Goal: Communication & Community: Answer question/provide support

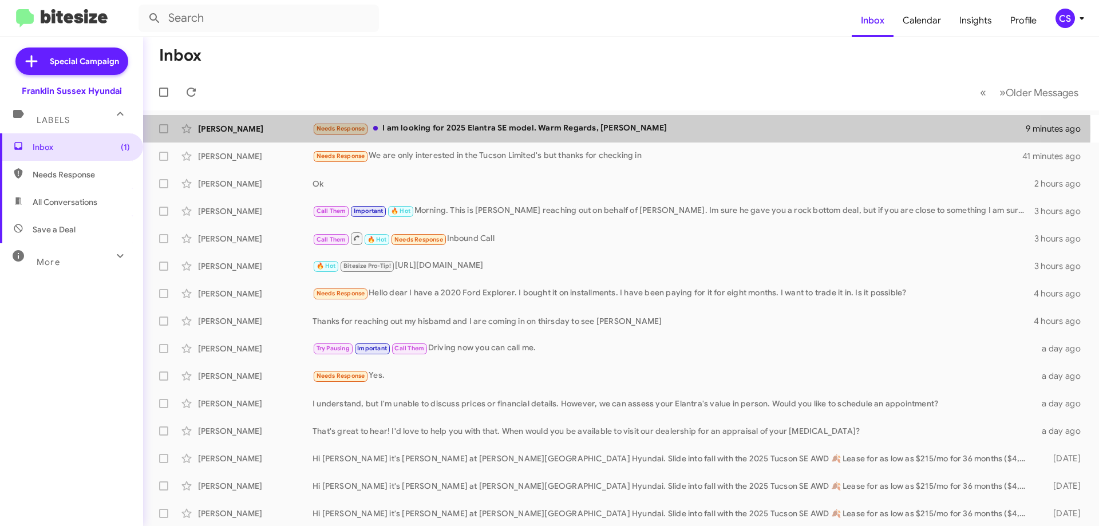
click at [484, 131] on div "Needs Response I am looking for 2025 Elantra SE model. Warm Regards, [PERSON_NA…" at bounding box center [669, 128] width 713 height 13
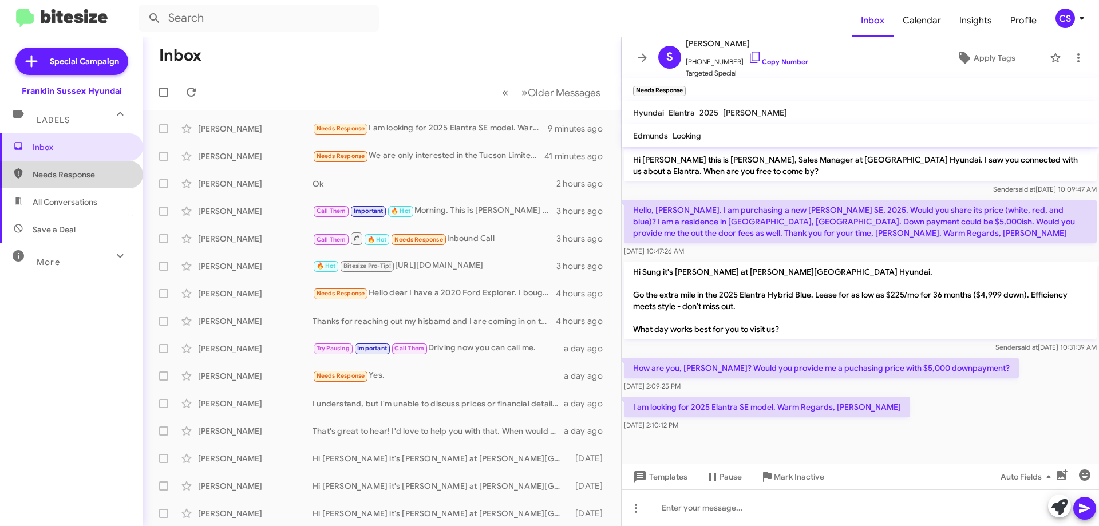
click at [83, 181] on span "Needs Response" at bounding box center [71, 174] width 143 height 27
type input "in:needs-response"
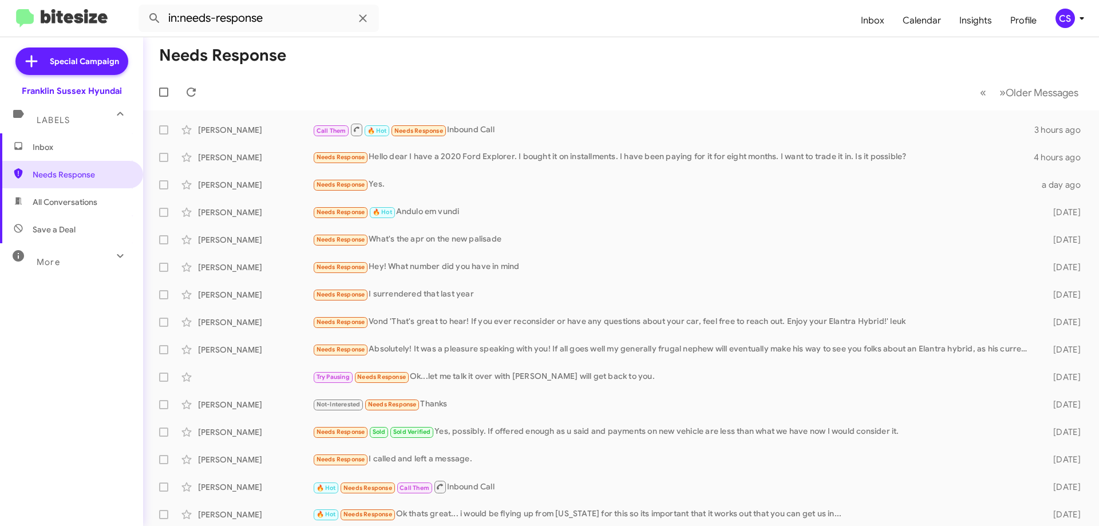
scroll to position [139, 0]
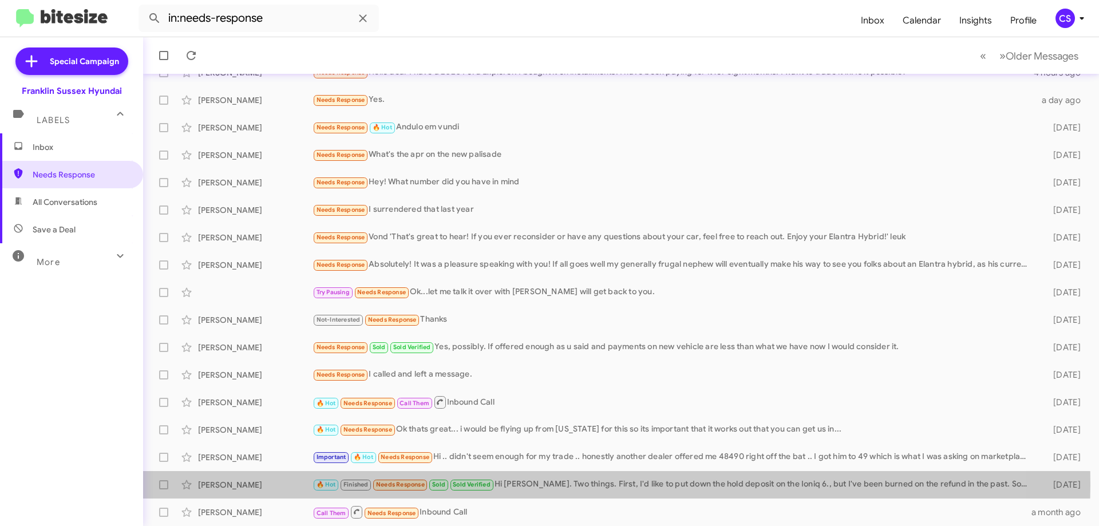
click at [549, 485] on div "🔥 Hot Finished Needs Response Sold Sold Verified Hi [PERSON_NAME]. Two things. …" at bounding box center [674, 484] width 722 height 13
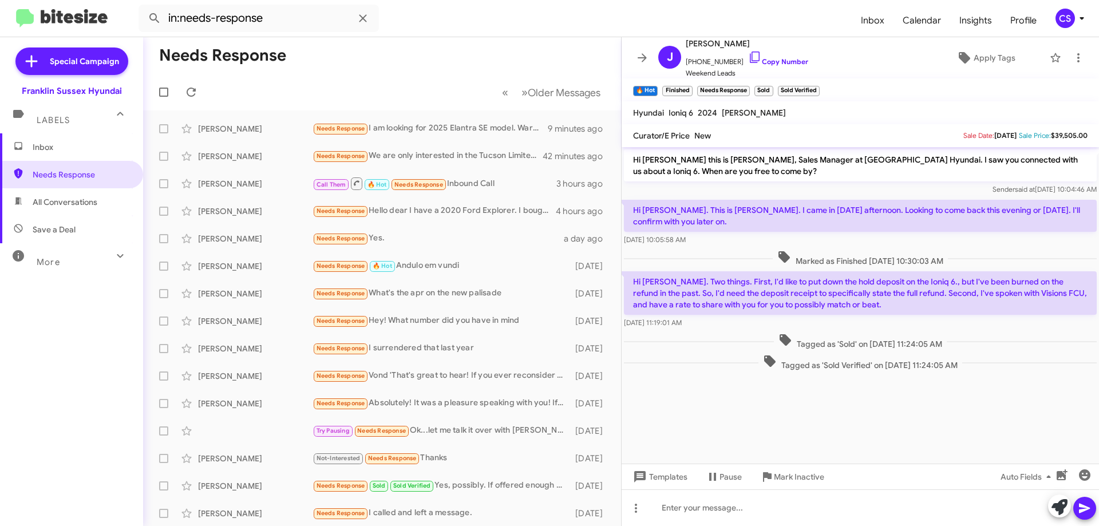
click at [409, 158] on div "Needs Response We are only interested in the Tucson Limited's but thanks for ch…" at bounding box center [428, 155] width 231 height 13
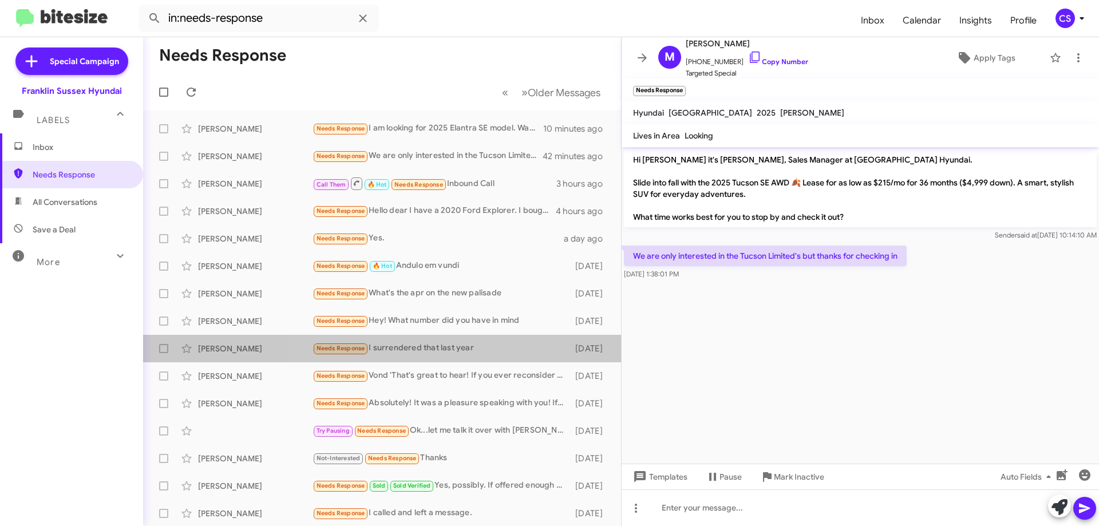
click at [493, 354] on div "Needs Response I surrendered that last year" at bounding box center [441, 348] width 257 height 13
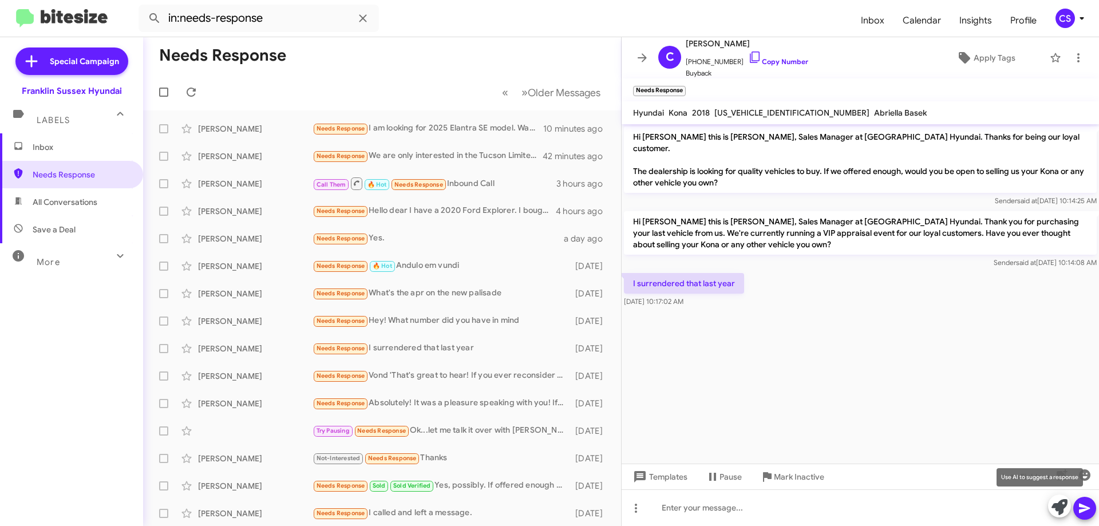
click at [1061, 505] on icon at bounding box center [1059, 507] width 16 height 16
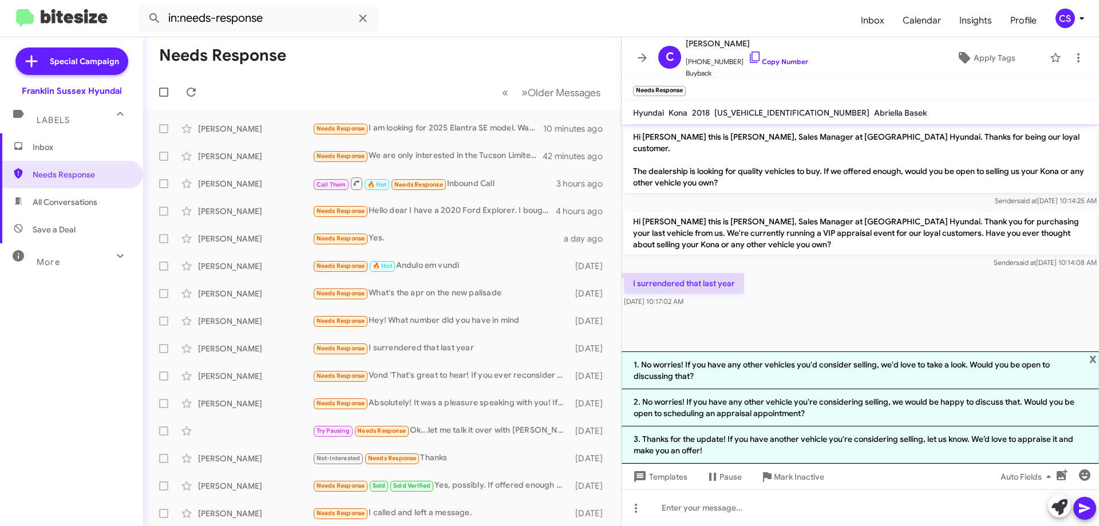
click at [812, 370] on li "1. No worries! If you have any other vehicles you'd consider selling, we'd love…" at bounding box center [860, 370] width 477 height 38
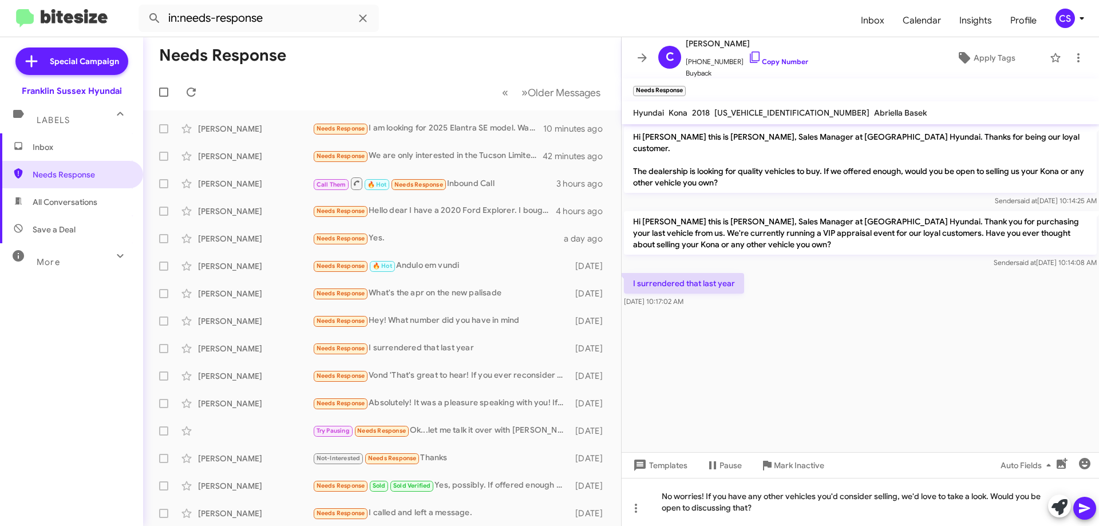
click at [1084, 512] on icon at bounding box center [1085, 508] width 14 height 14
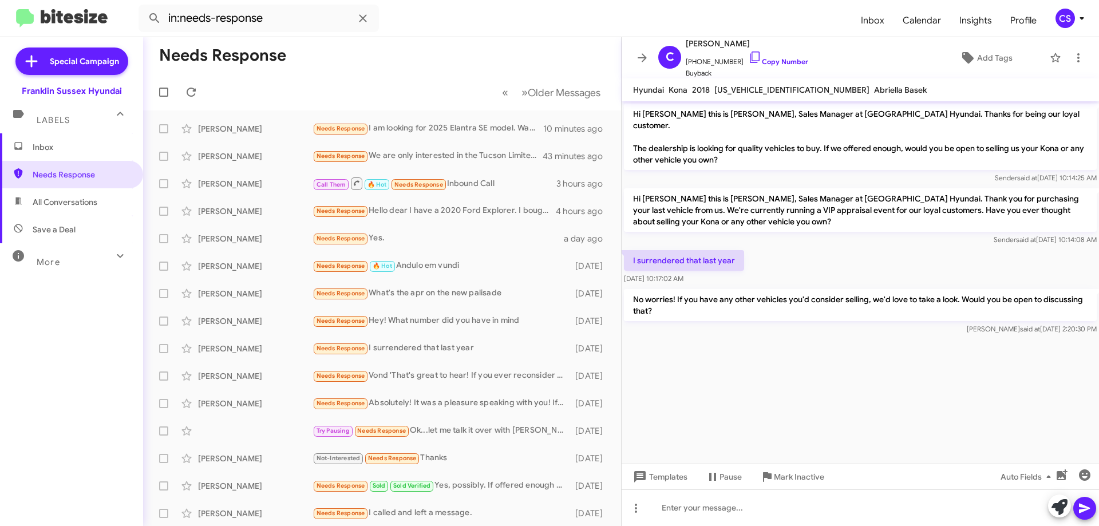
click at [439, 155] on div "Needs Response We are only interested in the Tucson Limited's but thanks for ch…" at bounding box center [428, 155] width 231 height 13
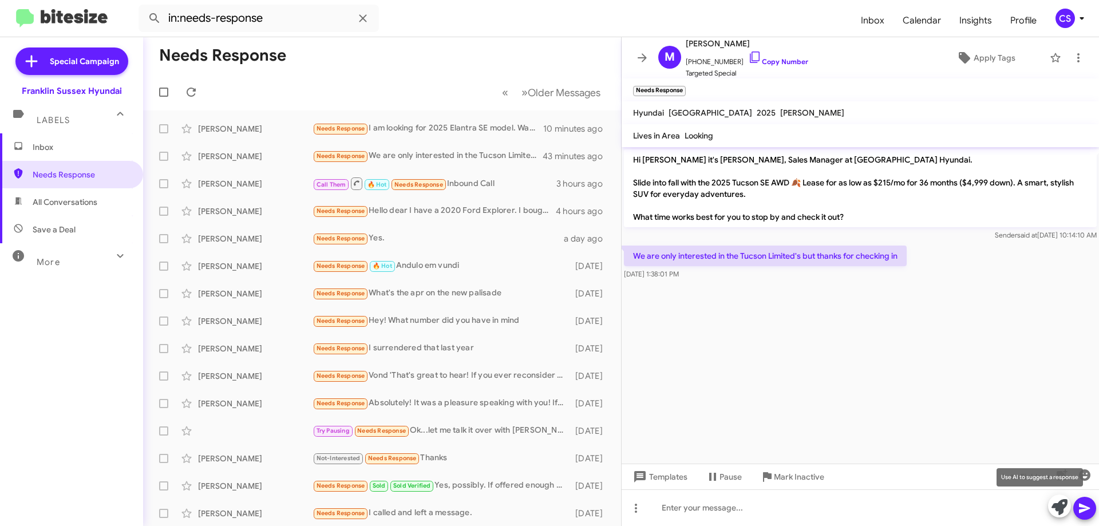
click at [1064, 503] on icon at bounding box center [1059, 507] width 16 height 16
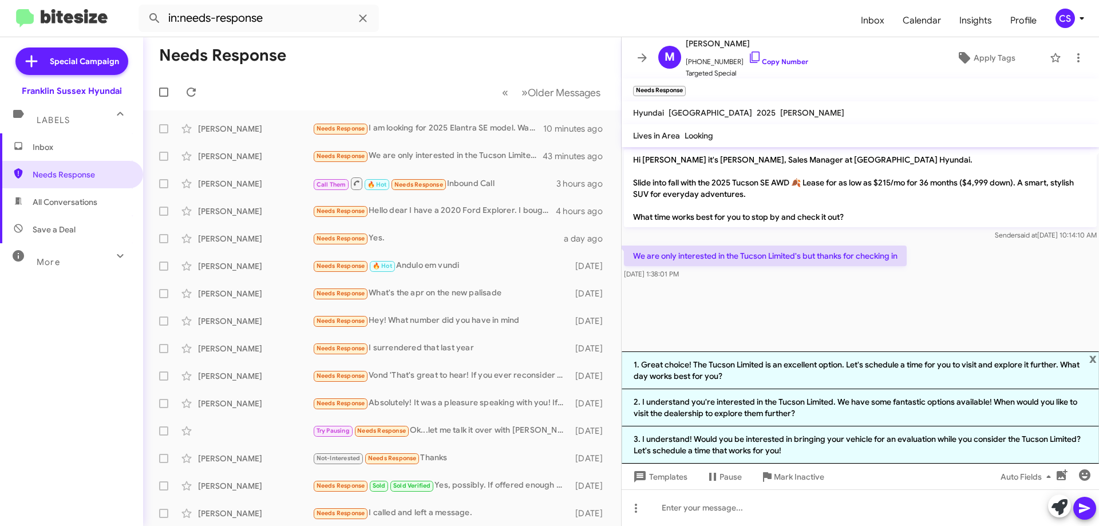
click at [947, 369] on li "1. Great choice! The Tucson Limited is an excellent option. Let's schedule a ti…" at bounding box center [860, 370] width 477 height 38
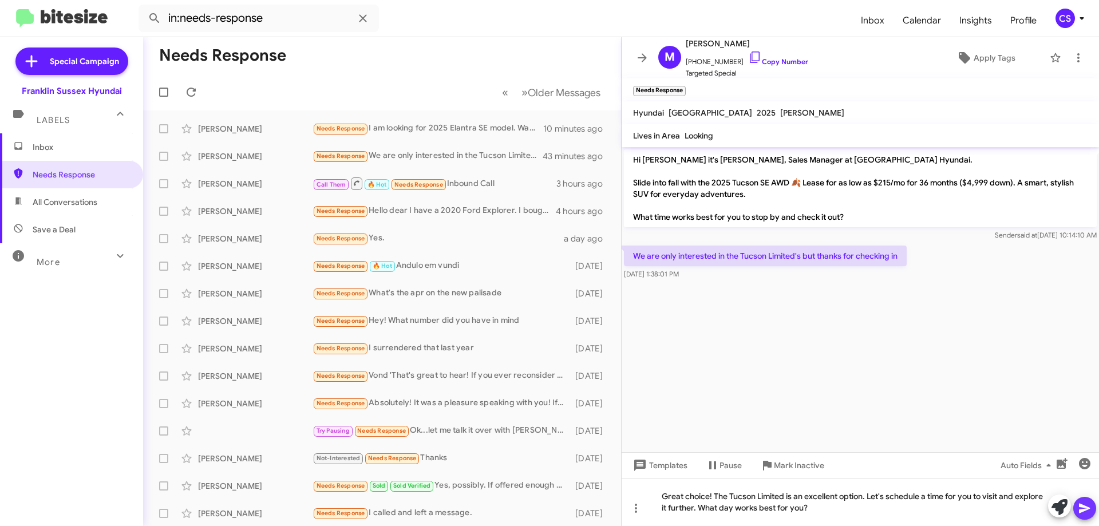
click at [1086, 506] on icon at bounding box center [1085, 508] width 14 height 14
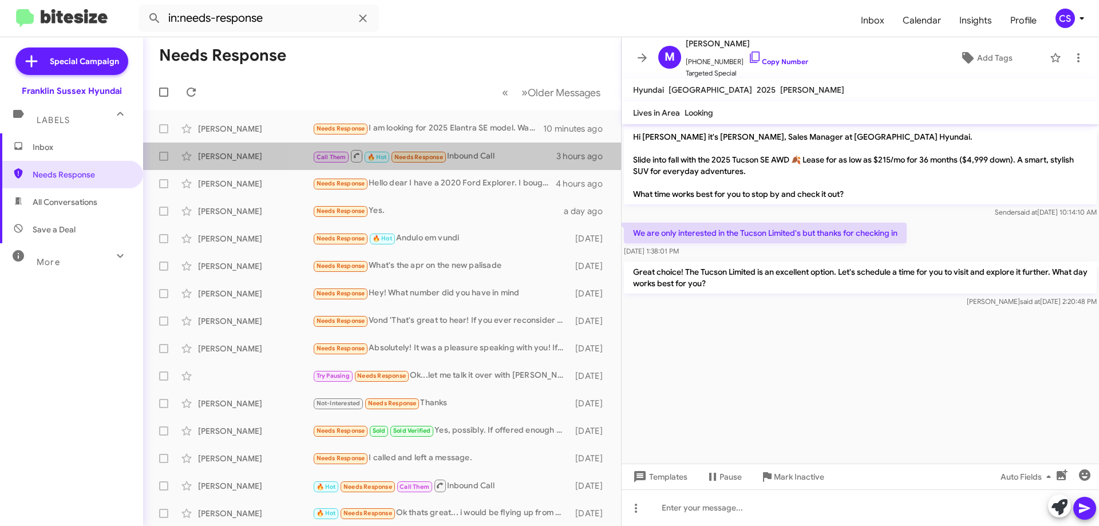
click at [503, 160] on div "Call Them 🔥 Hot Needs Response Inbound Call" at bounding box center [435, 156] width 244 height 14
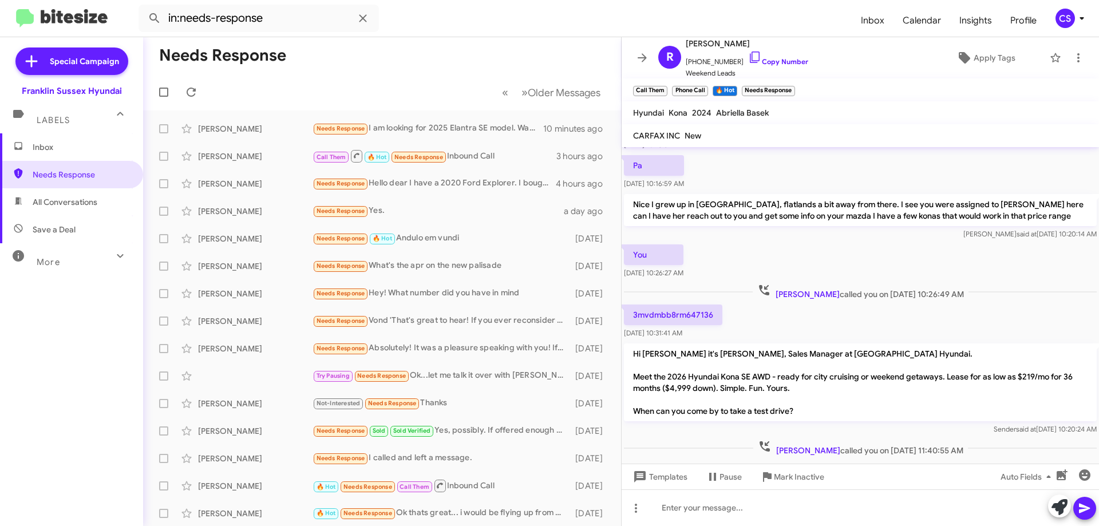
scroll to position [211, 0]
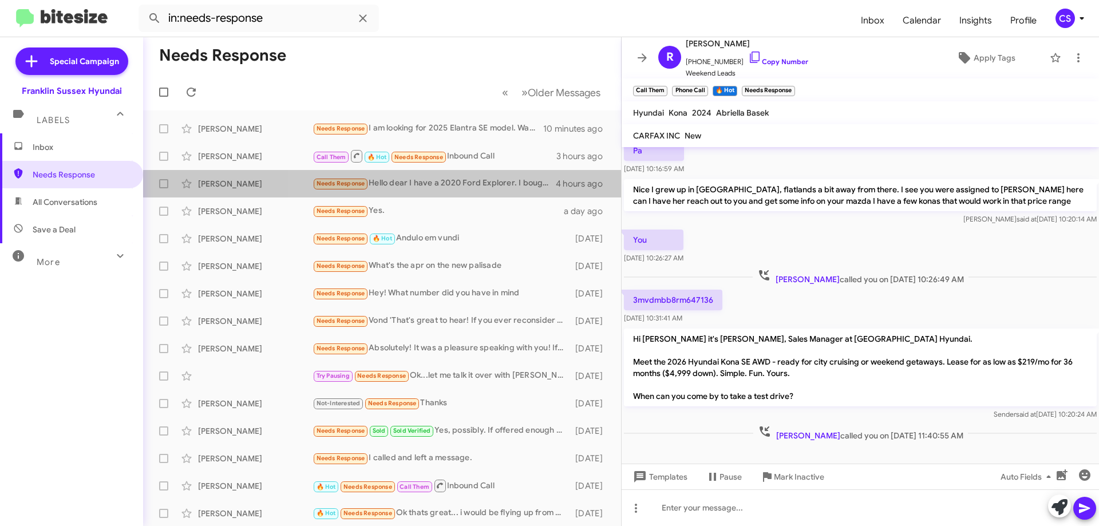
click at [451, 183] on div "Needs Response Hello dear I have a 2020 Ford Explorer. I bought it on installme…" at bounding box center [434, 183] width 243 height 13
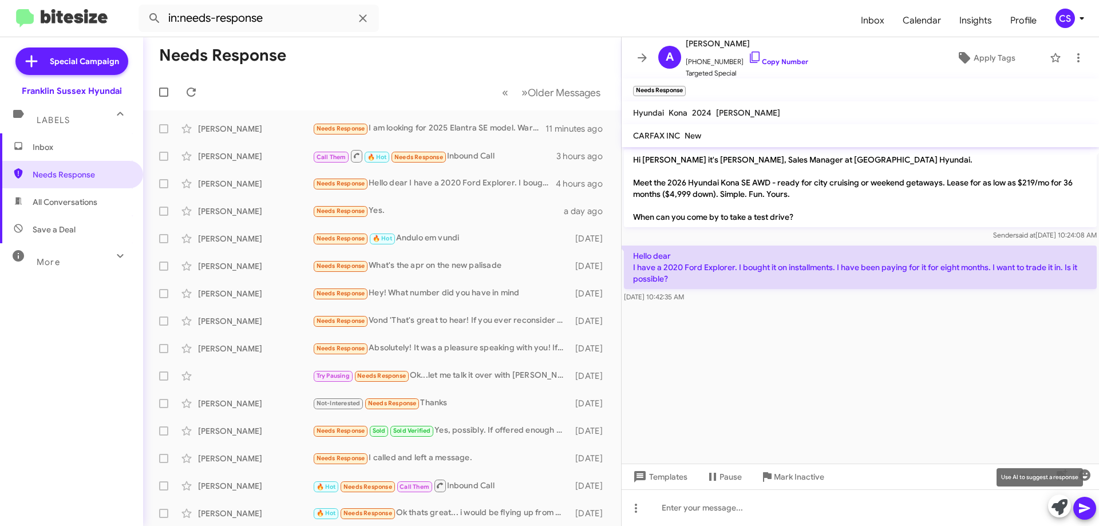
click at [1057, 503] on icon at bounding box center [1059, 507] width 16 height 16
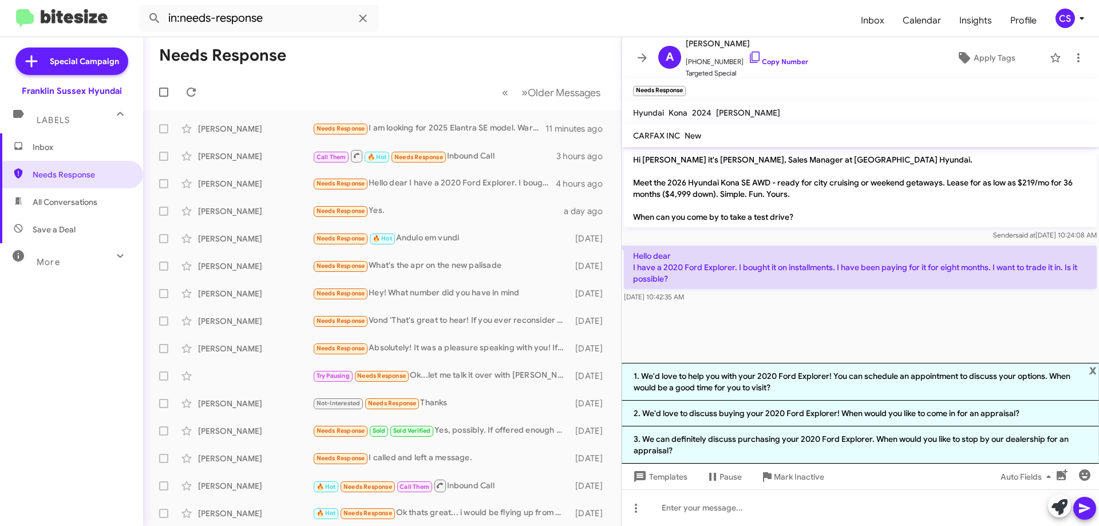
click at [765, 378] on li "1. We'd love to help you with your 2020 Ford Explorer! You can schedule an appo…" at bounding box center [860, 382] width 477 height 38
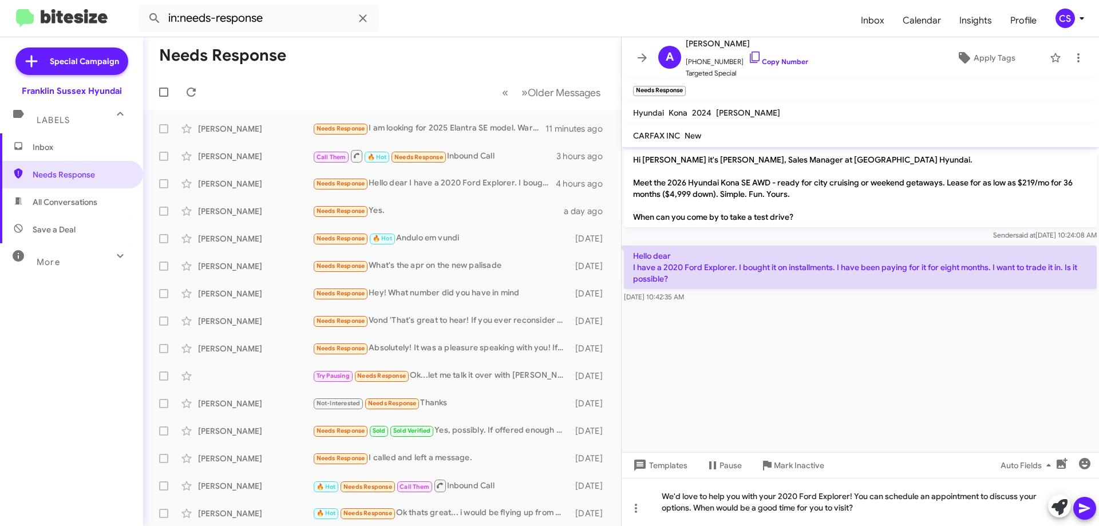
click at [1086, 507] on icon at bounding box center [1084, 509] width 11 height 10
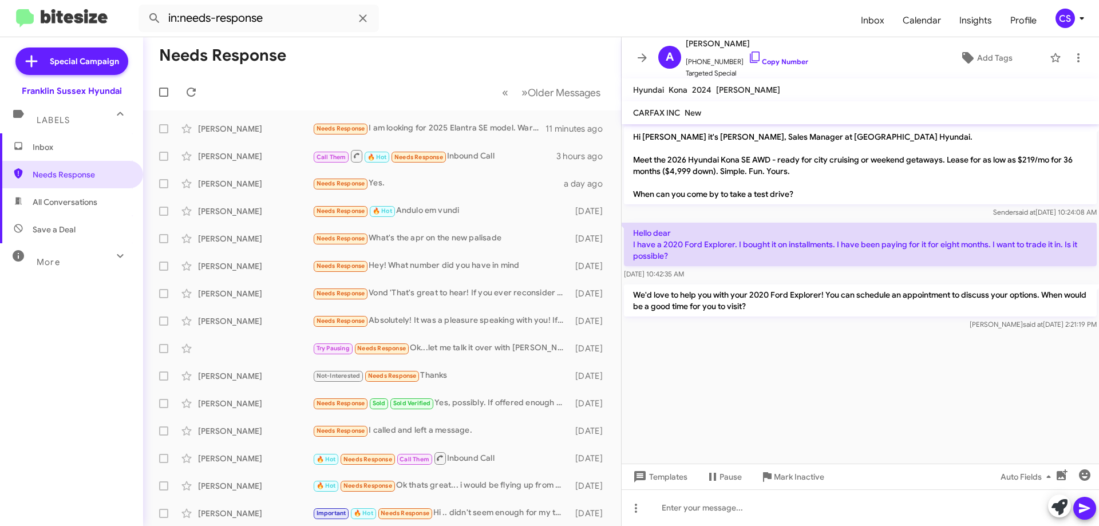
click at [439, 188] on div "Needs Response Yes." at bounding box center [438, 183] width 251 height 13
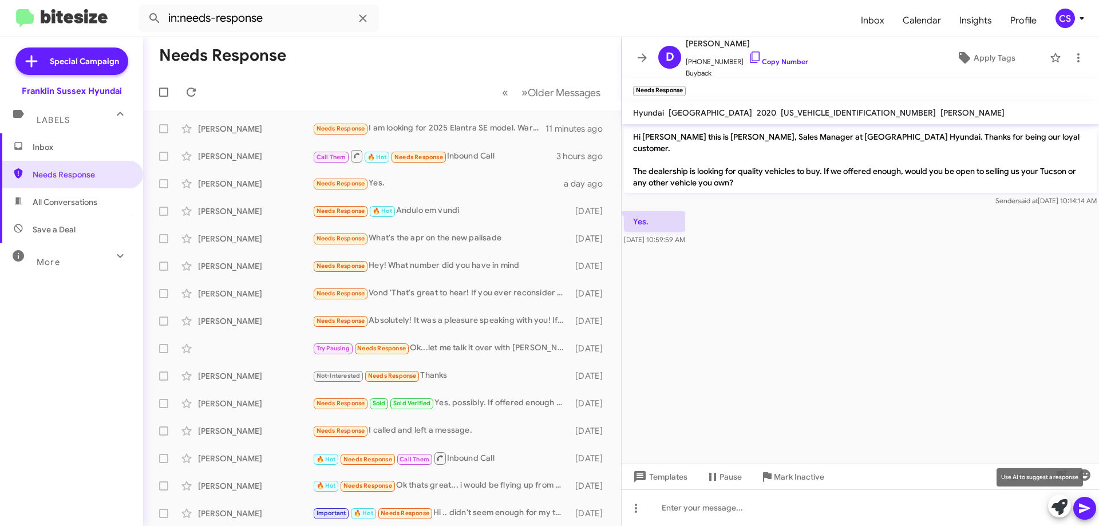
click at [1062, 508] on icon at bounding box center [1059, 507] width 16 height 16
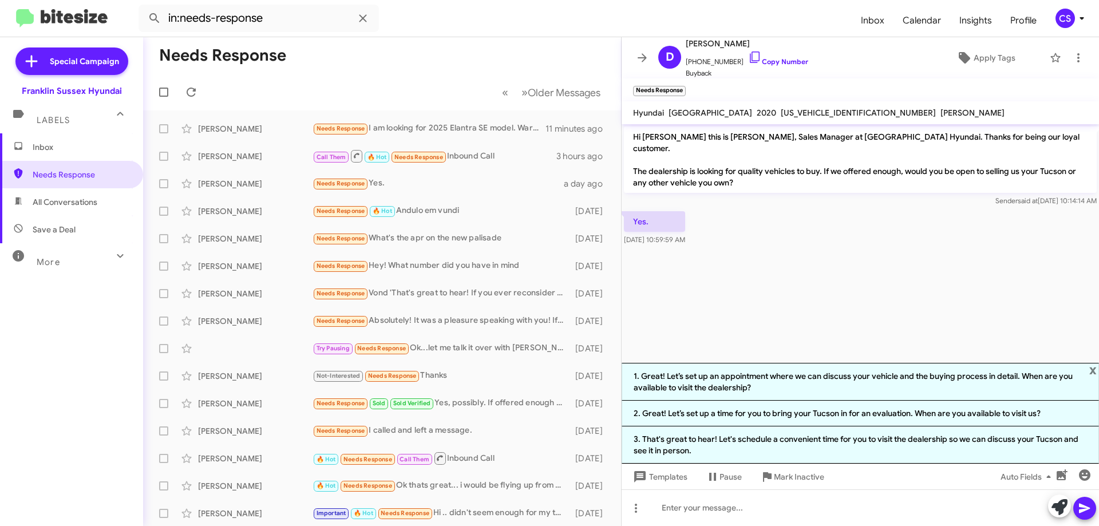
click at [813, 385] on li "1. Great! Let’s set up an appointment where we can discuss your vehicle and the…" at bounding box center [860, 382] width 477 height 38
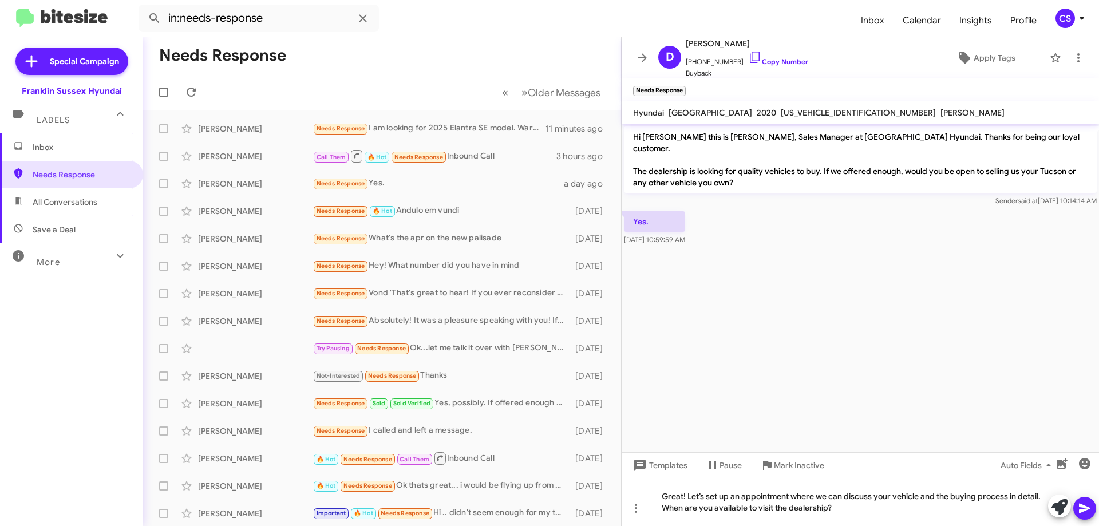
click at [1088, 517] on span at bounding box center [1085, 508] width 14 height 23
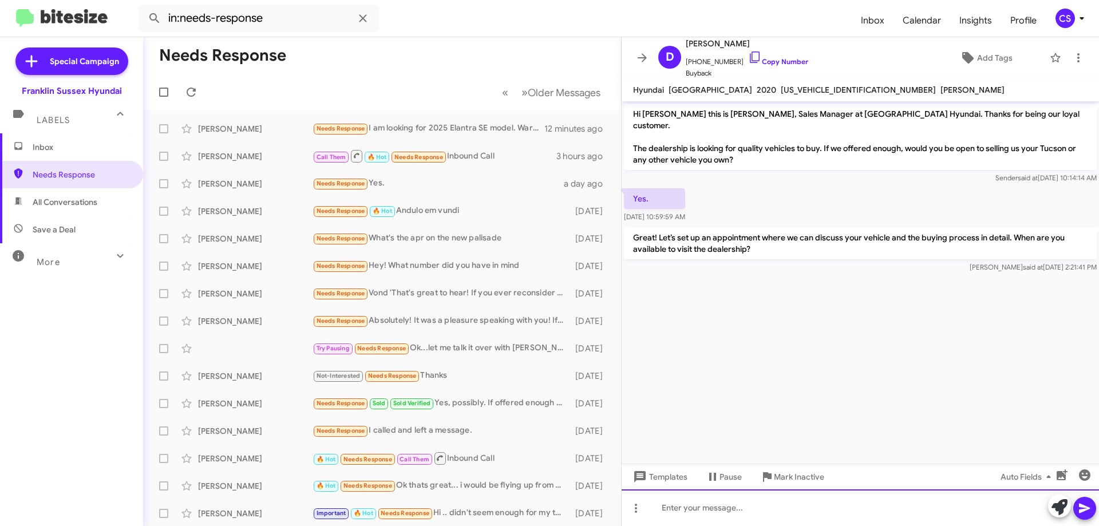
click at [690, 511] on div at bounding box center [860, 507] width 477 height 37
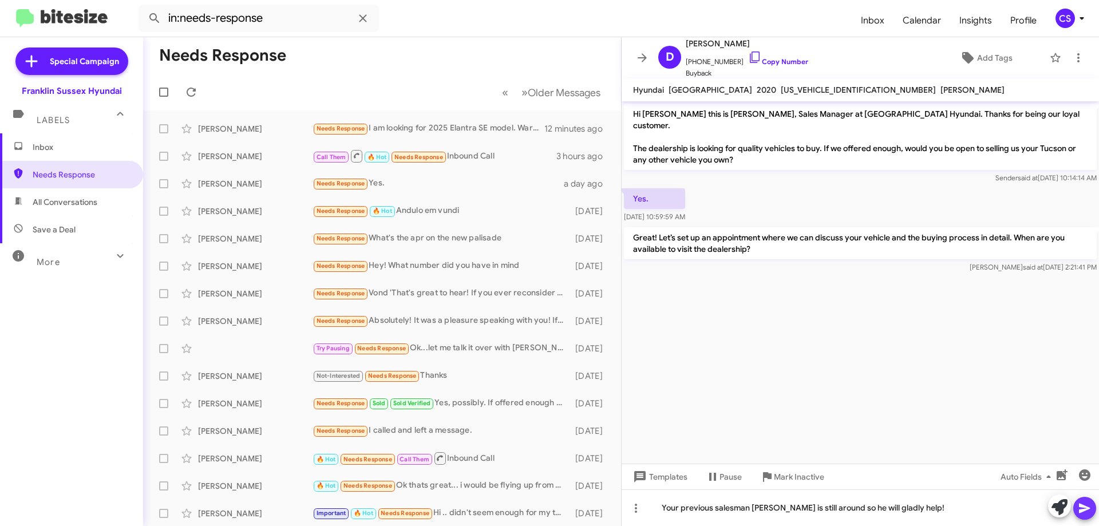
click at [1090, 509] on icon at bounding box center [1085, 508] width 14 height 14
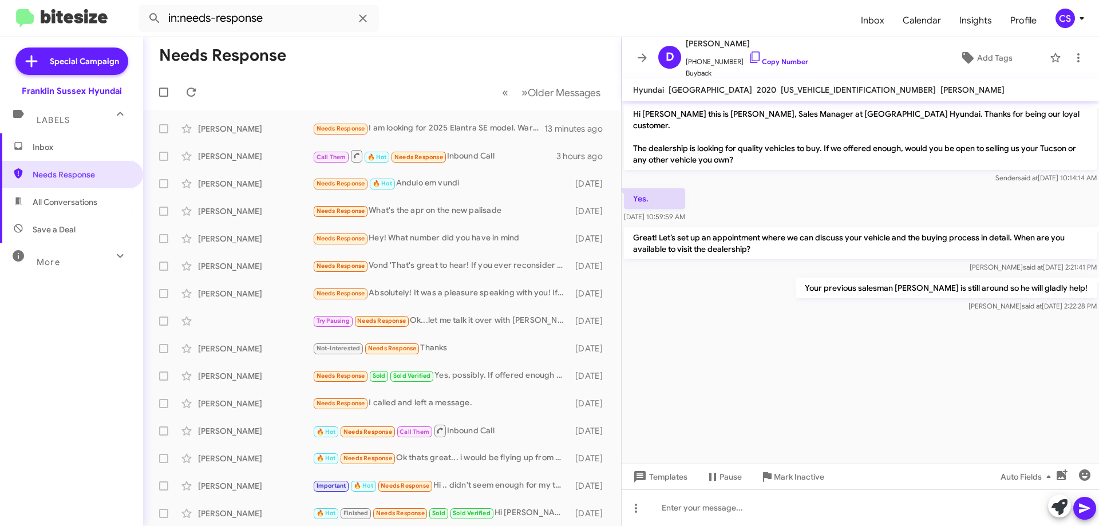
click at [494, 188] on div "Needs Response 🔥 Hot Andulo em vundi" at bounding box center [441, 183] width 257 height 13
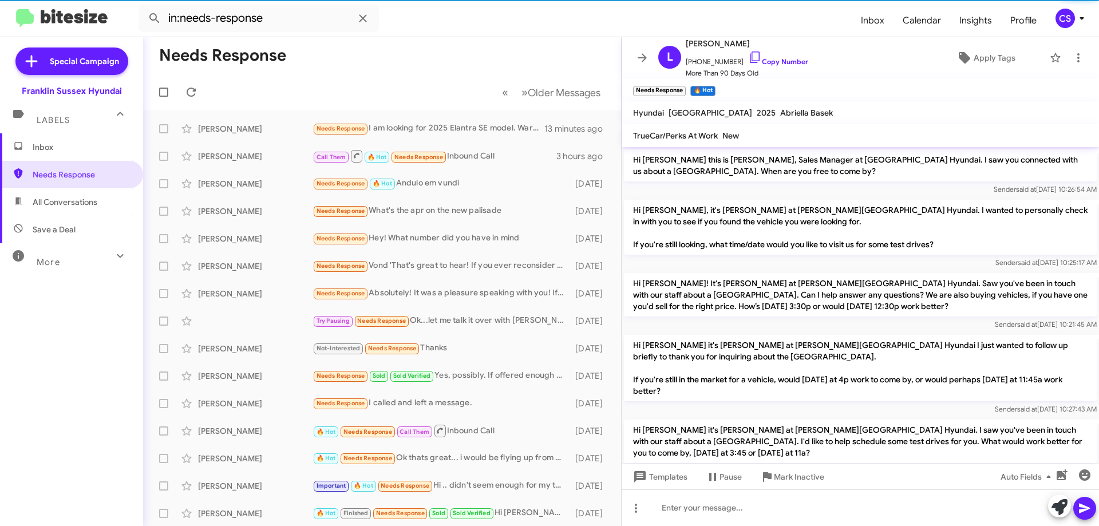
scroll to position [524, 0]
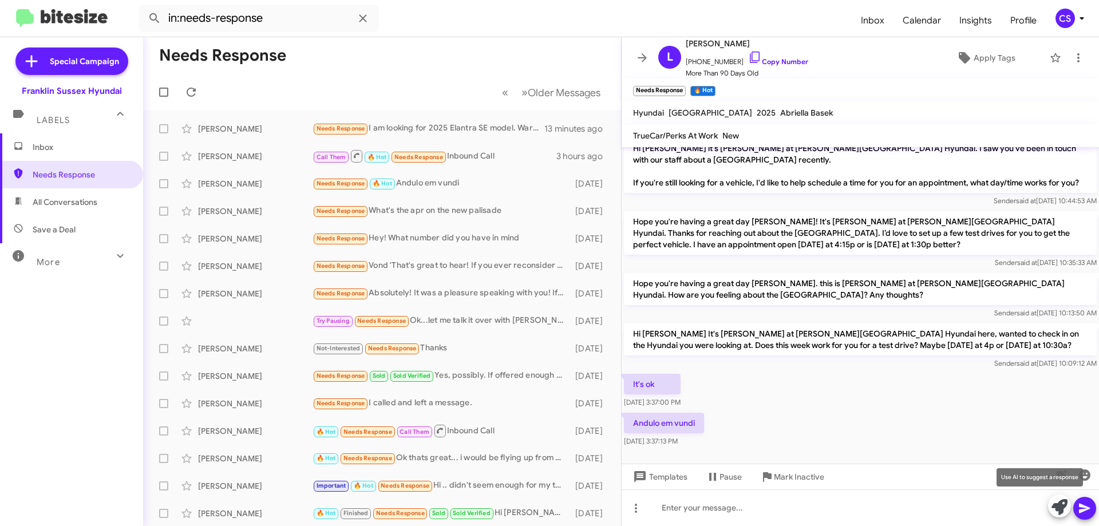
click at [1063, 507] on icon at bounding box center [1059, 507] width 16 height 16
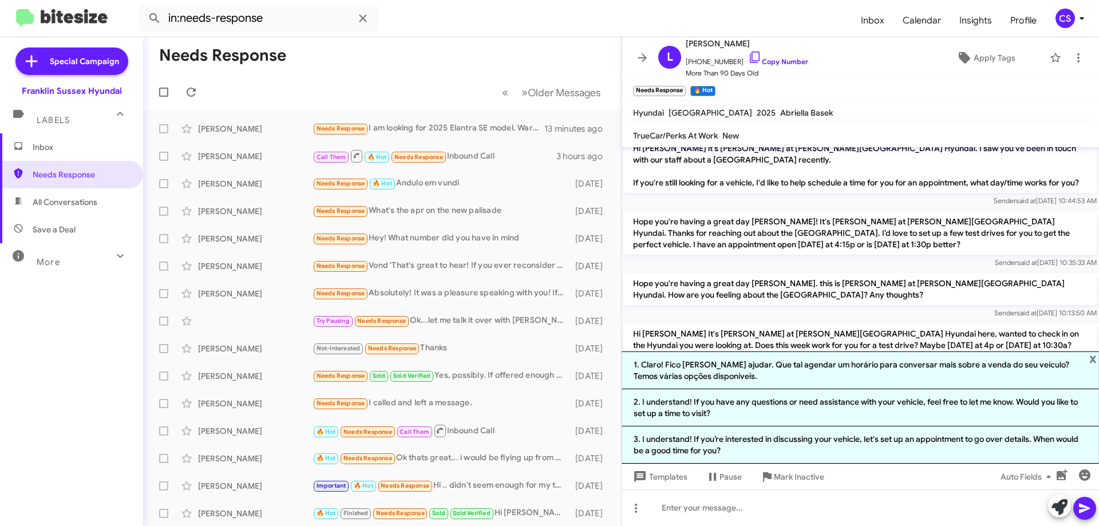
click at [789, 372] on li "1. Claro! Fico [PERSON_NAME] ajudar. Que tal agendar um horário para conversar …" at bounding box center [860, 370] width 477 height 38
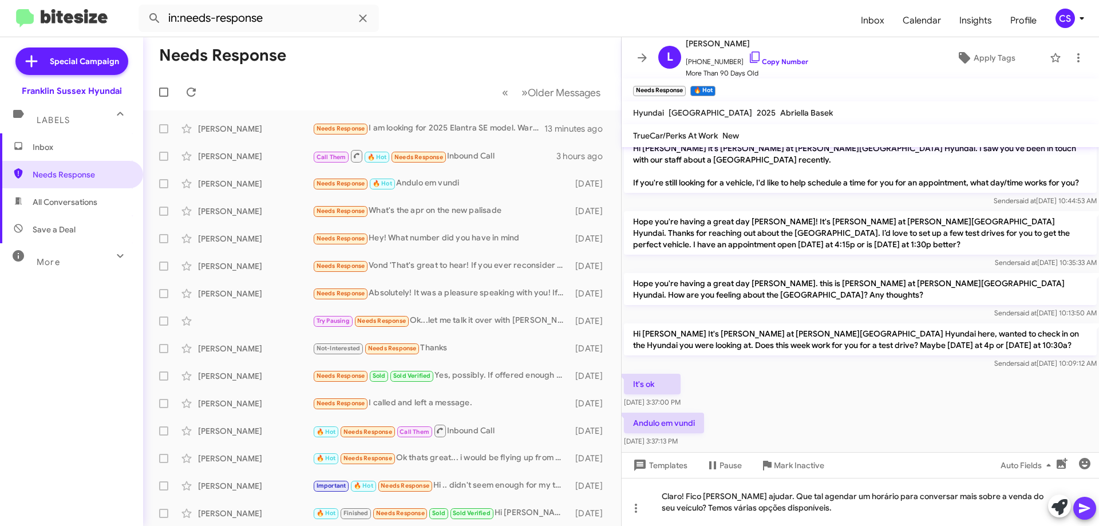
click at [1085, 508] on icon at bounding box center [1085, 508] width 14 height 14
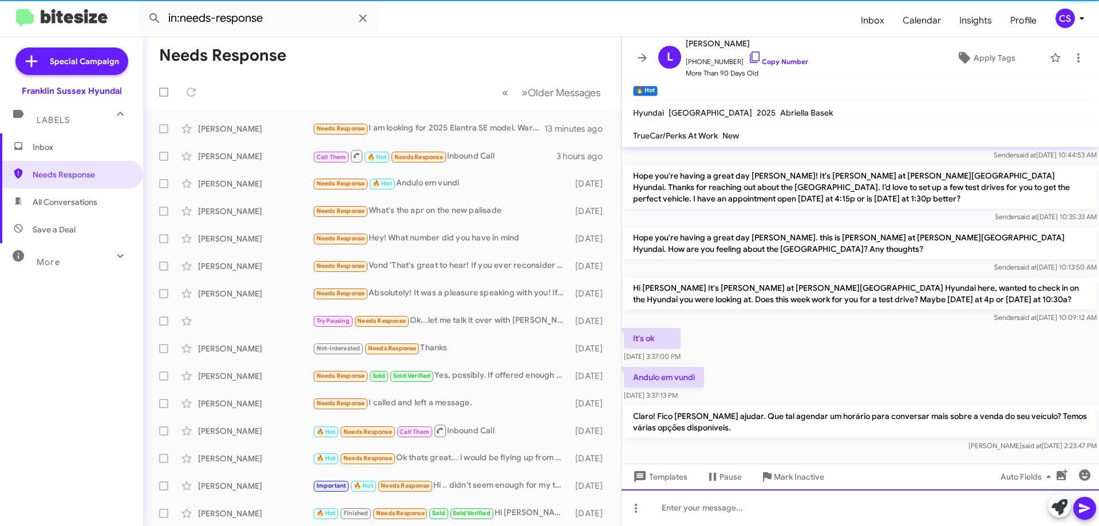
scroll to position [578, 0]
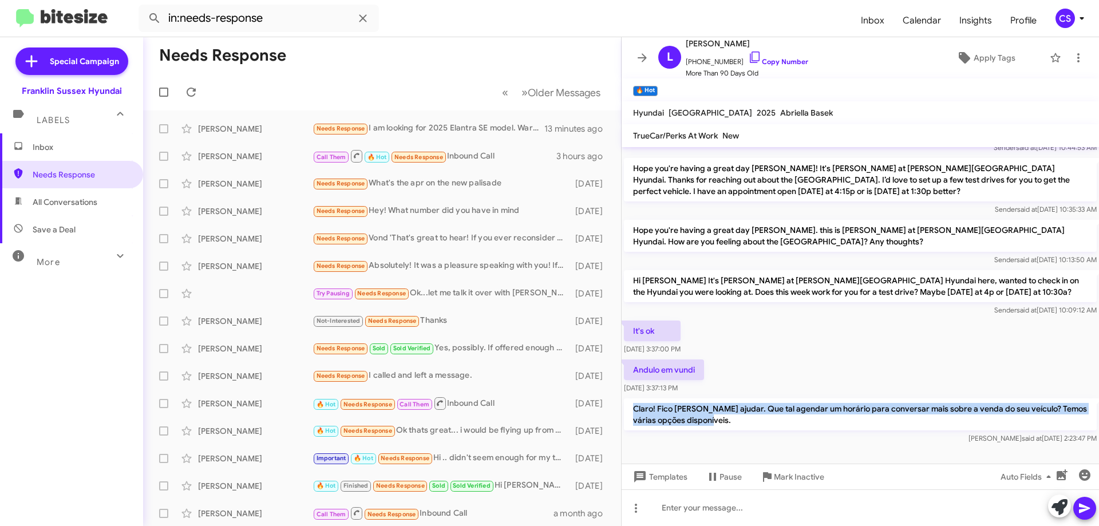
drag, startPoint x: 712, startPoint y: 397, endPoint x: 633, endPoint y: 387, distance: 79.7
click at [631, 398] on p "Claro! Fico [PERSON_NAME] ajudar. Que tal agendar um horário para conversar mai…" at bounding box center [860, 414] width 473 height 32
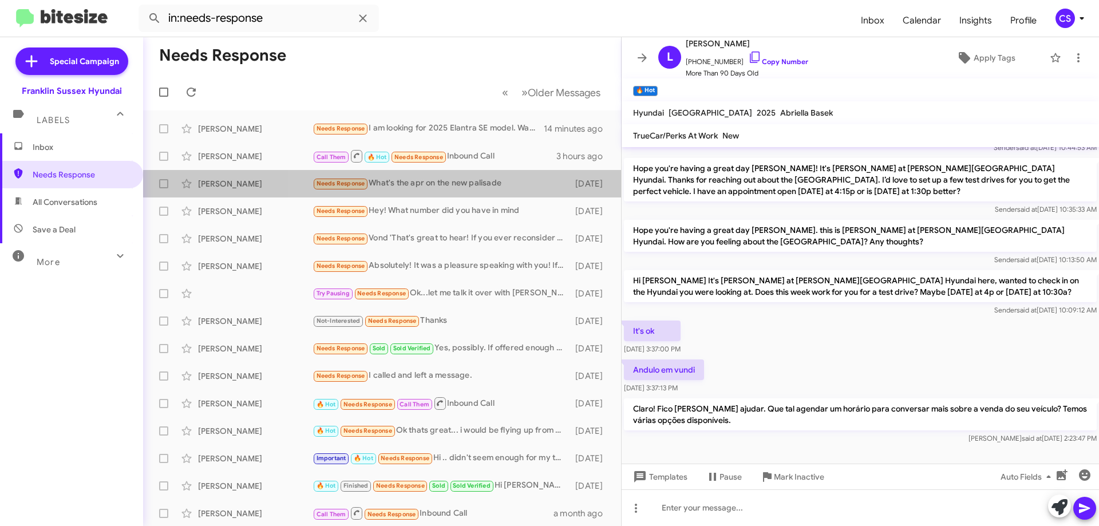
click at [485, 185] on div "Needs Response What's the apr on the new palisade" at bounding box center [441, 183] width 257 height 13
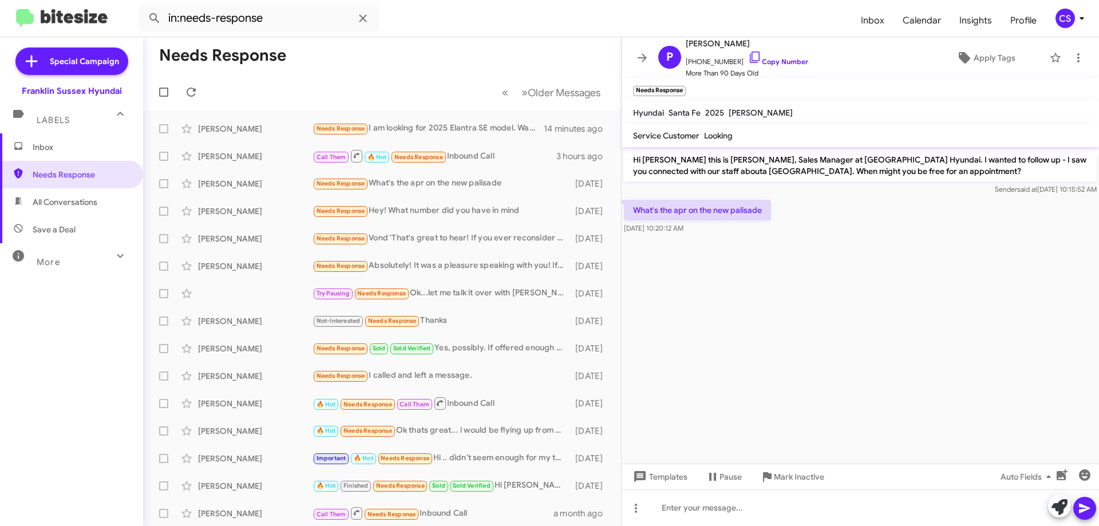
click at [1087, 507] on icon at bounding box center [1085, 508] width 14 height 14
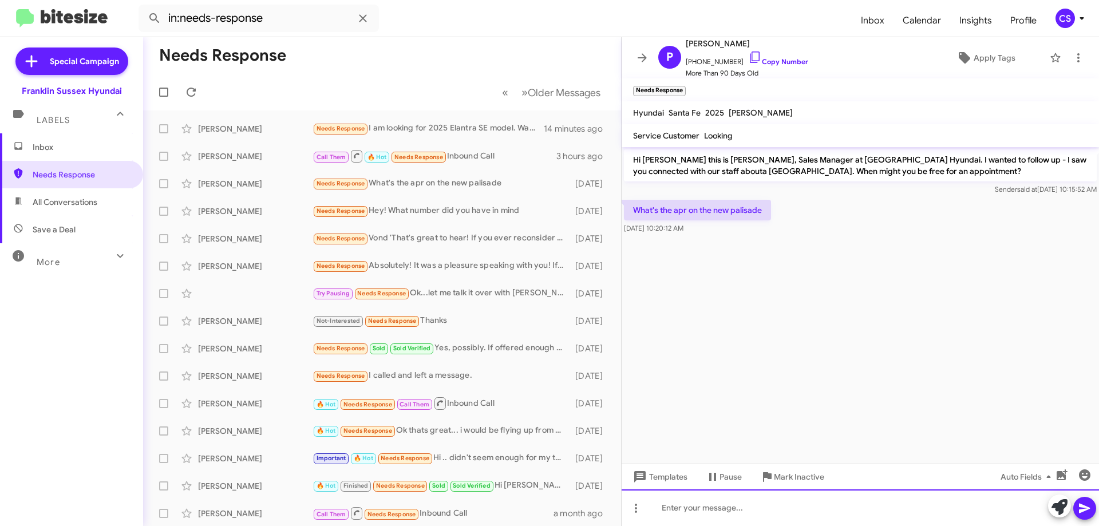
click at [1052, 521] on div at bounding box center [860, 507] width 477 height 37
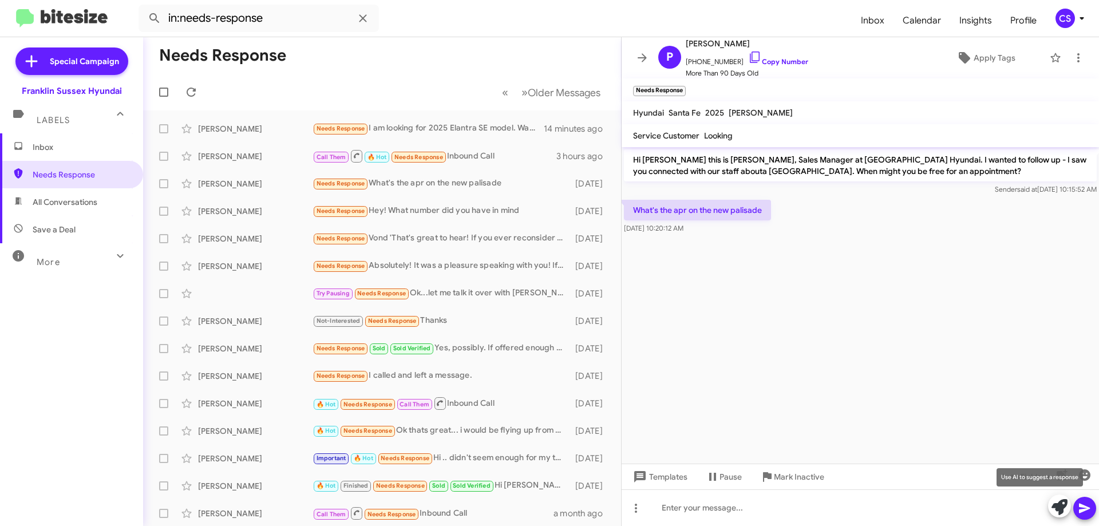
click at [1061, 503] on icon at bounding box center [1059, 507] width 16 height 16
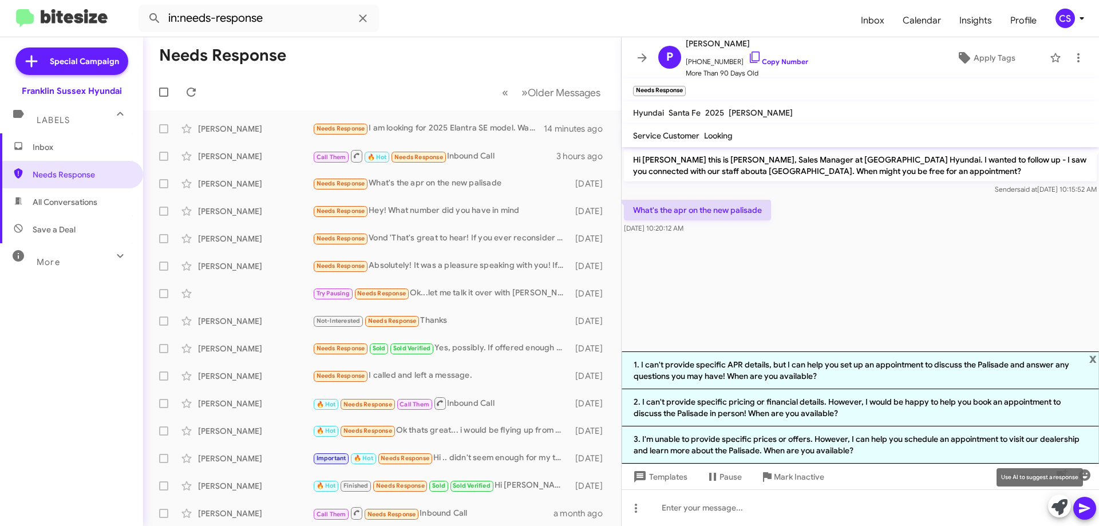
click at [1057, 509] on icon at bounding box center [1059, 507] width 16 height 16
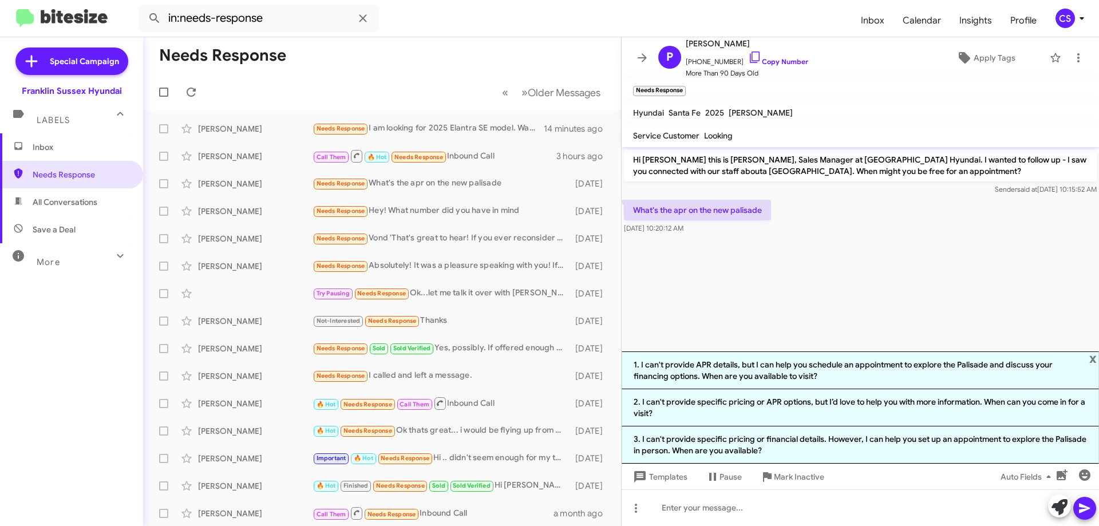
click at [802, 449] on li "3. I can't provide specific pricing or financial details. However, I can help y…" at bounding box center [860, 444] width 477 height 37
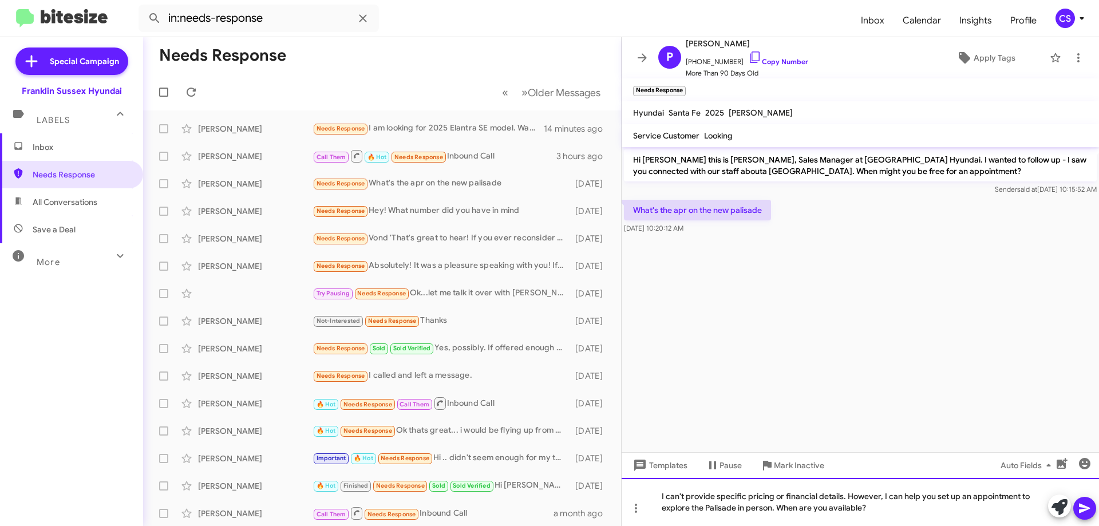
click at [839, 498] on div "I can't provide specific pricing or financial details. However, I can help you …" at bounding box center [860, 502] width 477 height 48
click at [1081, 513] on icon at bounding box center [1085, 508] width 14 height 14
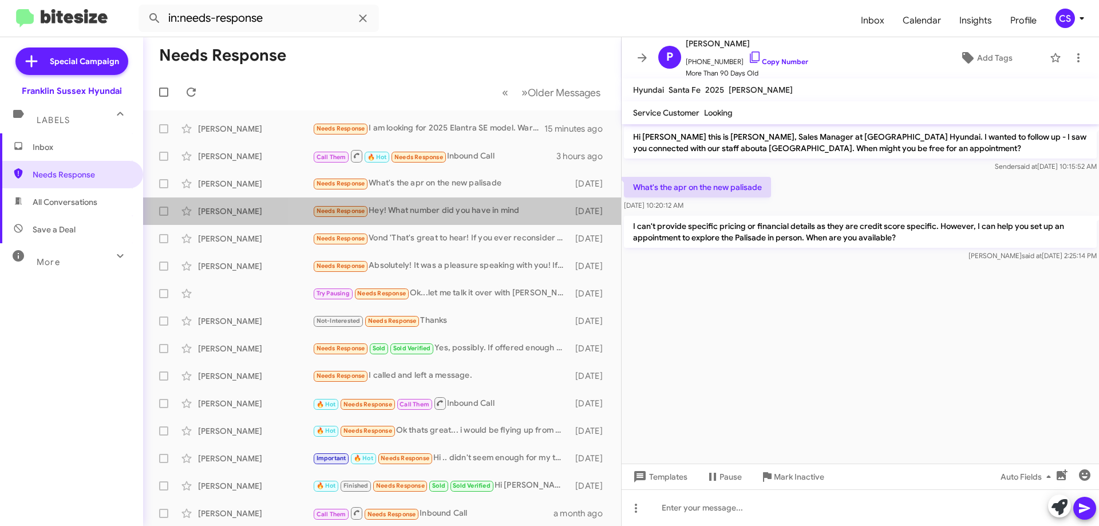
click at [463, 209] on div "Needs Response Hey! What number did you have in mind" at bounding box center [441, 210] width 257 height 13
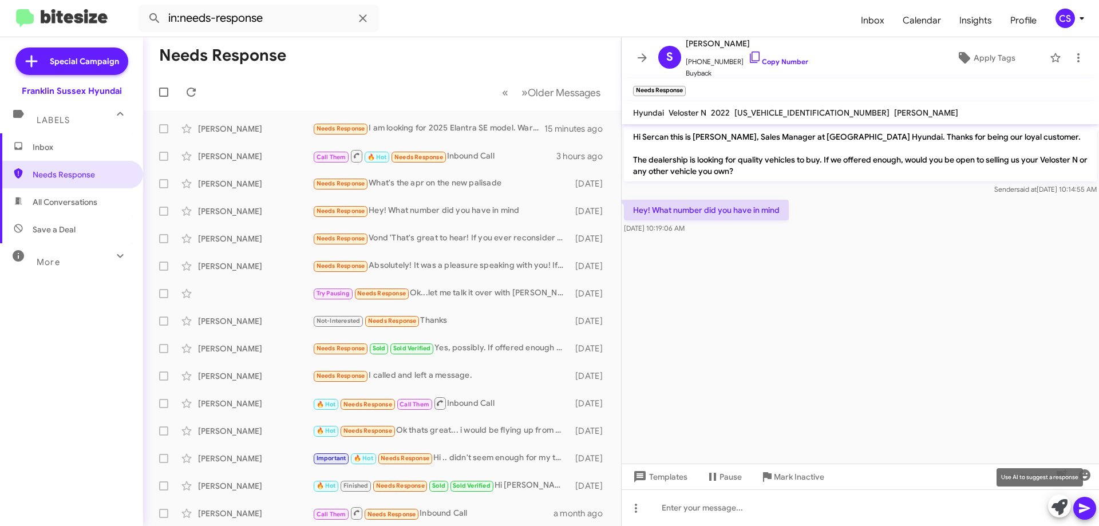
click at [1059, 508] on icon at bounding box center [1059, 507] width 16 height 16
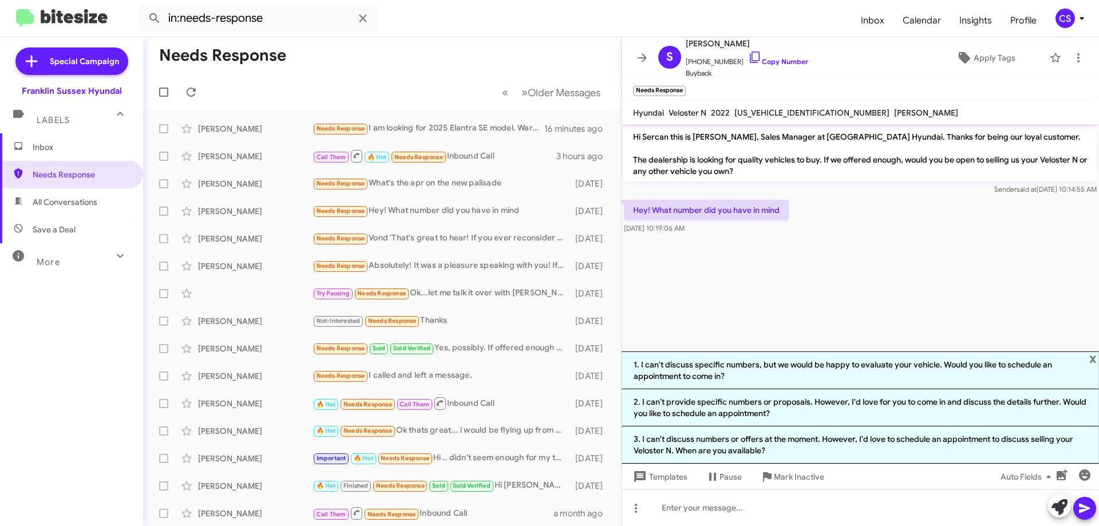
click at [844, 374] on li "1. I can't discuss specific numbers, but we would be happy to evaluate your veh…" at bounding box center [860, 370] width 477 height 38
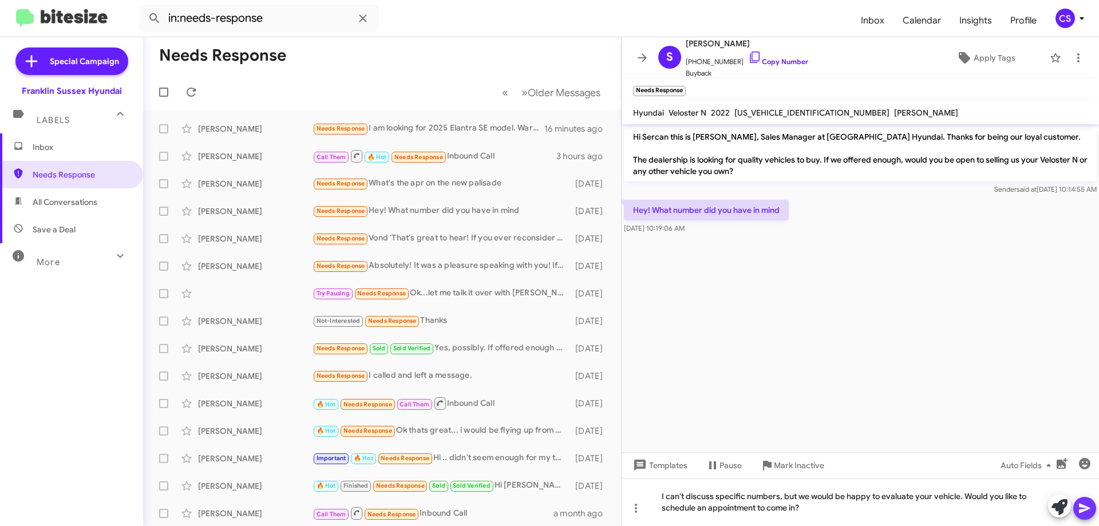
click at [1083, 507] on icon at bounding box center [1084, 509] width 11 height 10
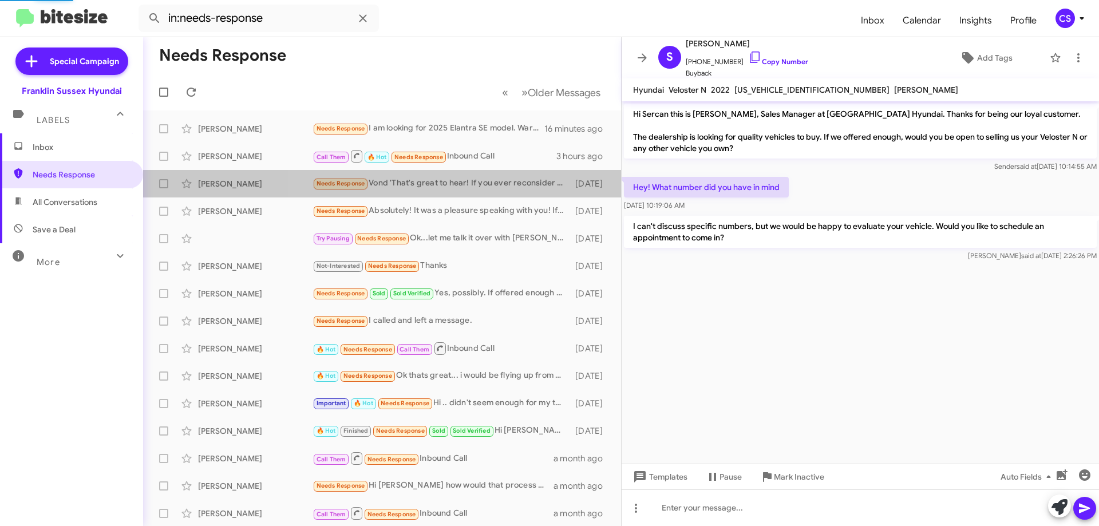
click at [468, 183] on div "Needs Response Vond 'That's great to hear! If you ever reconsider or have any q…" at bounding box center [441, 183] width 257 height 13
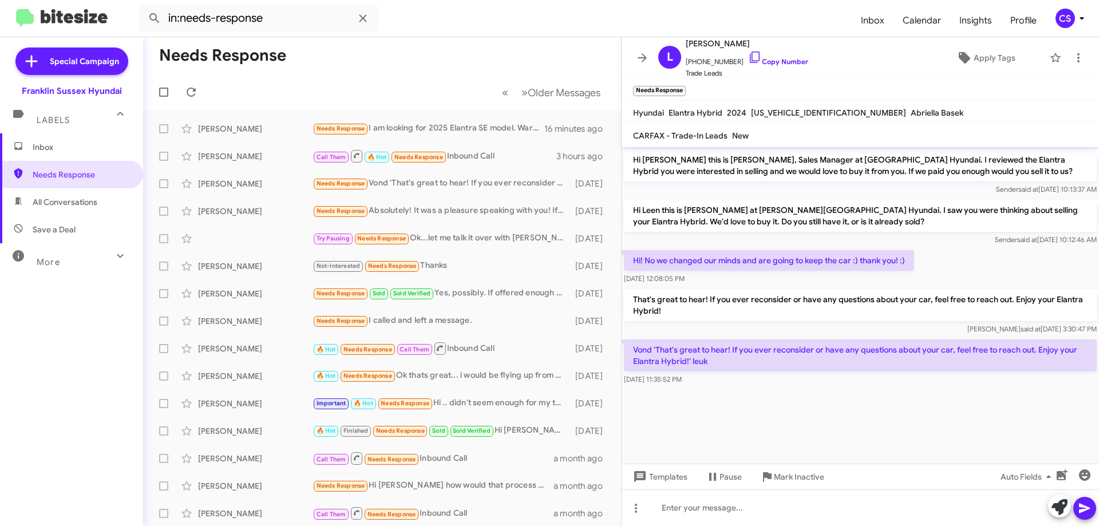
click at [801, 477] on span "Mark Inactive" at bounding box center [799, 476] width 50 height 21
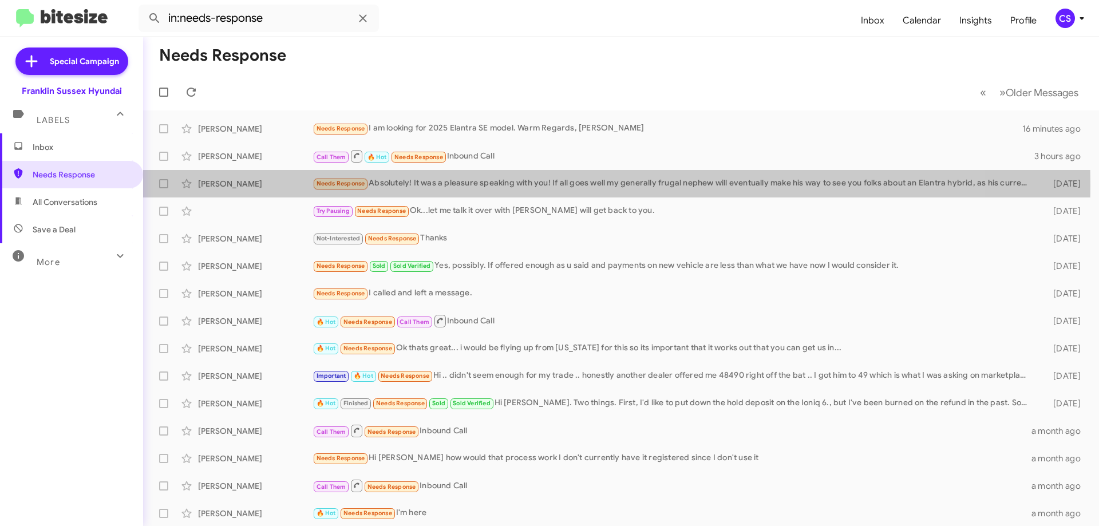
click at [528, 185] on div "Needs Response Absolutely! It was a pleasure speaking with you! If all goes wel…" at bounding box center [674, 183] width 722 height 13
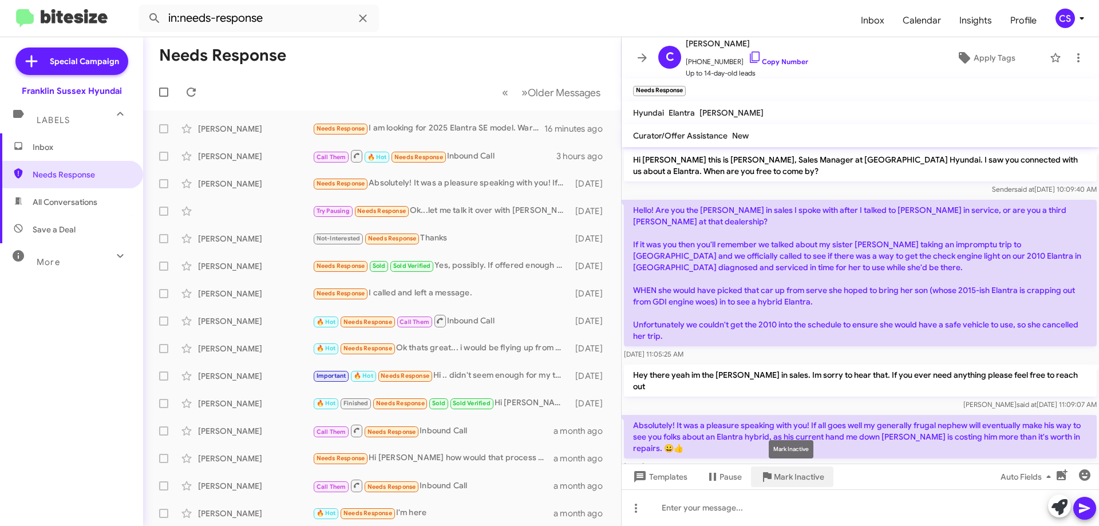
click at [792, 479] on span "Mark Inactive" at bounding box center [799, 476] width 50 height 21
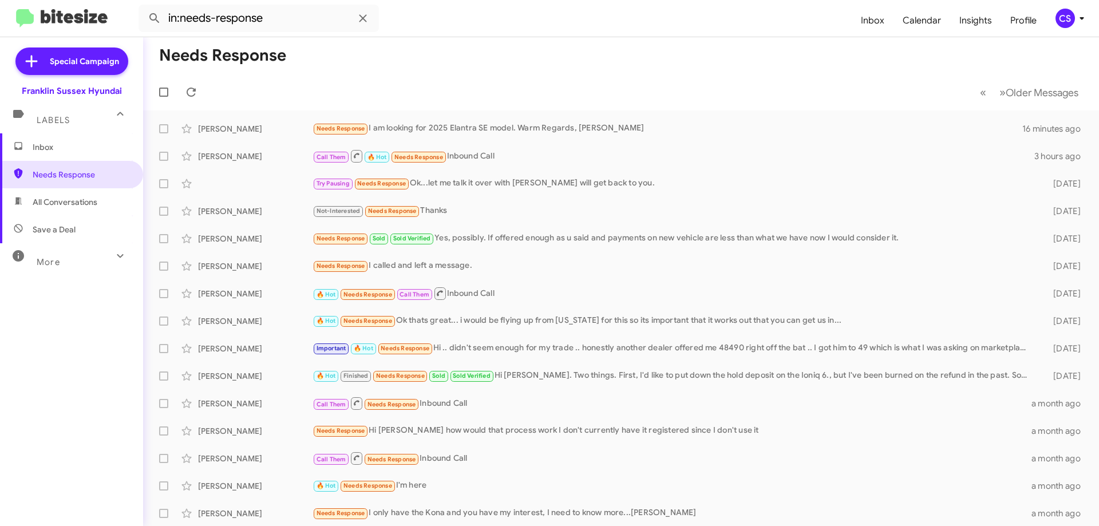
click at [540, 263] on div "Needs Response I called and left a message." at bounding box center [674, 265] width 722 height 13
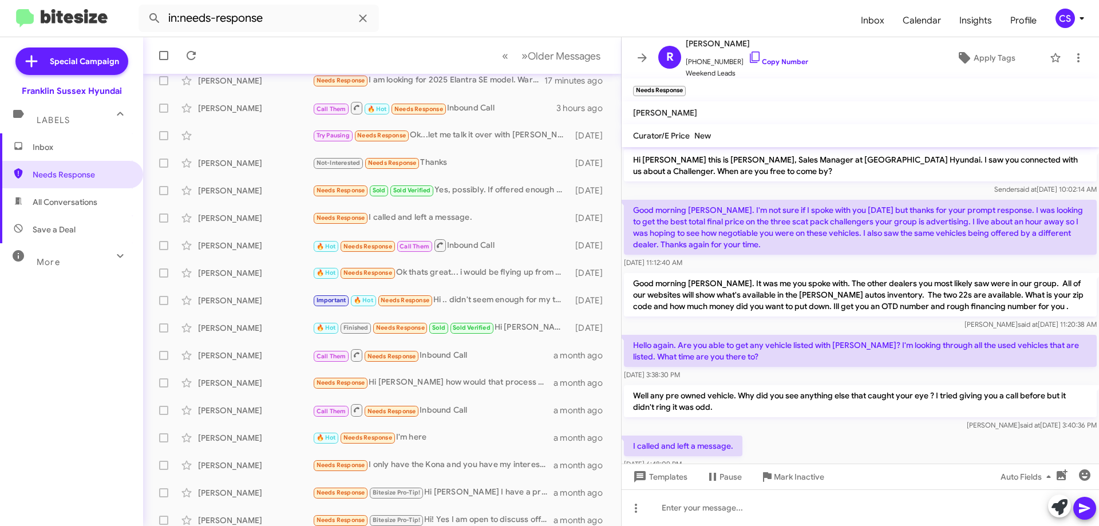
scroll to position [84, 0]
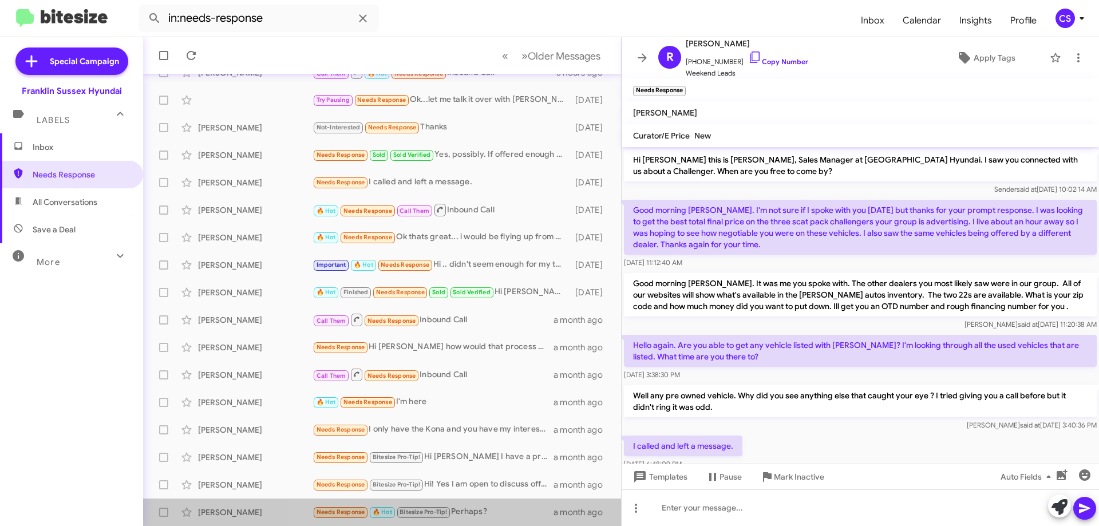
click at [490, 511] on div "Needs Response 🔥 Hot Bitesize Pro-Tip! Perhaps?" at bounding box center [433, 511] width 241 height 13
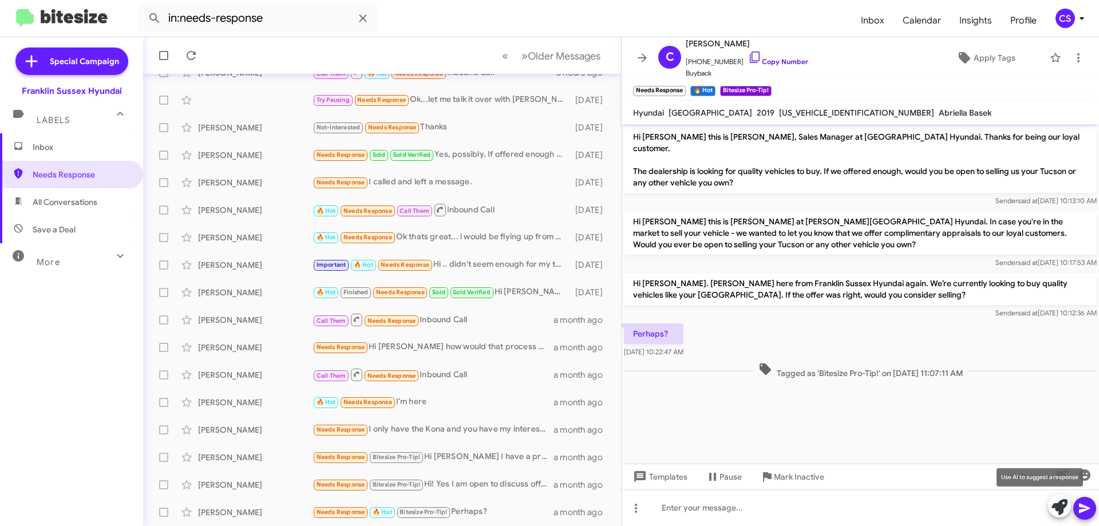
click at [1064, 507] on icon at bounding box center [1059, 507] width 16 height 16
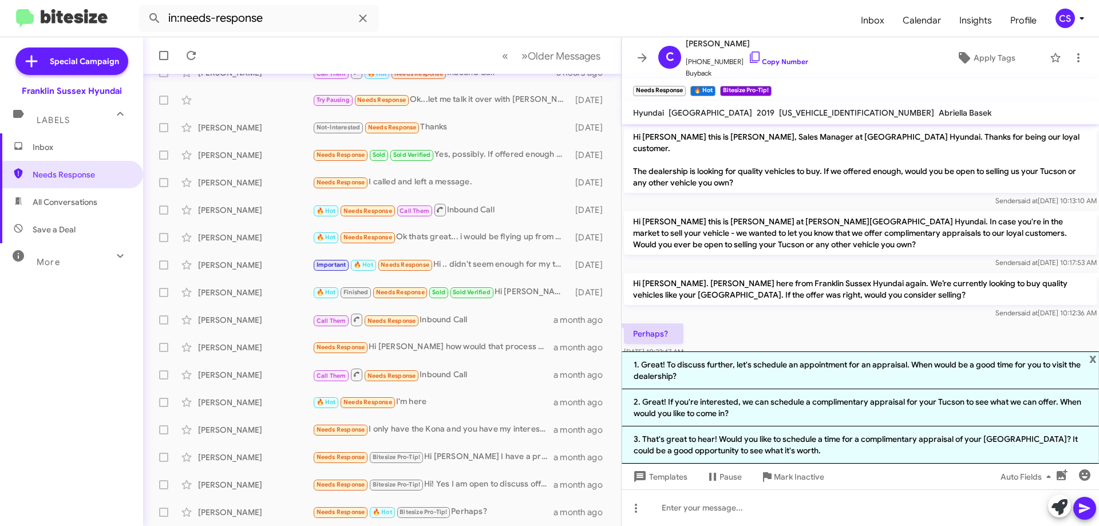
click at [823, 373] on li "1. Great! To discuss further, let's schedule an appointment for an appraisal. W…" at bounding box center [860, 370] width 477 height 38
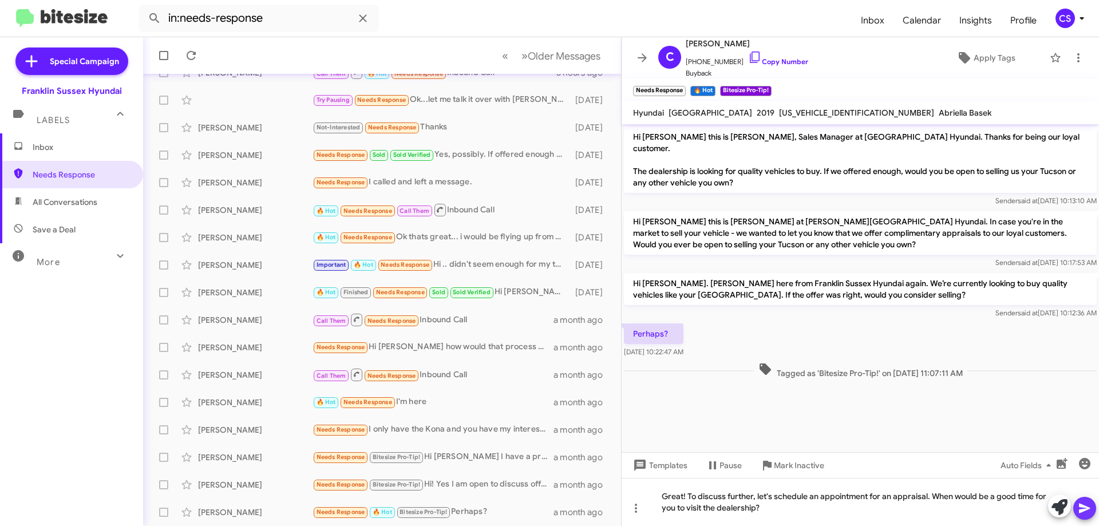
click at [1084, 508] on icon at bounding box center [1085, 508] width 14 height 14
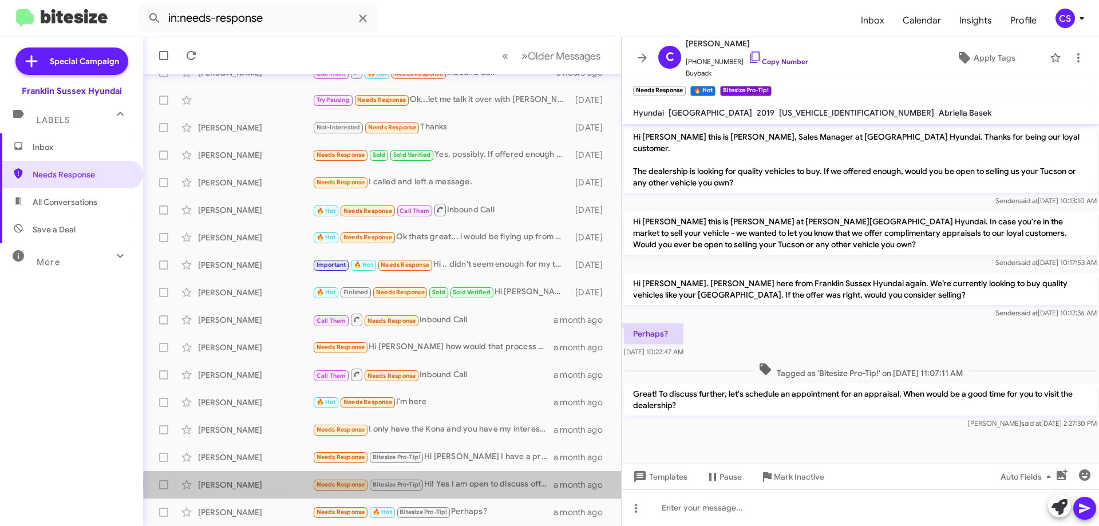
click at [495, 485] on div "Needs Response Bitesize Pro-Tip! Hi! Yes I am open to discuss offers however I …" at bounding box center [433, 484] width 241 height 13
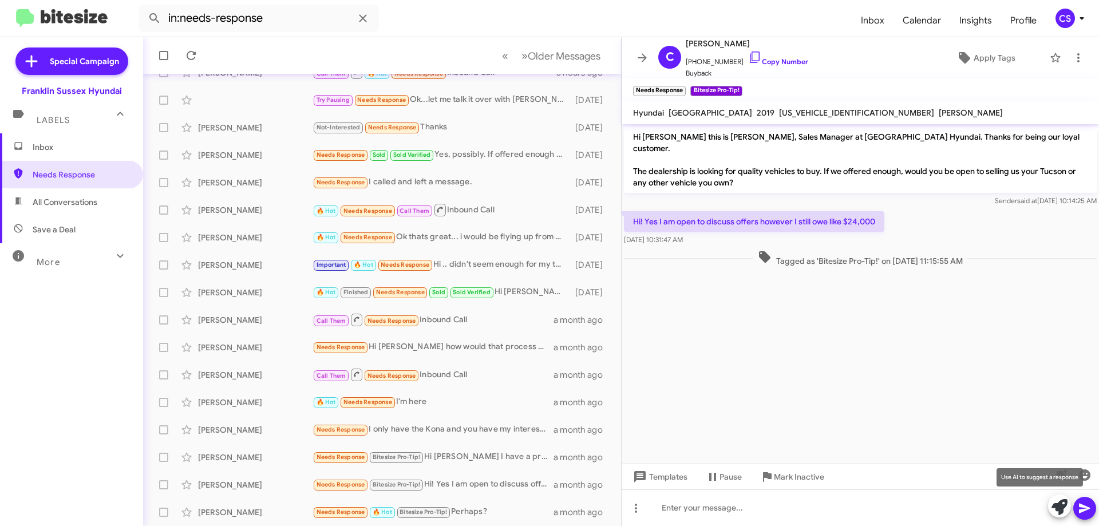
click at [1058, 505] on icon at bounding box center [1059, 507] width 16 height 16
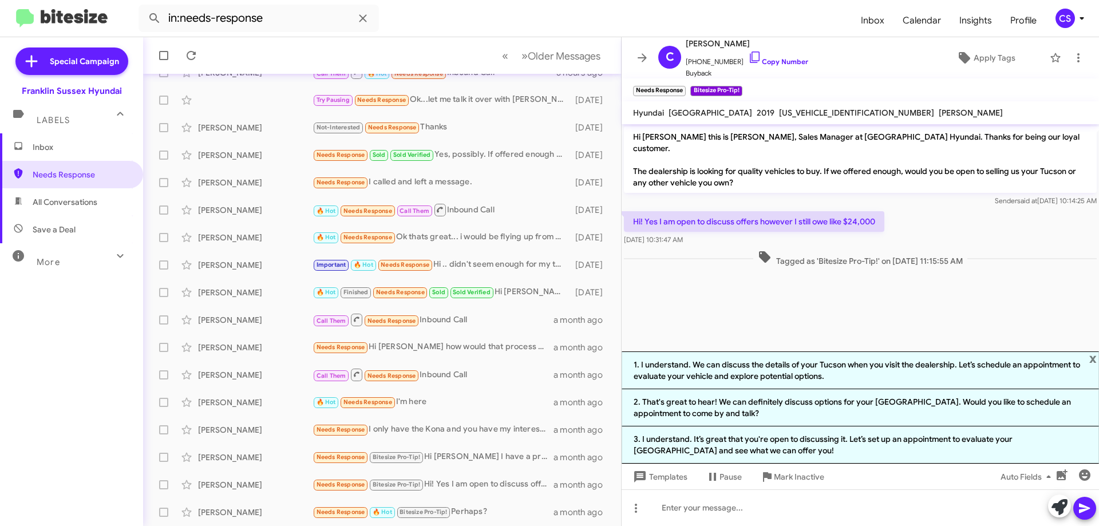
click at [908, 374] on li "1. I understand. We can discuss the details of your Tucson when you visit the d…" at bounding box center [860, 370] width 477 height 38
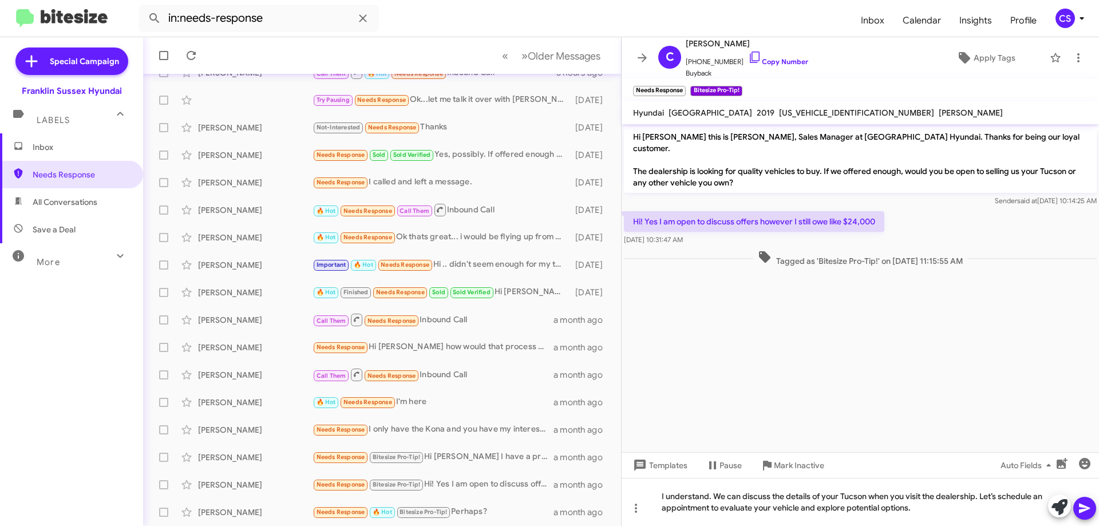
click at [1089, 511] on icon at bounding box center [1085, 508] width 14 height 14
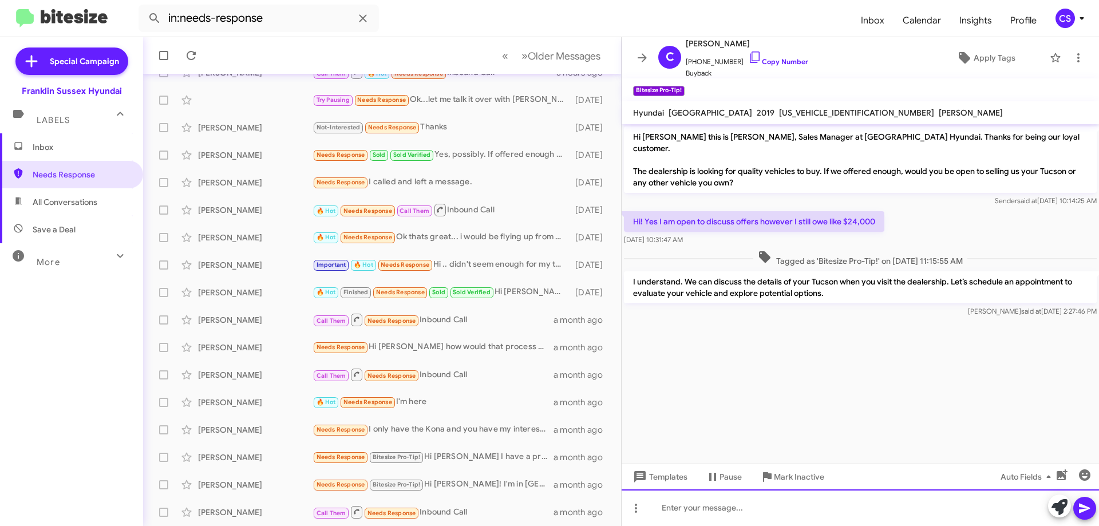
scroll to position [139, 0]
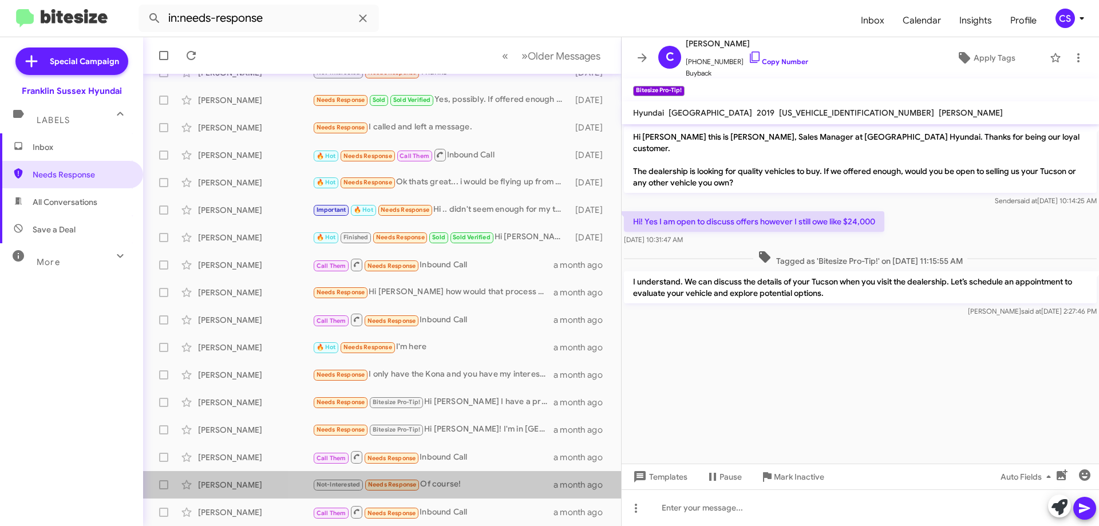
click at [492, 486] on div "Not-Interested Needs Response Of course!" at bounding box center [433, 484] width 241 height 13
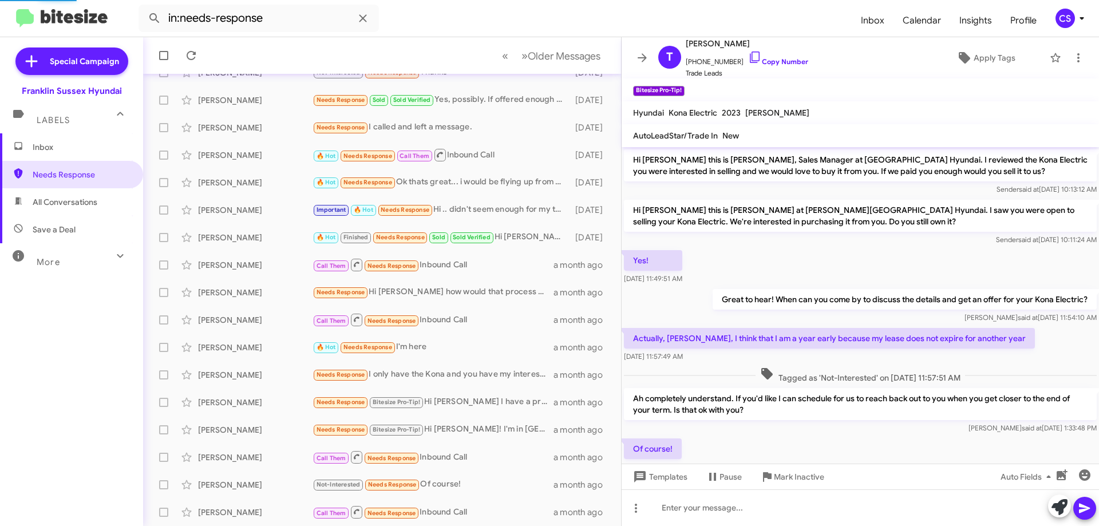
scroll to position [34, 0]
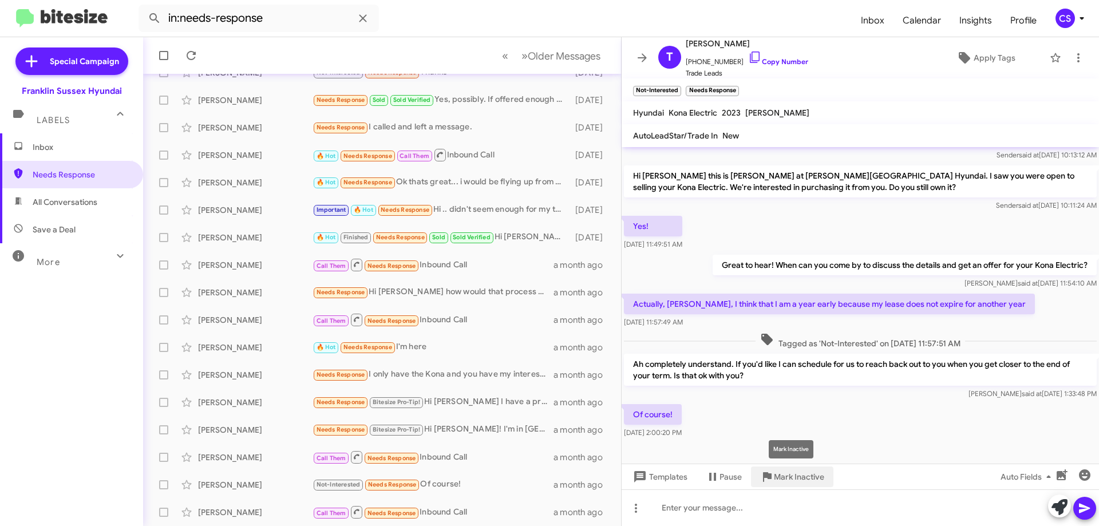
click at [774, 479] on span "Mark Inactive" at bounding box center [799, 476] width 50 height 21
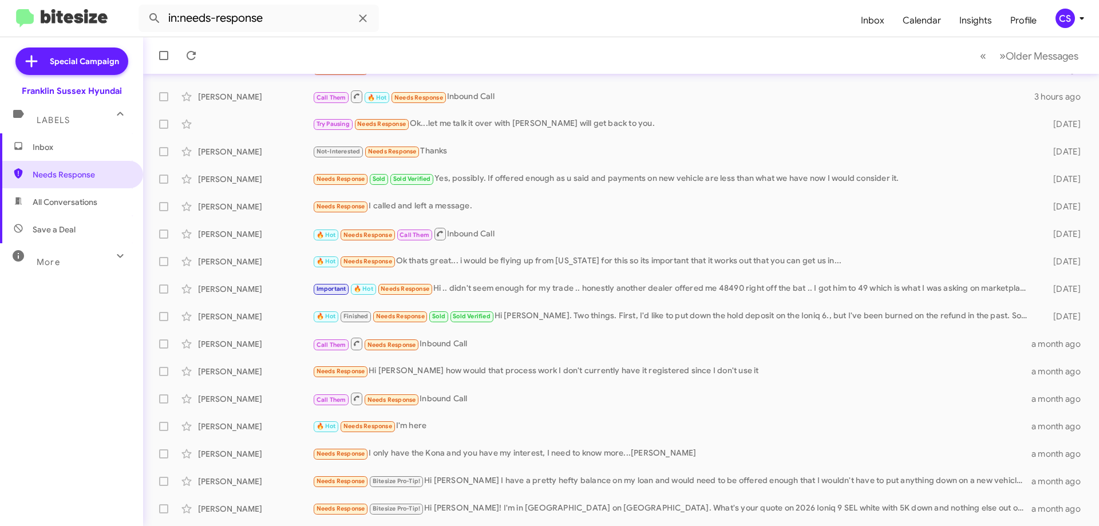
scroll to position [111, 0]
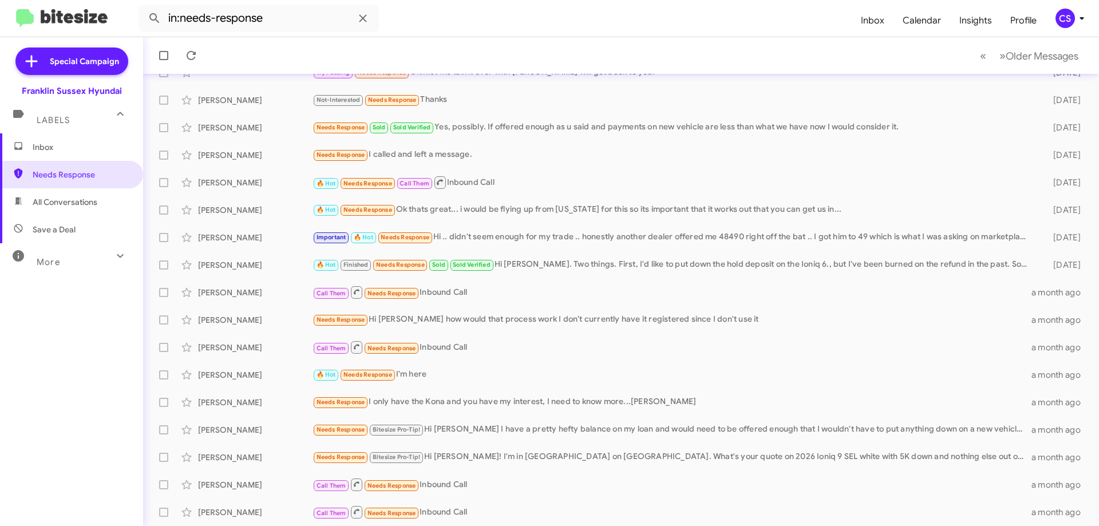
click at [534, 458] on div "Needs Response Bitesize Pro-Tip! Hi [PERSON_NAME]! I'm in [GEOGRAPHIC_DATA] on …" at bounding box center [672, 456] width 719 height 13
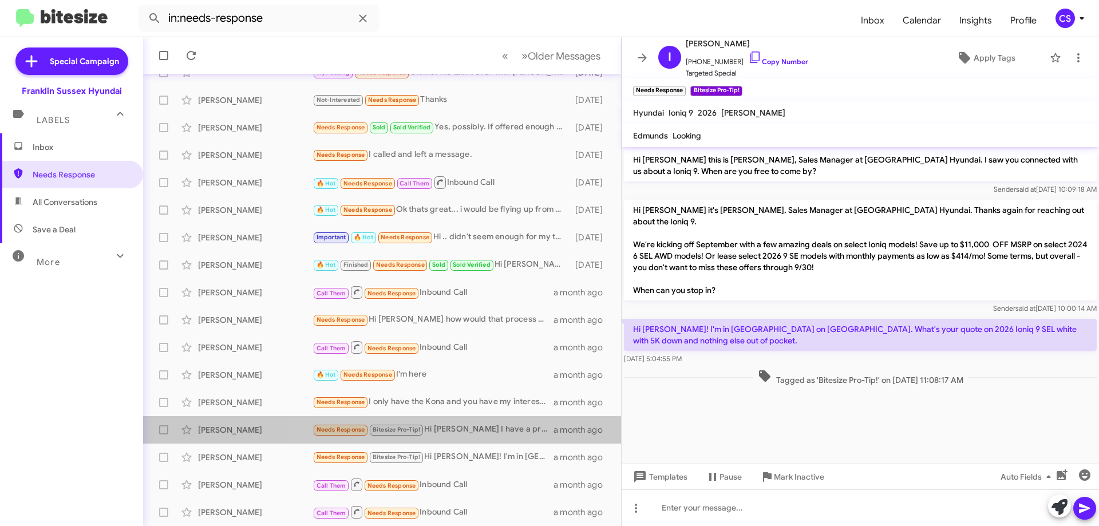
click at [505, 427] on div "Needs Response Bitesize Pro-Tip! Hi [PERSON_NAME] I have a pretty hefty balance…" at bounding box center [433, 429] width 241 height 13
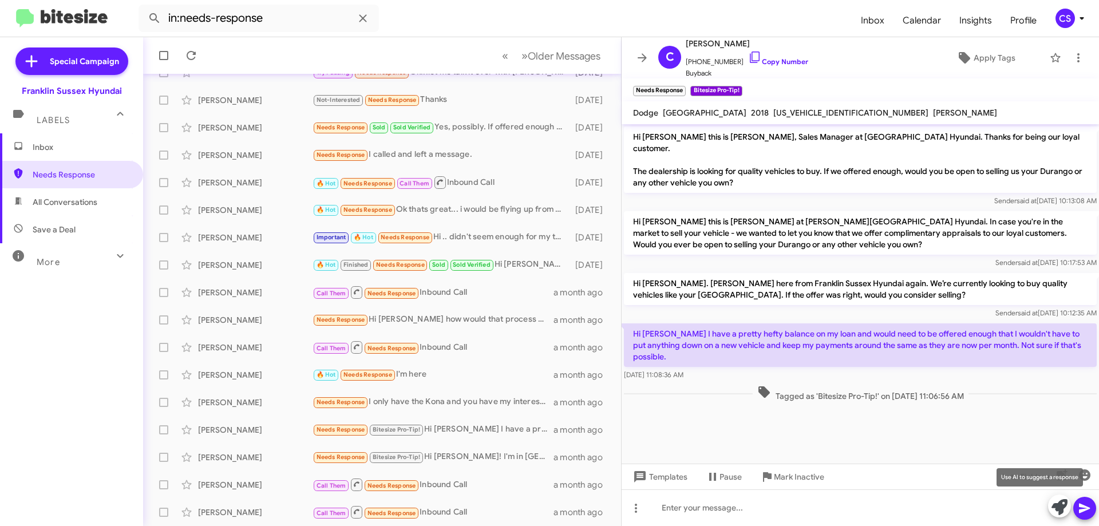
click at [1061, 509] on icon at bounding box center [1059, 507] width 16 height 16
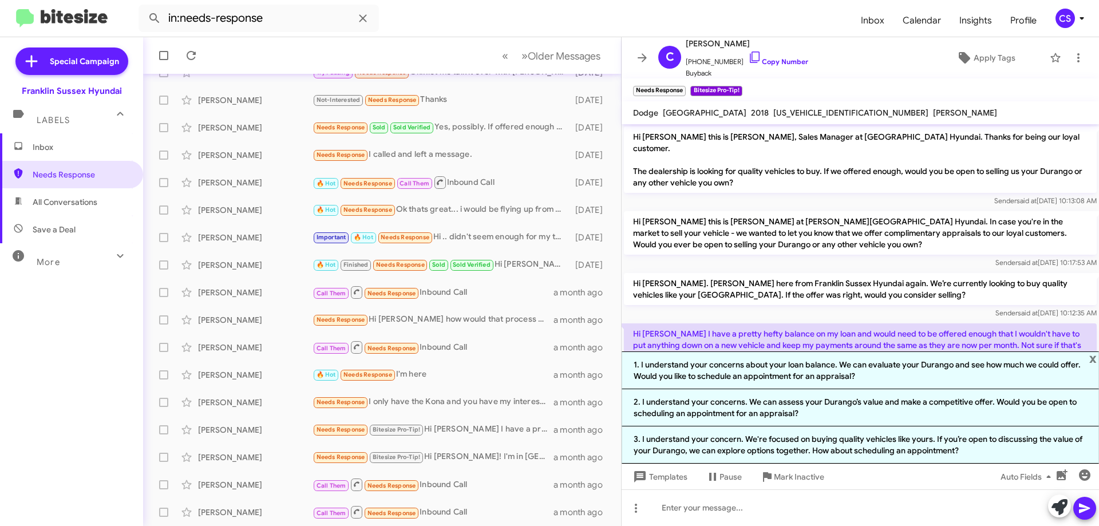
click at [766, 378] on li "1. I understand your concerns about your loan balance. We can evaluate your Dur…" at bounding box center [860, 370] width 477 height 38
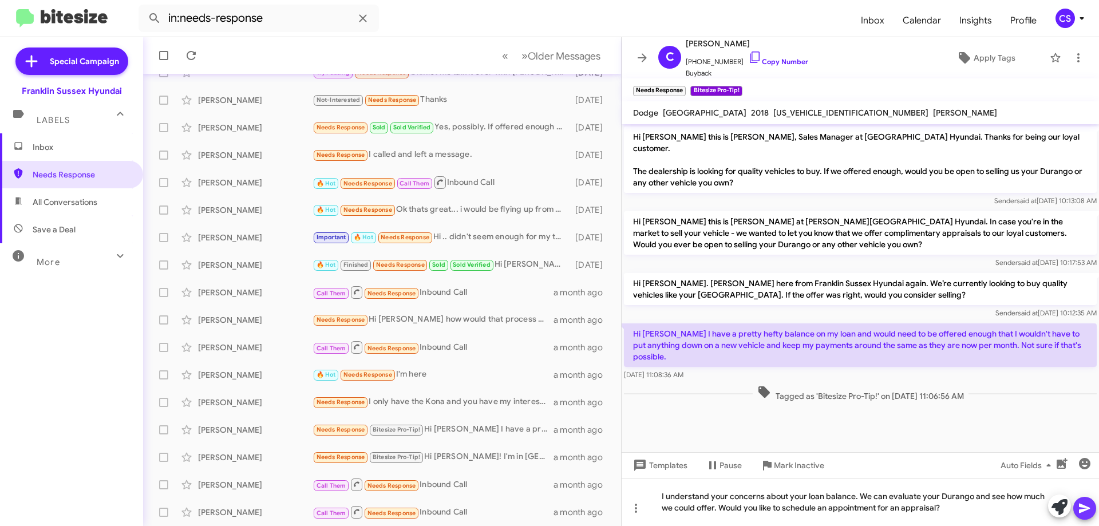
click at [1081, 512] on icon at bounding box center [1084, 509] width 11 height 10
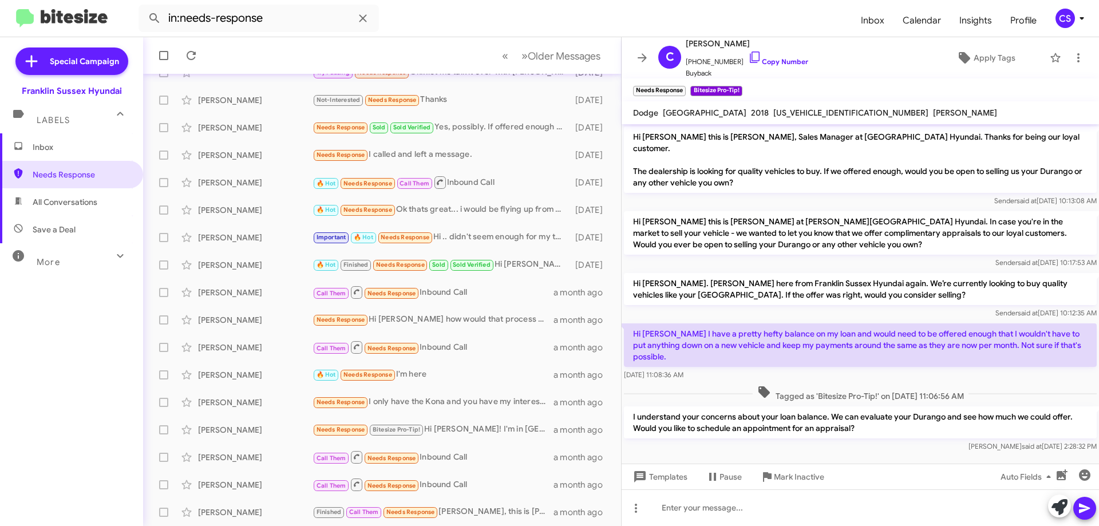
click at [473, 402] on div "Needs Response I only have the Kona and you have my interest, I need to know mo…" at bounding box center [433, 402] width 241 height 13
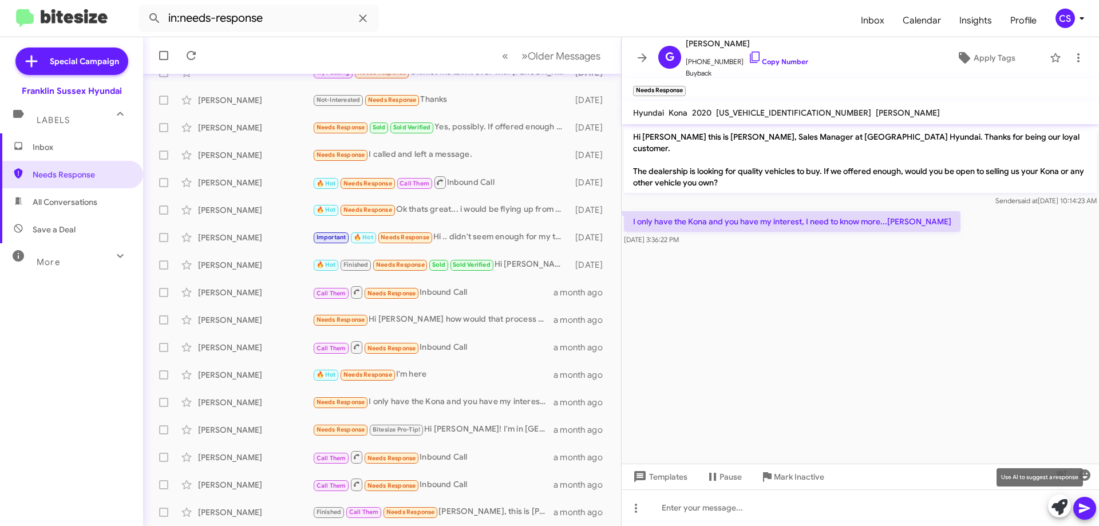
click at [1058, 506] on icon at bounding box center [1059, 507] width 16 height 16
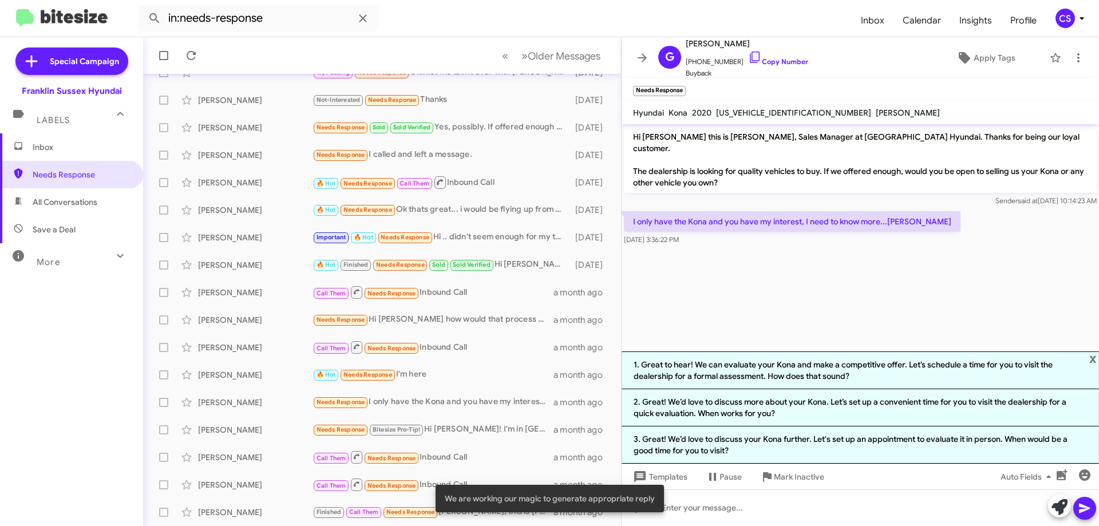
click at [793, 373] on li "1. Great to hear! We can evaluate your Kona and make a competitive offer. Let’s…" at bounding box center [860, 370] width 477 height 38
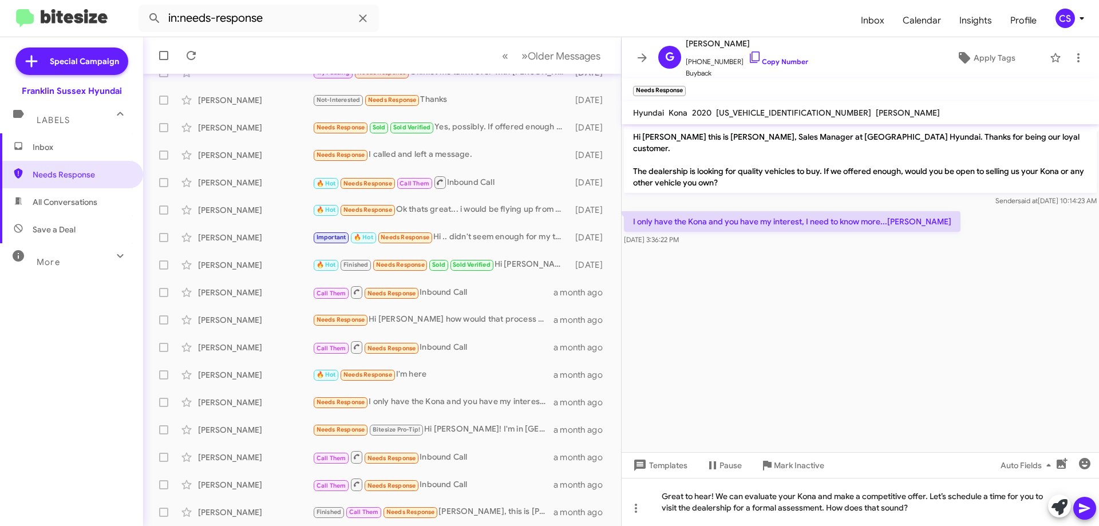
click at [1086, 509] on icon at bounding box center [1084, 509] width 11 height 10
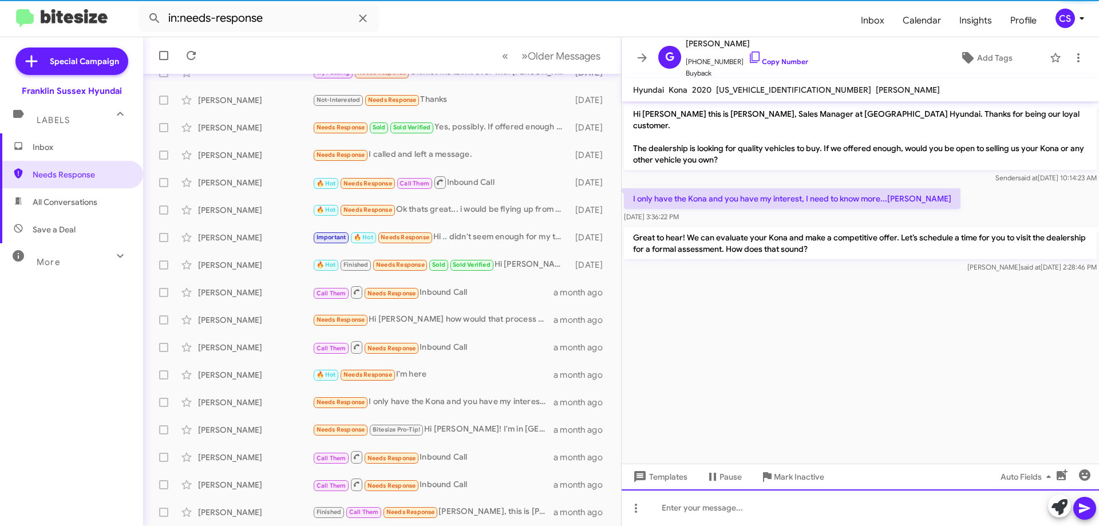
scroll to position [139, 0]
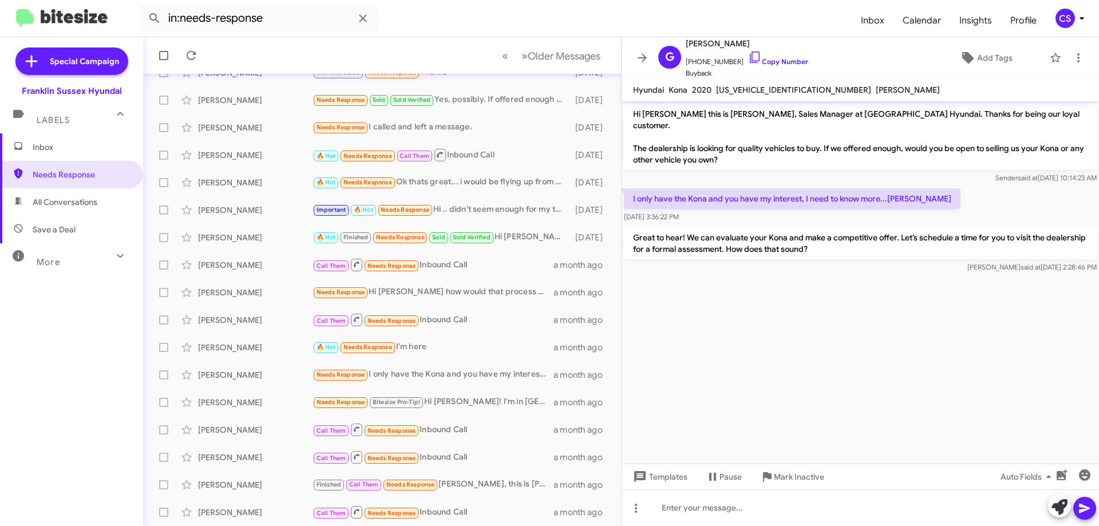
click at [487, 351] on div "🔥 Hot Needs Response I'm here" at bounding box center [433, 347] width 241 height 13
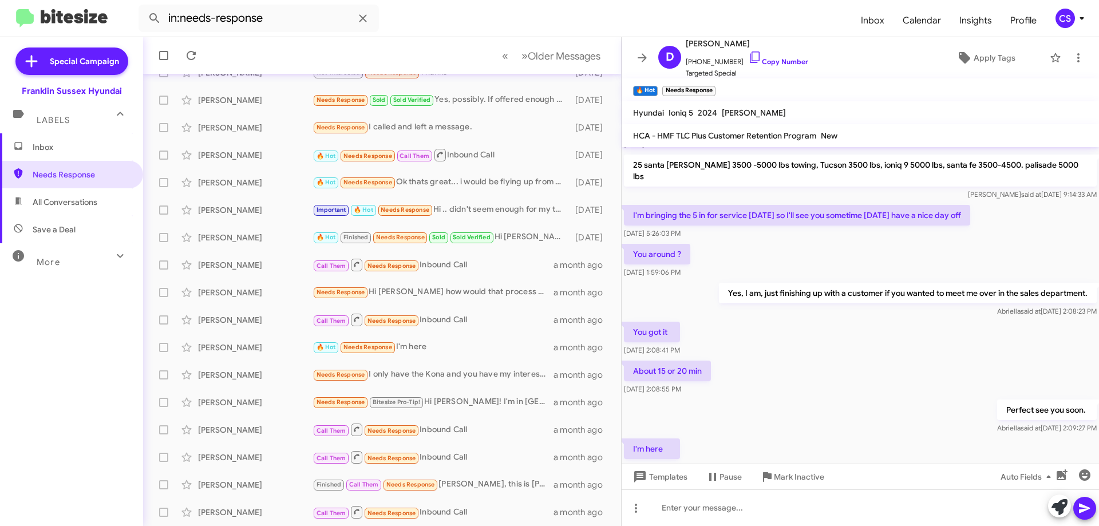
click at [792, 480] on span "Mark Inactive" at bounding box center [799, 476] width 50 height 21
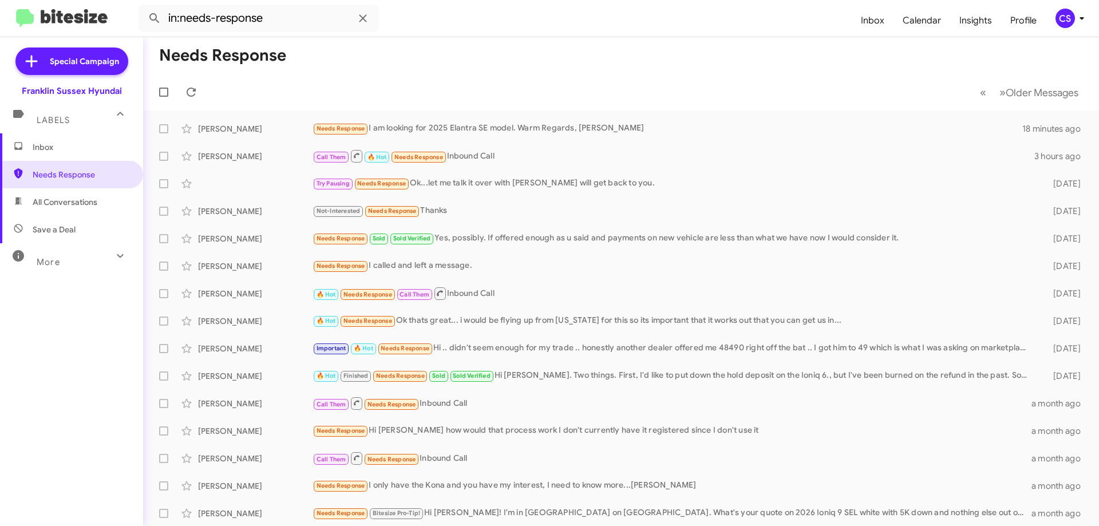
click at [492, 216] on div "Not-Interested Needs Response Thanks" at bounding box center [674, 210] width 722 height 13
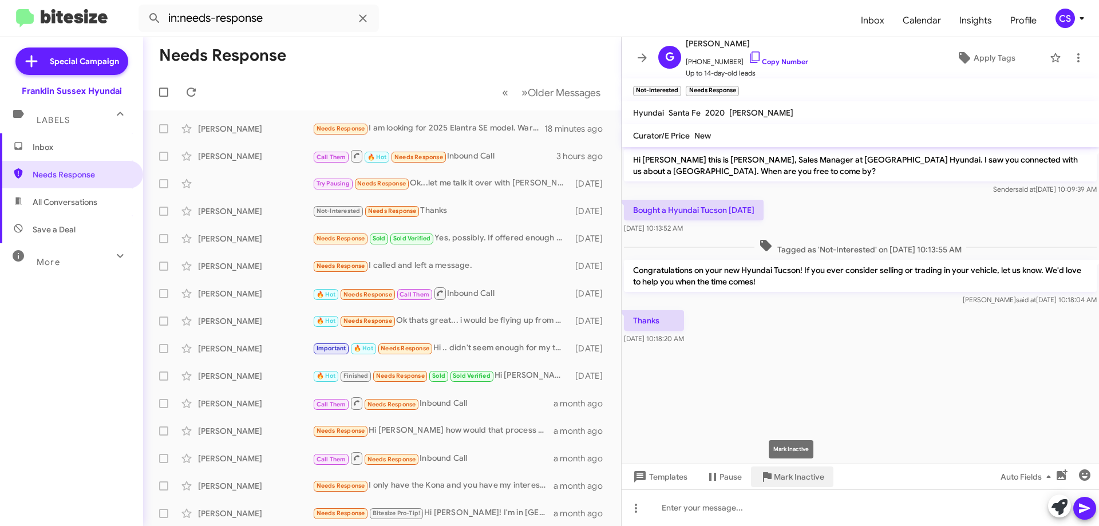
click at [805, 480] on span "Mark Inactive" at bounding box center [799, 476] width 50 height 21
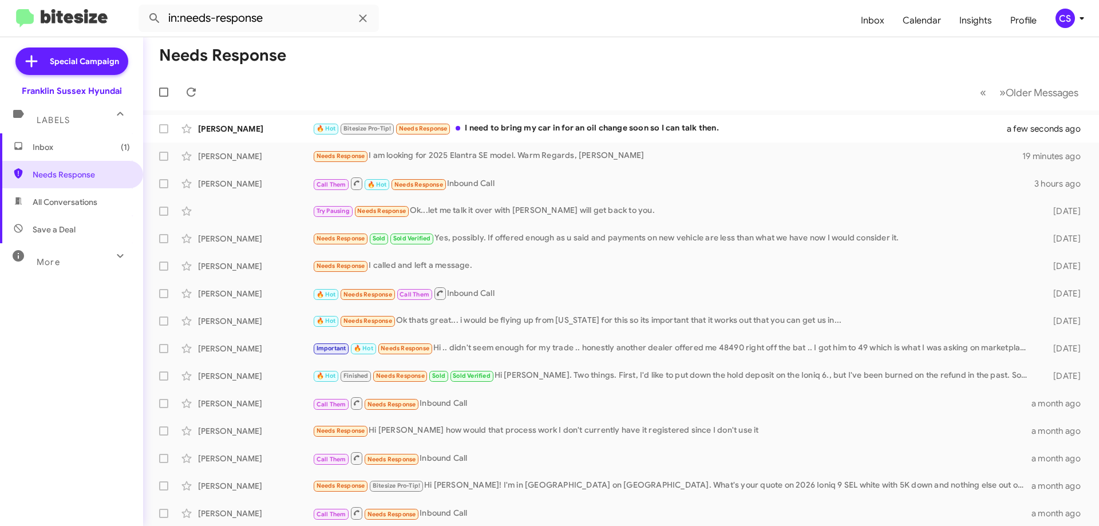
click at [634, 131] on div "🔥 Hot Bitesize Pro-Tip! Needs Response I need to bring my car in for an oil cha…" at bounding box center [667, 128] width 709 height 13
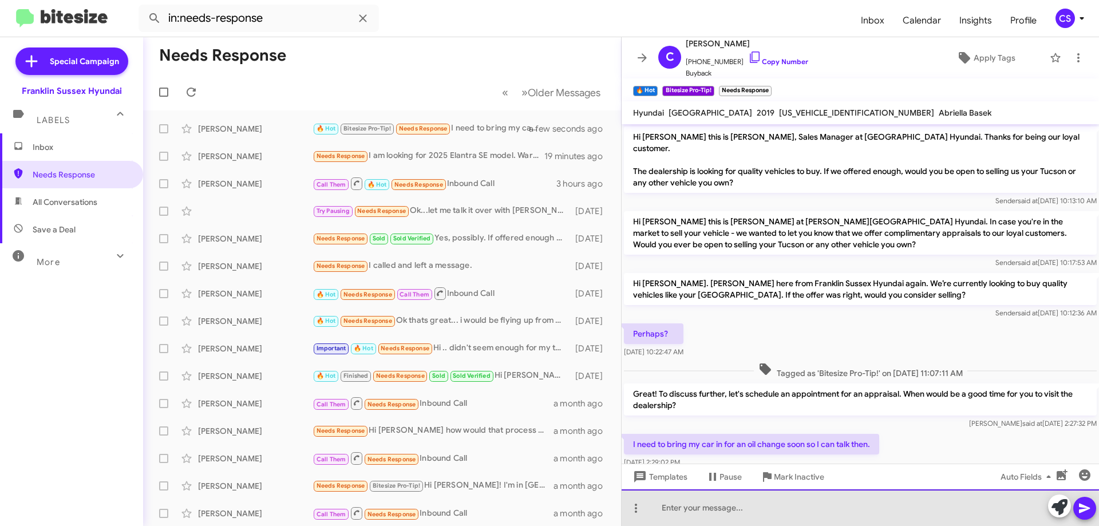
click at [827, 511] on div at bounding box center [860, 507] width 477 height 37
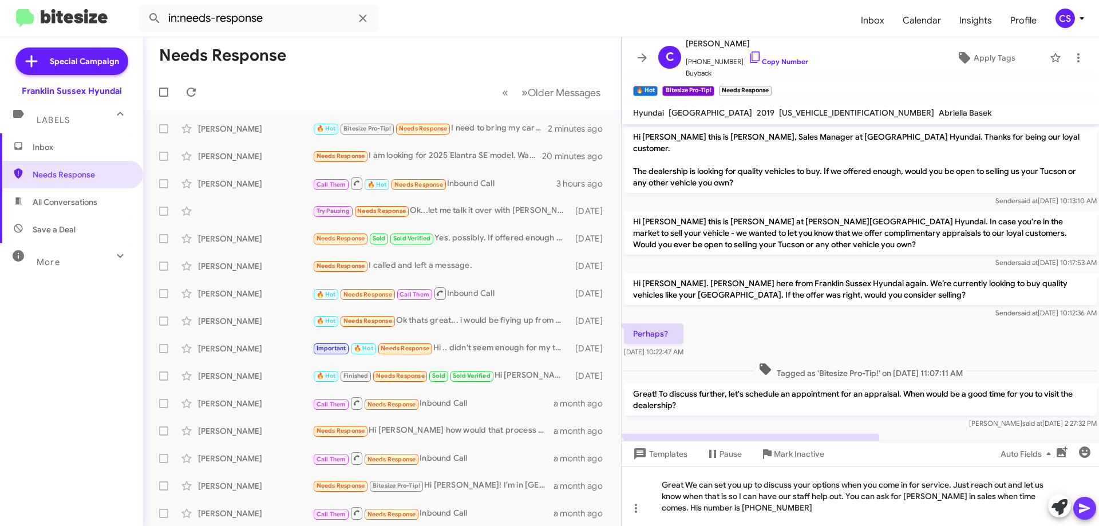
click at [1083, 507] on icon at bounding box center [1084, 509] width 11 height 10
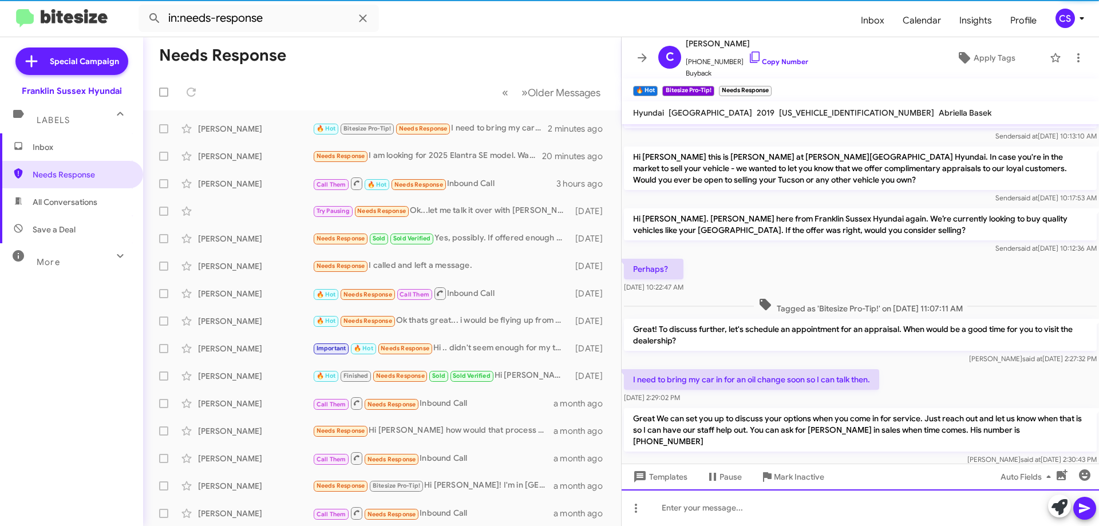
scroll to position [69, 0]
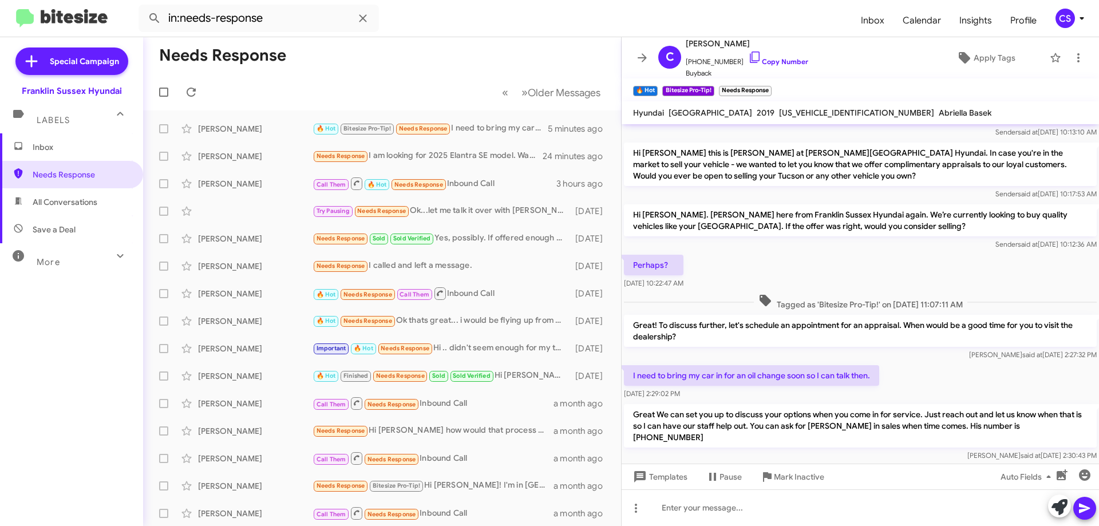
click at [488, 130] on div "🔥 Hot Bitesize Pro-Tip! Needs Response I need to bring my car in for an oil cha…" at bounding box center [430, 128] width 235 height 13
click at [58, 122] on span "Labels" at bounding box center [53, 120] width 33 height 10
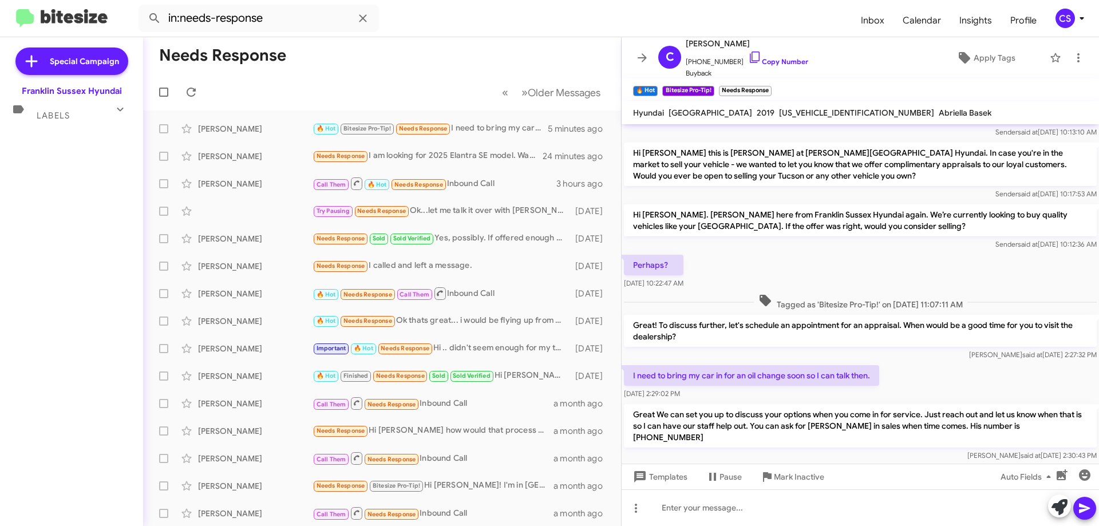
click at [57, 117] on span "Labels" at bounding box center [53, 115] width 33 height 10
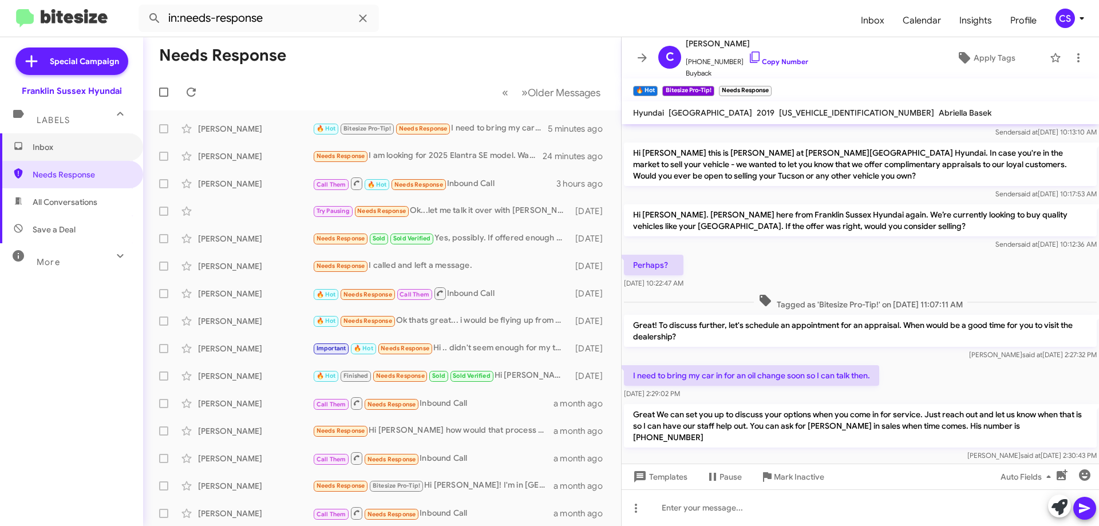
click at [48, 143] on span "Inbox" at bounding box center [81, 146] width 97 height 11
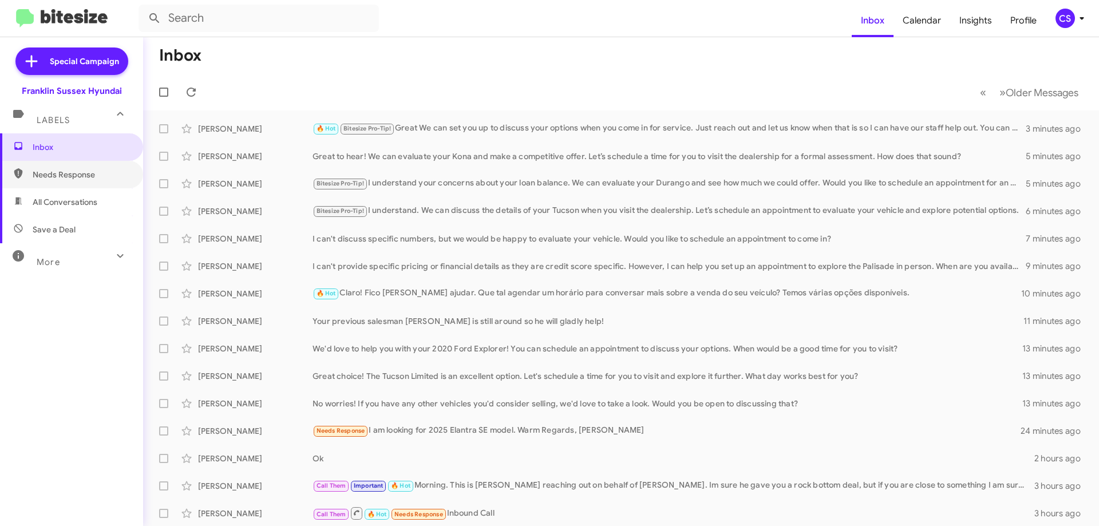
click at [61, 171] on span "Needs Response" at bounding box center [81, 174] width 97 height 11
type input "in:needs-response"
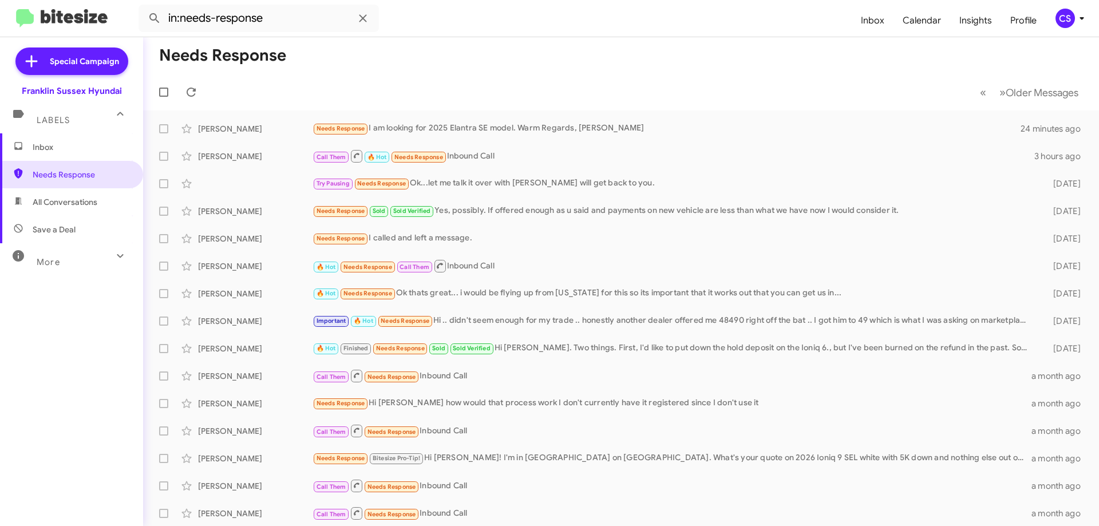
click at [533, 214] on div "Needs Response Sold Sold Verified Yes, possibly. If offered enough as u said an…" at bounding box center [674, 210] width 722 height 13
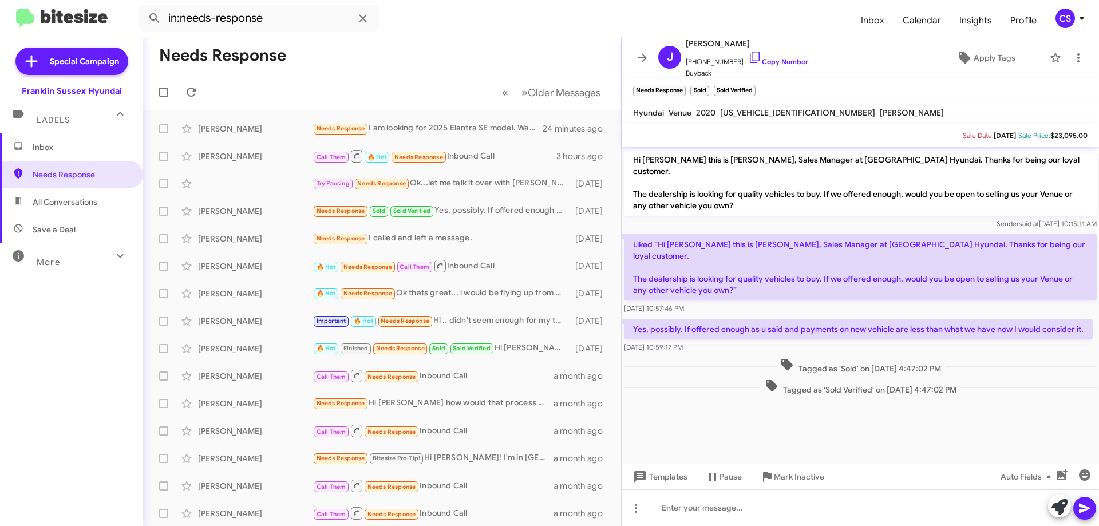
click at [797, 480] on span "Mark Inactive" at bounding box center [799, 476] width 50 height 21
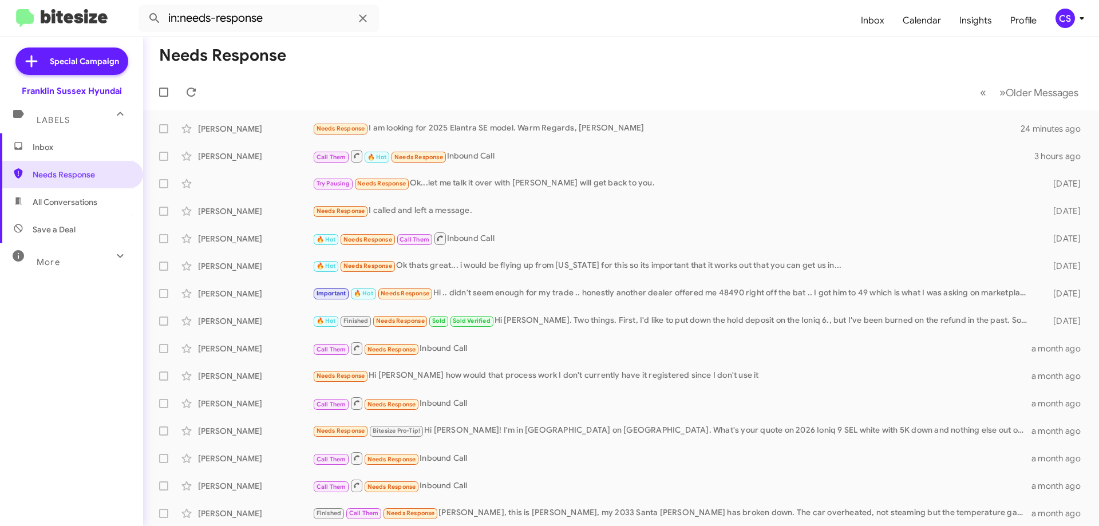
click at [578, 128] on div "Needs Response I am looking for 2025 Elantra SE model. Warm Regards, [PERSON_NA…" at bounding box center [667, 128] width 709 height 13
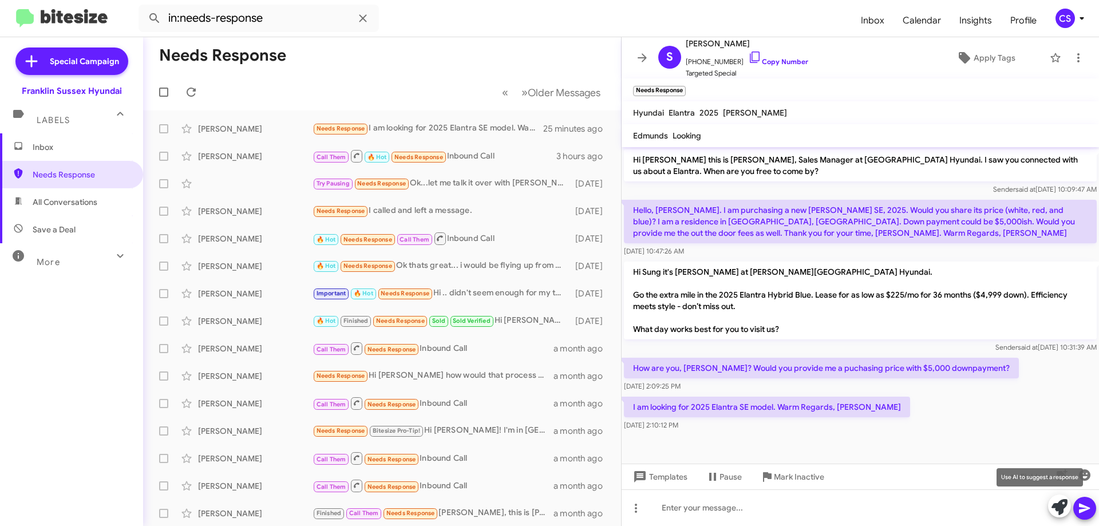
click at [1063, 507] on icon at bounding box center [1059, 507] width 16 height 16
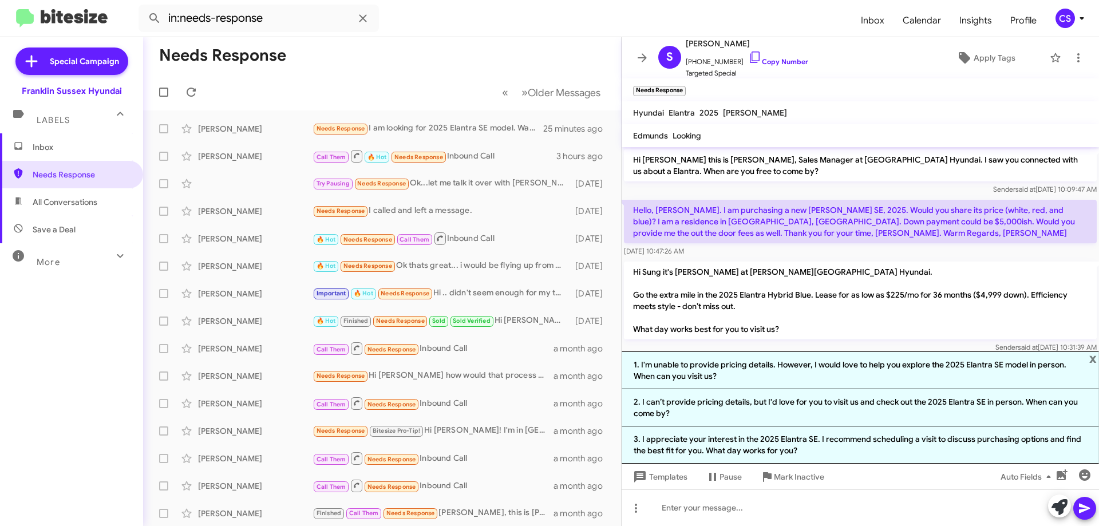
click at [802, 447] on li "3. I appreciate your interest in the 2025 Elantra SE. I recommend scheduling a …" at bounding box center [860, 444] width 477 height 37
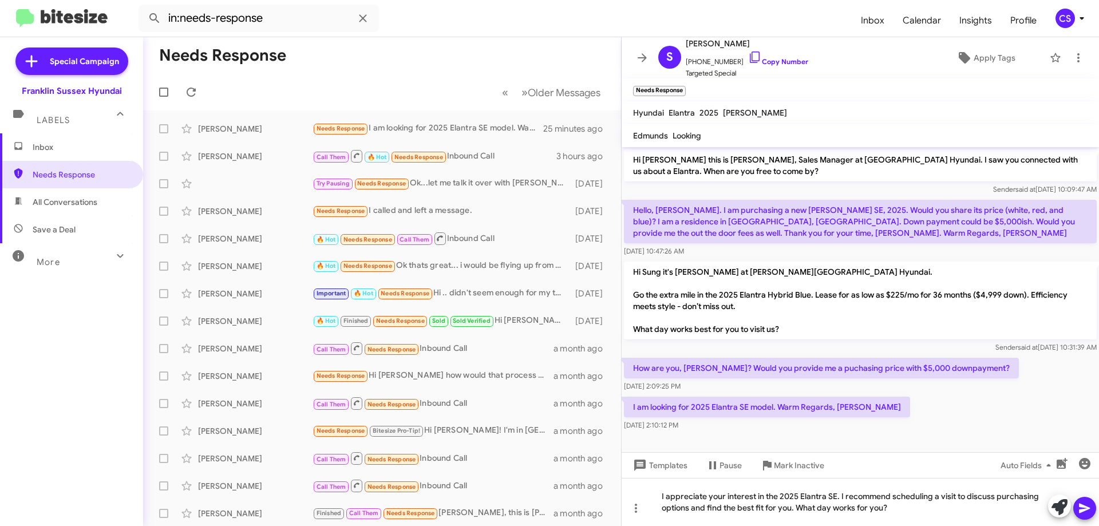
click at [1086, 513] on icon at bounding box center [1085, 508] width 14 height 14
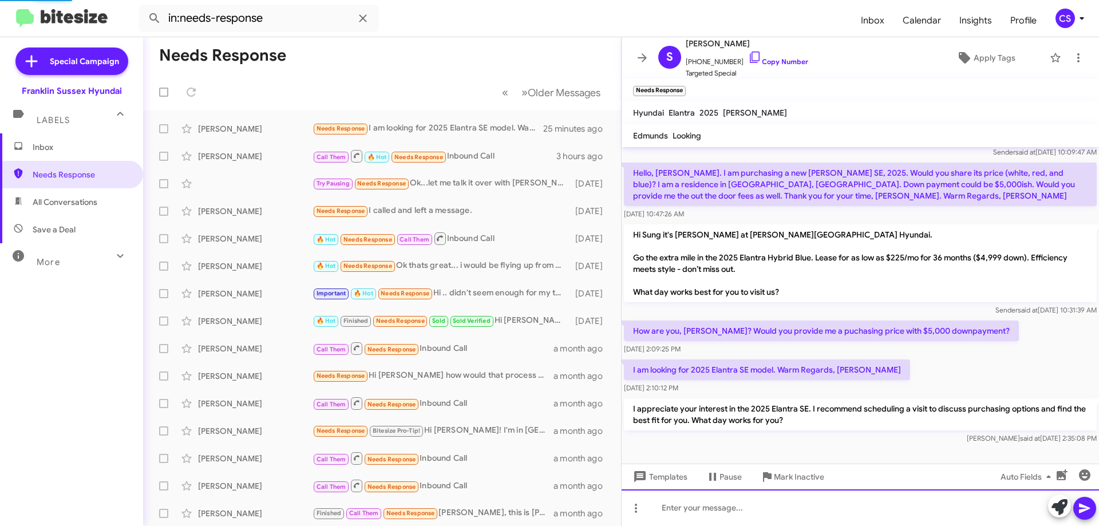
scroll to position [14, 0]
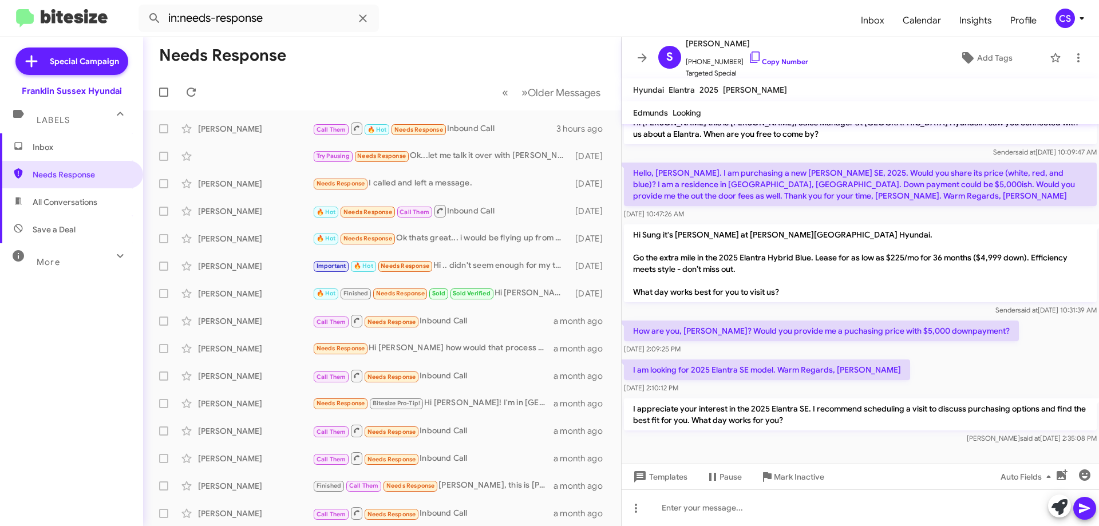
click at [516, 125] on div "Call Them 🔥 Hot Needs Response Inbound Call" at bounding box center [435, 128] width 244 height 14
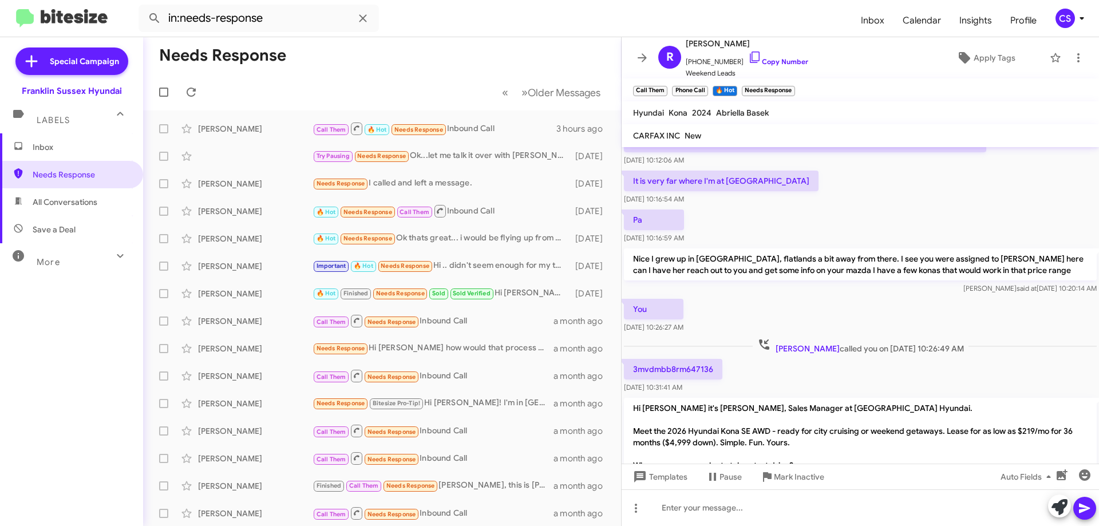
scroll to position [211, 0]
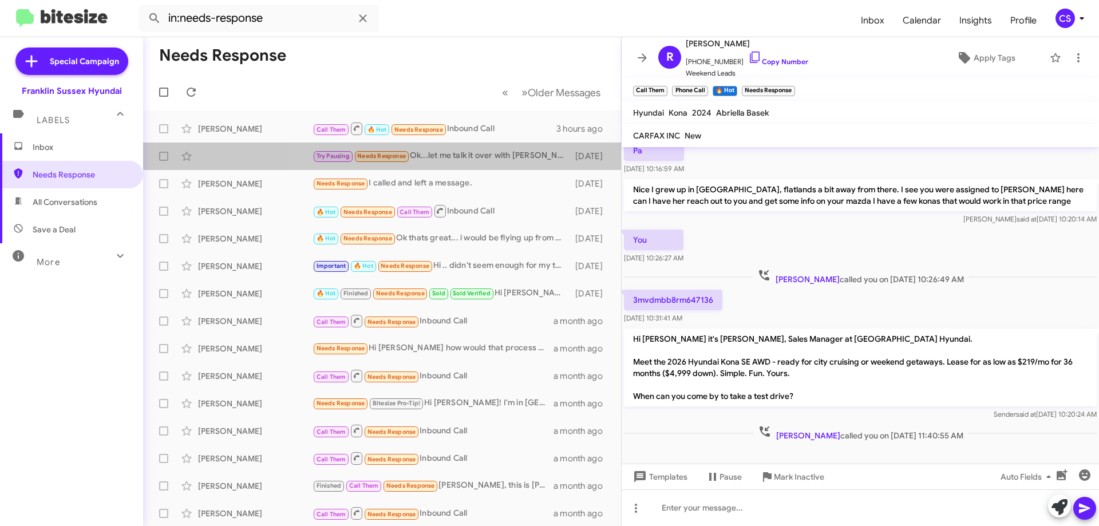
click at [493, 155] on div "Try Pausing Needs Response Ok...let me talk it over with [PERSON_NAME] will get…" at bounding box center [441, 155] width 257 height 13
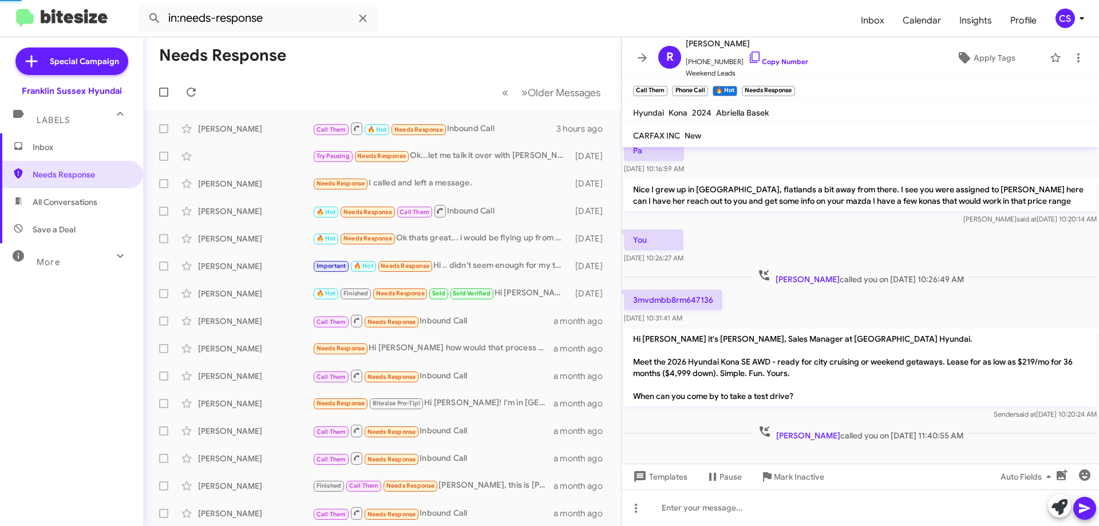
scroll to position [284, 0]
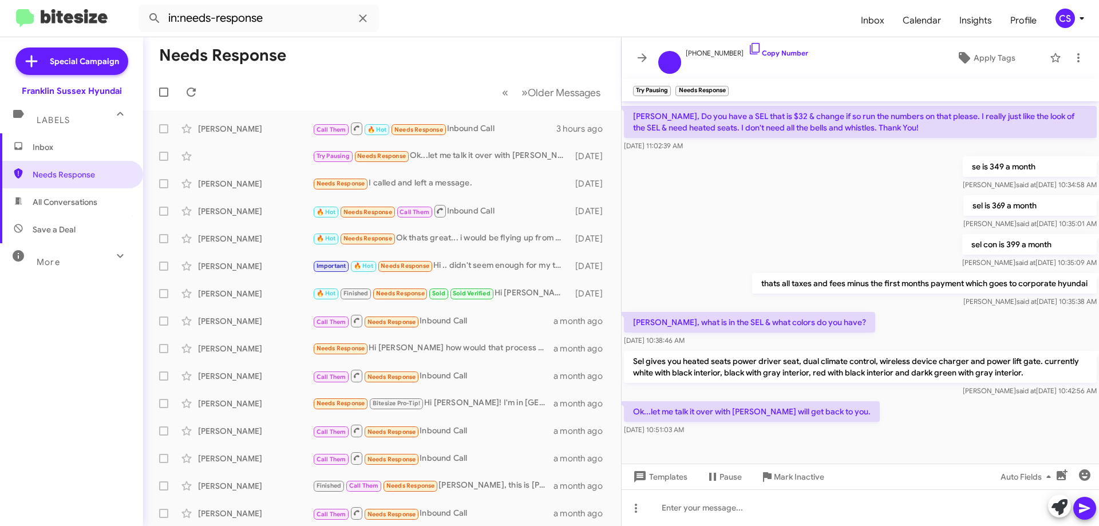
click at [489, 184] on div "Needs Response I called and left a message." at bounding box center [441, 183] width 257 height 13
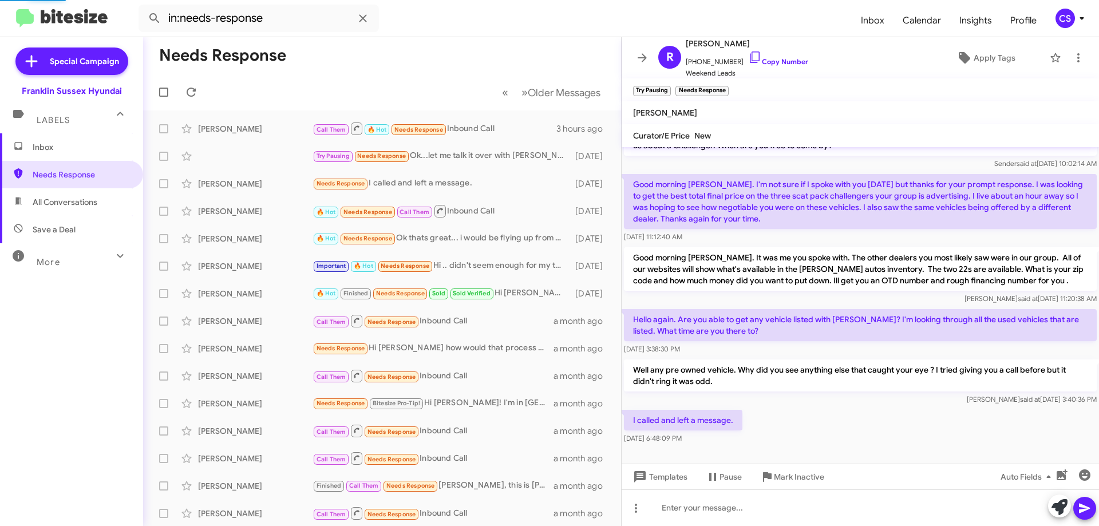
scroll to position [26, 0]
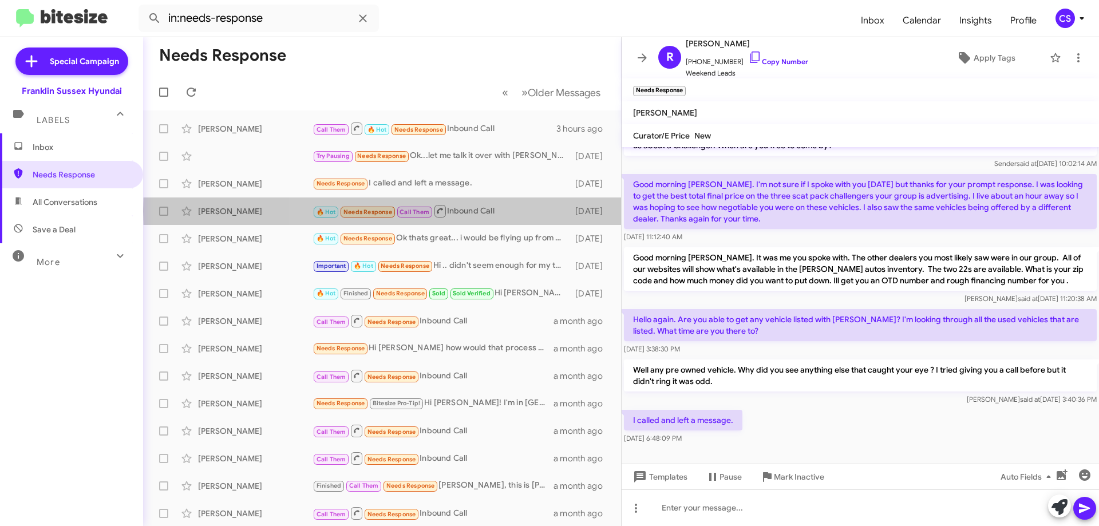
click at [503, 211] on div "🔥 Hot Needs Response Call Them Inbound Call" at bounding box center [441, 211] width 257 height 14
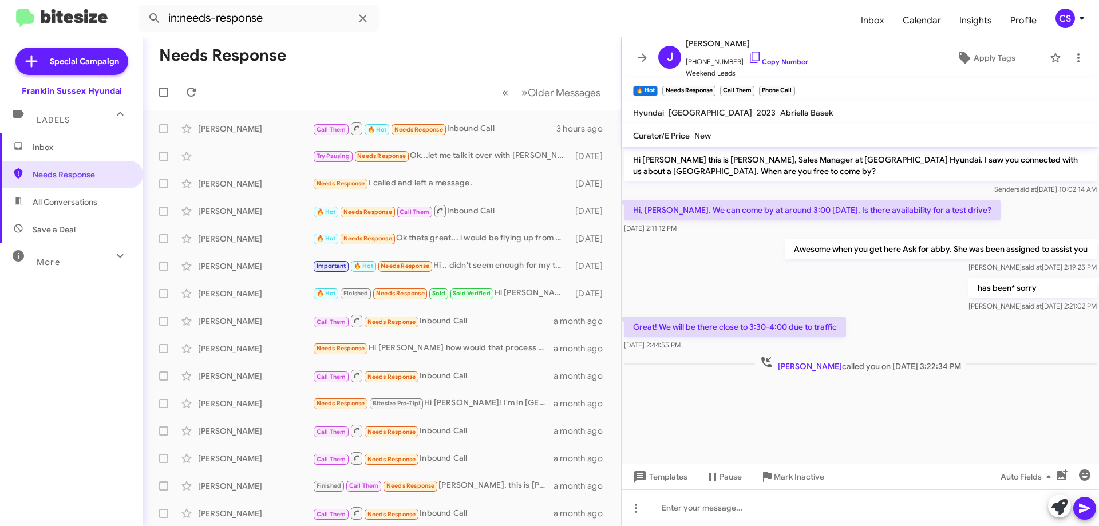
click at [503, 236] on div "🔥 Hot Needs Response Ok thats great... i would be flying up from [US_STATE] for…" at bounding box center [441, 238] width 257 height 13
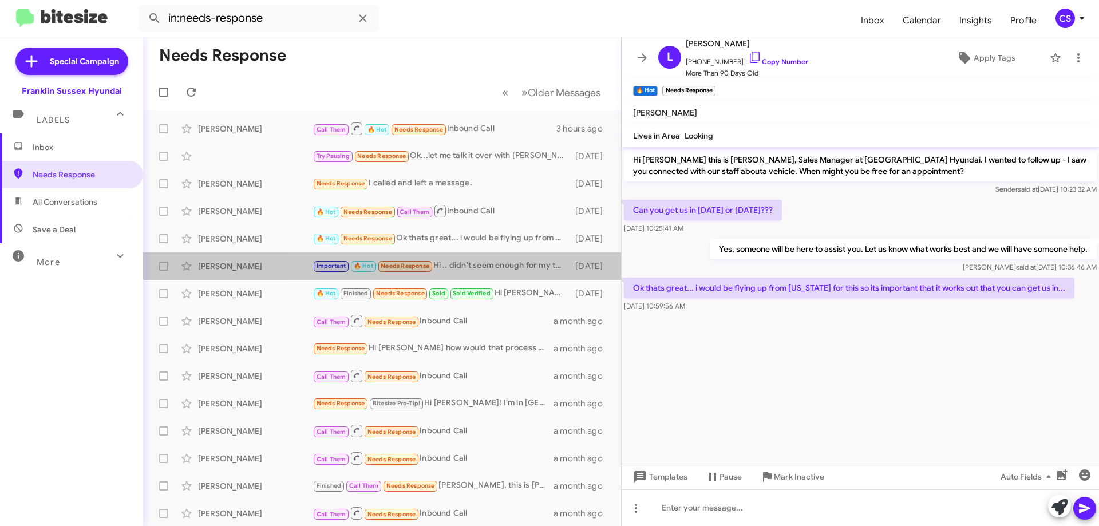
click at [502, 268] on div "Important 🔥 Hot Needs Response Hi .. didn't seem enough for my trade .. honestl…" at bounding box center [441, 265] width 257 height 13
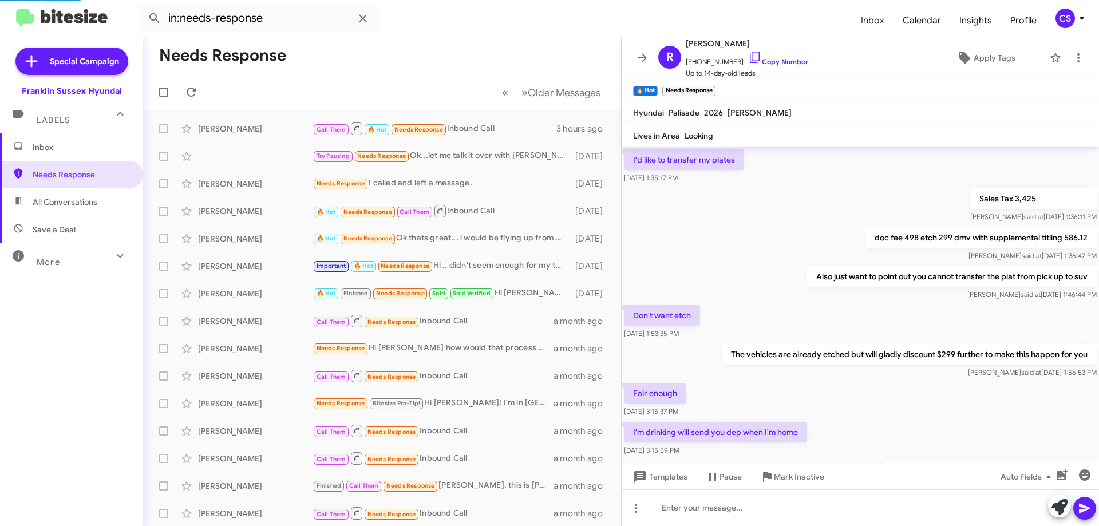
scroll to position [668, 0]
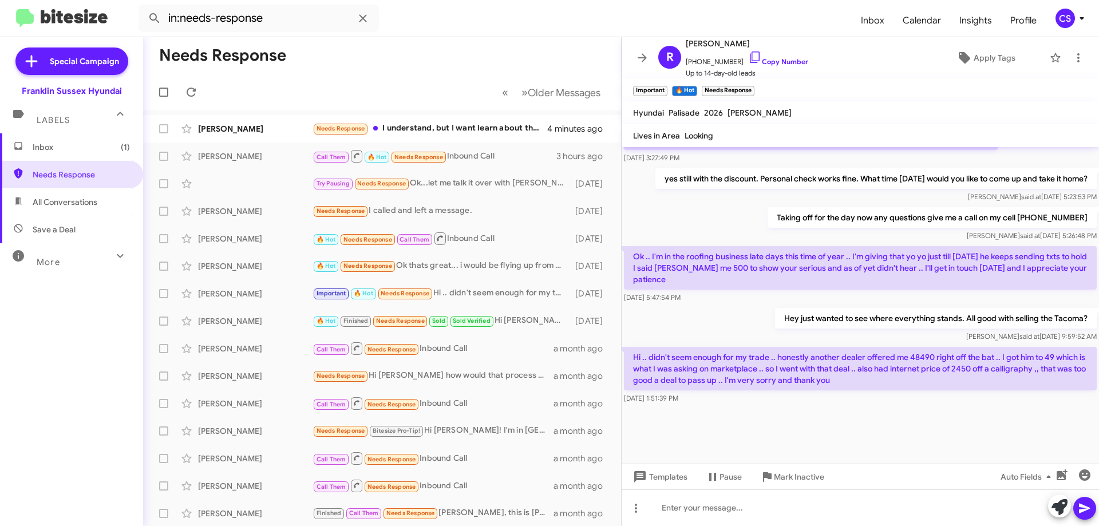
click at [456, 126] on div "Needs Response I understand, but I want learn about the price before visiting. …" at bounding box center [430, 128] width 235 height 13
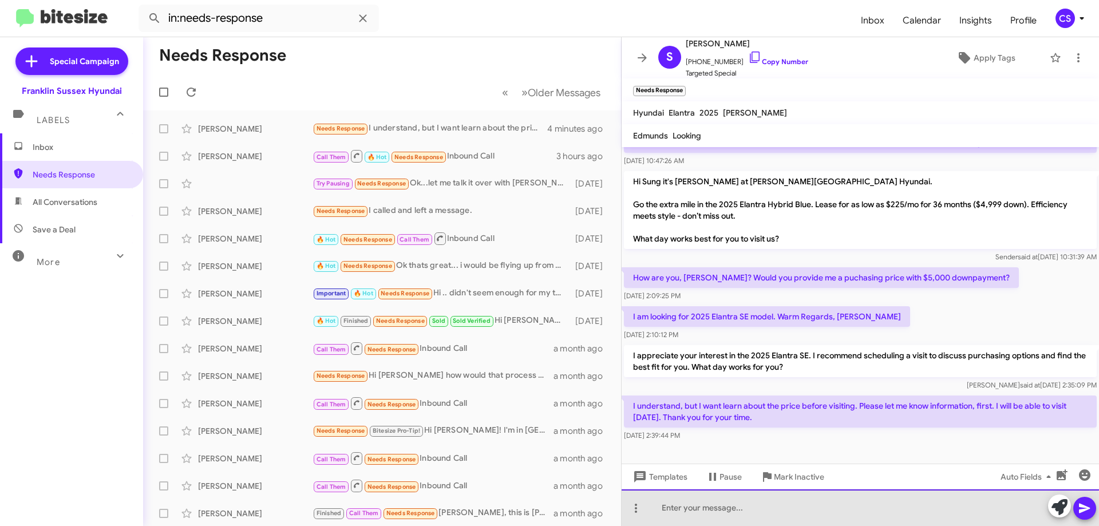
drag, startPoint x: 716, startPoint y: 515, endPoint x: 726, endPoint y: 503, distance: 15.0
click at [717, 513] on div at bounding box center [860, 507] width 477 height 37
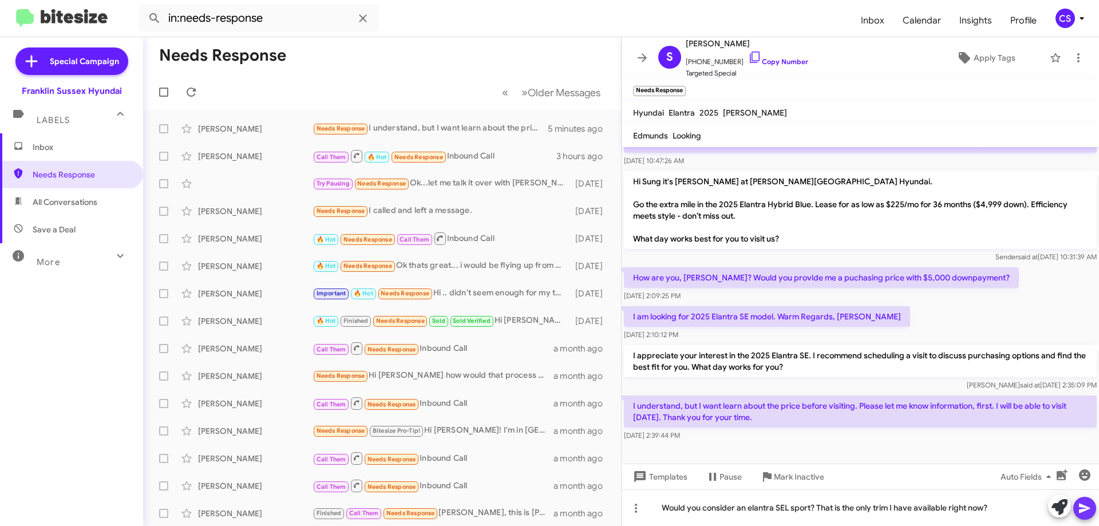
click at [1086, 512] on icon at bounding box center [1085, 508] width 14 height 14
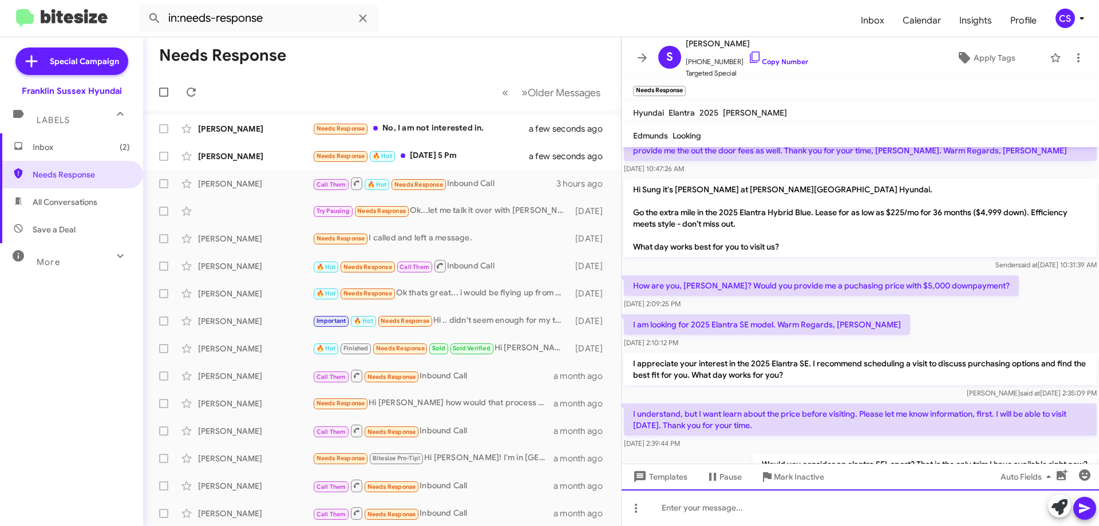
scroll to position [174, 0]
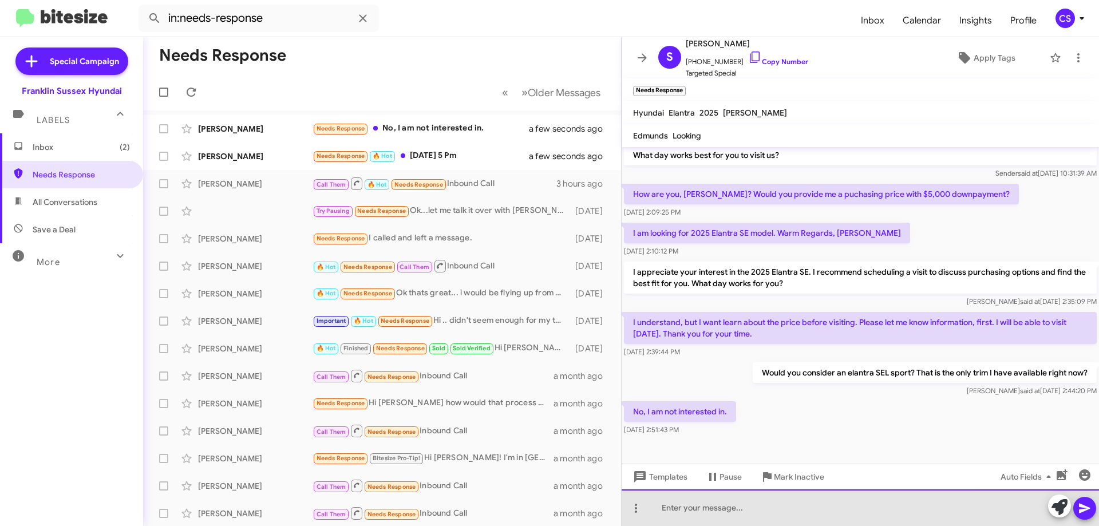
click at [675, 513] on div at bounding box center [860, 507] width 477 height 37
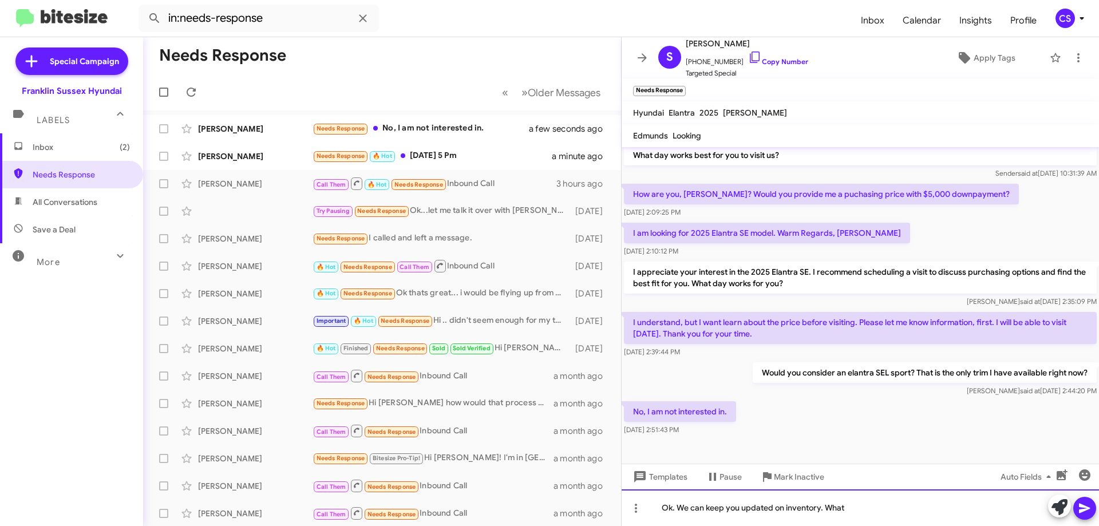
drag, startPoint x: 847, startPoint y: 508, endPoint x: 844, endPoint y: 513, distance: 6.4
click at [847, 508] on div "Ok. We can keep you updated on inventory. What" at bounding box center [860, 507] width 477 height 37
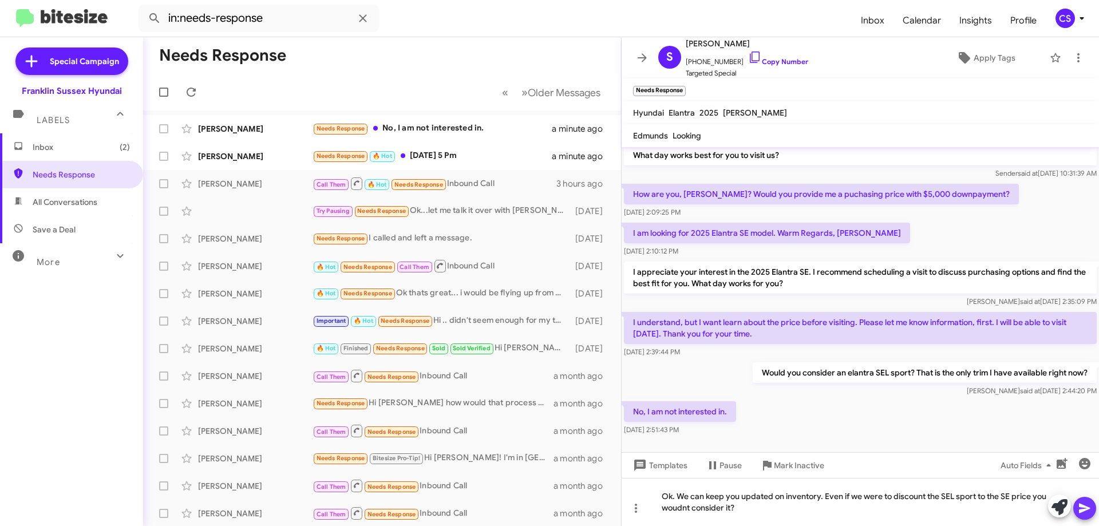
click at [1088, 506] on icon at bounding box center [1085, 508] width 14 height 14
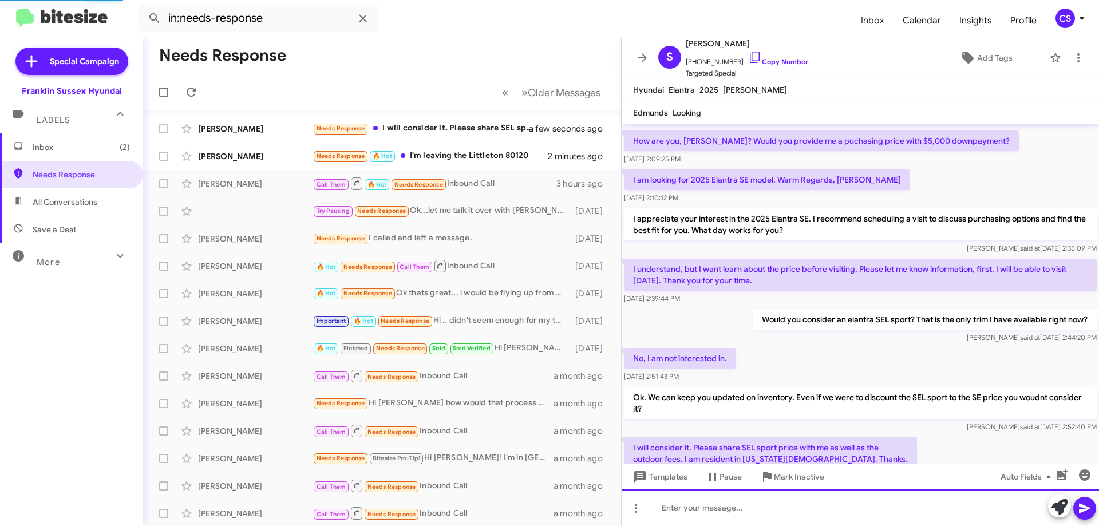
scroll to position [0, 0]
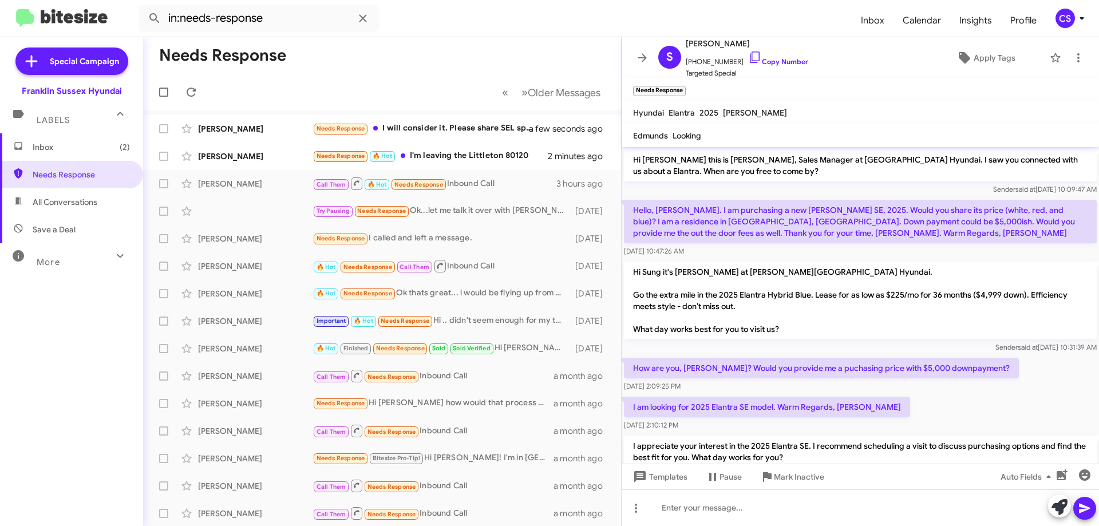
click at [483, 149] on div "[PERSON_NAME] Needs Response 🔥 Hot I'm leaving the Littleton 80120 2 minutes ago" at bounding box center [382, 156] width 460 height 23
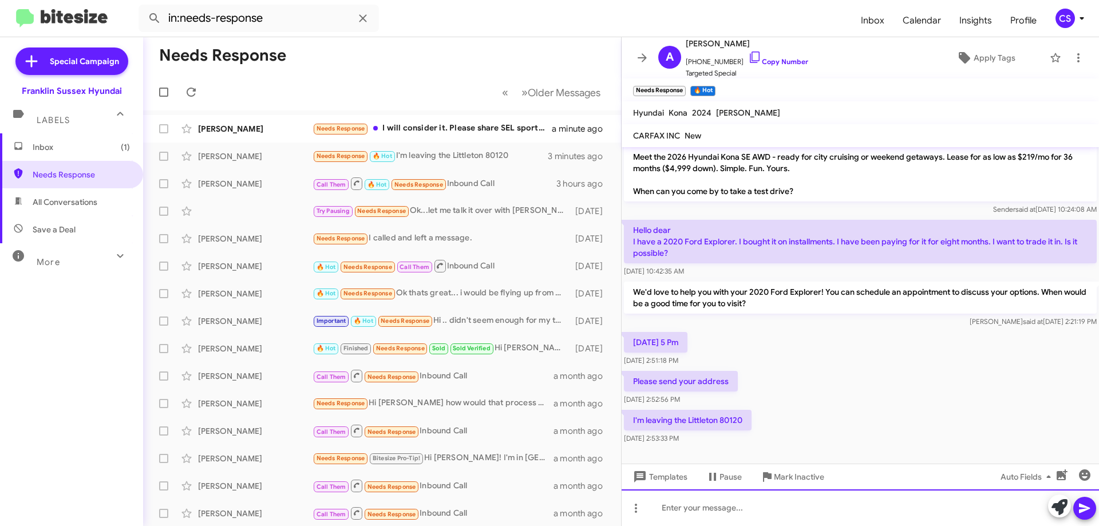
drag, startPoint x: 702, startPoint y: 511, endPoint x: 711, endPoint y: 507, distance: 9.8
click at [711, 507] on div at bounding box center [860, 507] width 477 height 37
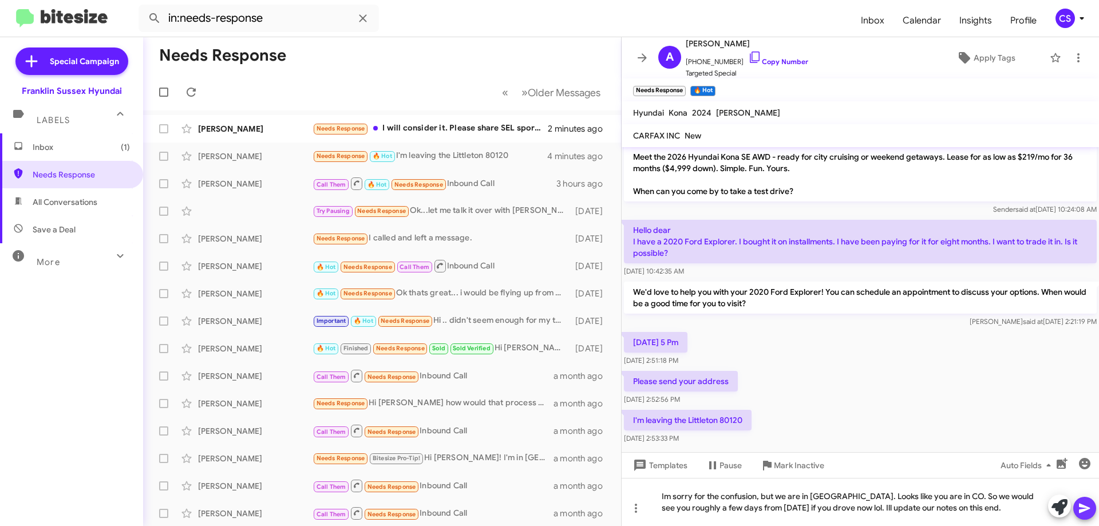
click at [1082, 509] on icon at bounding box center [1085, 508] width 14 height 14
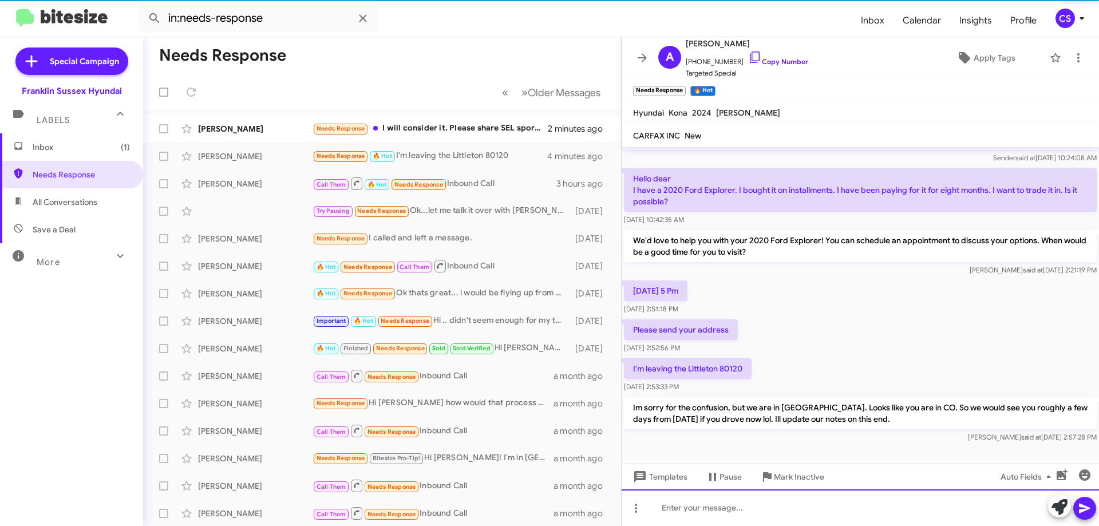
scroll to position [79, 0]
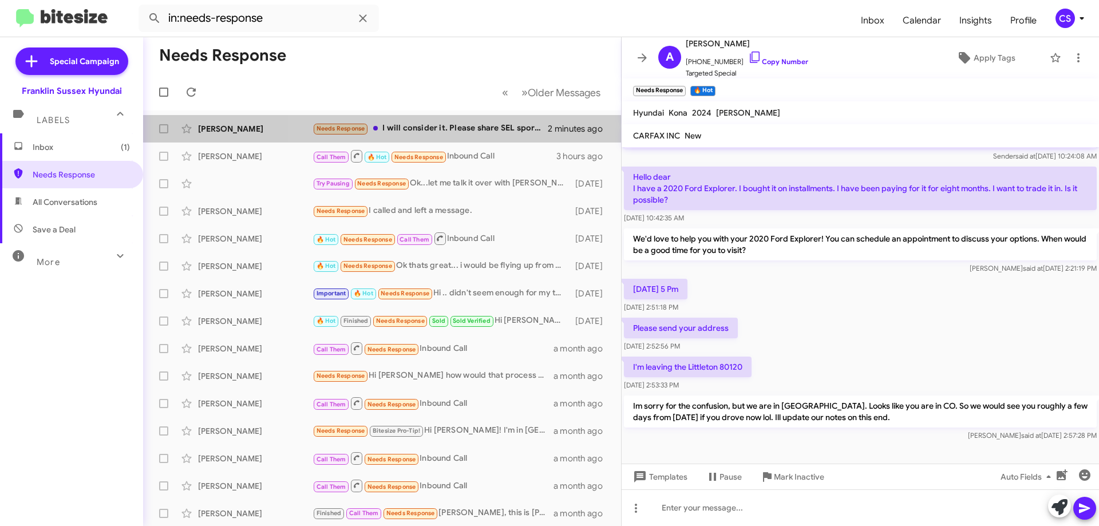
click at [466, 131] on div "Needs Response I will consider it. Please share SEL sport price with me as well…" at bounding box center [430, 128] width 235 height 13
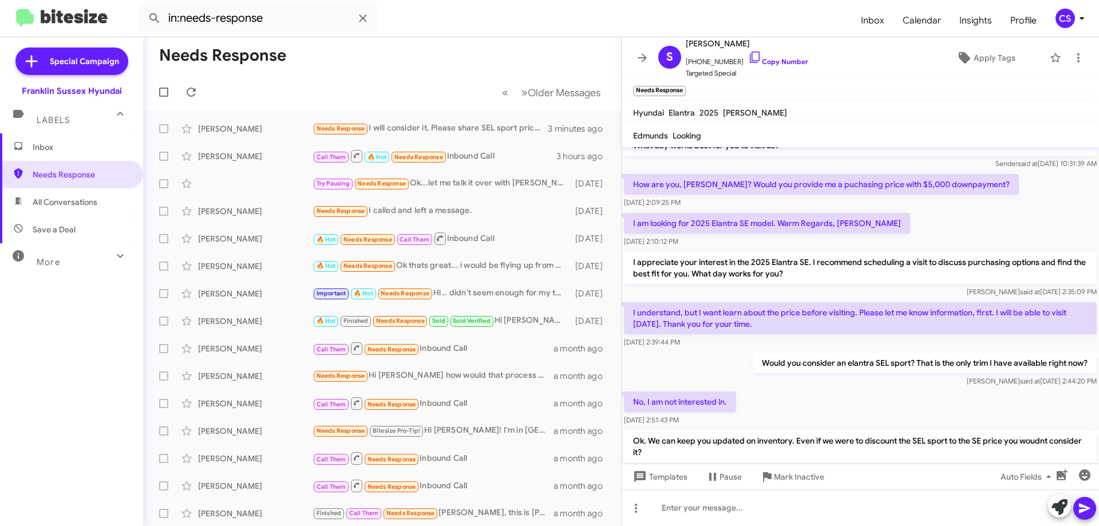
scroll to position [280, 0]
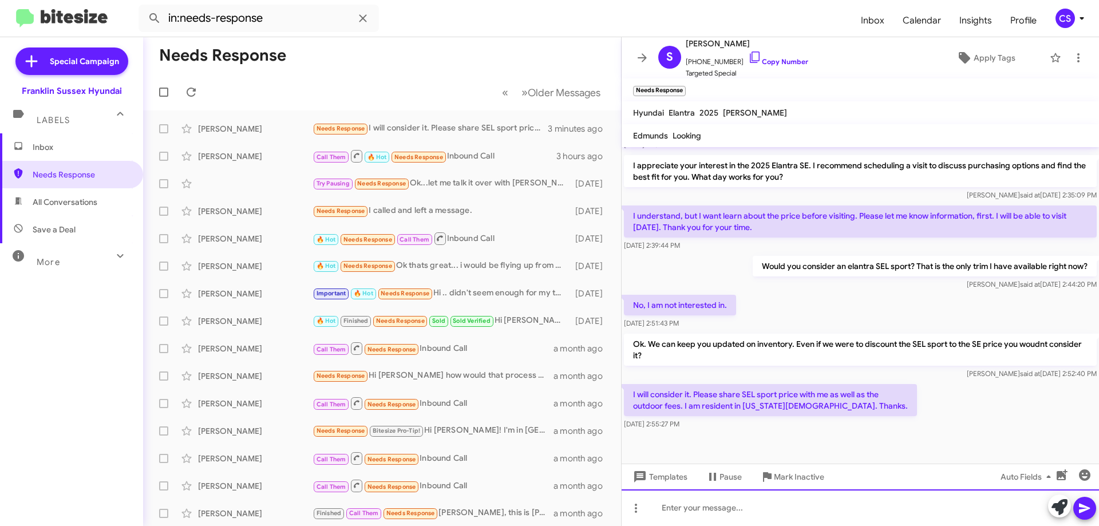
click at [766, 519] on div at bounding box center [860, 507] width 477 height 37
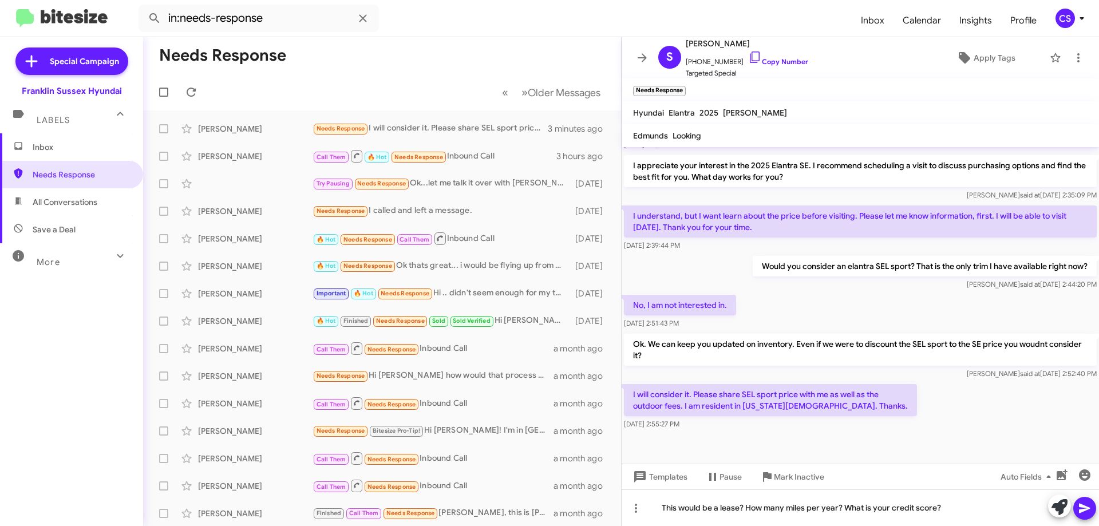
click at [1090, 512] on icon at bounding box center [1085, 508] width 14 height 14
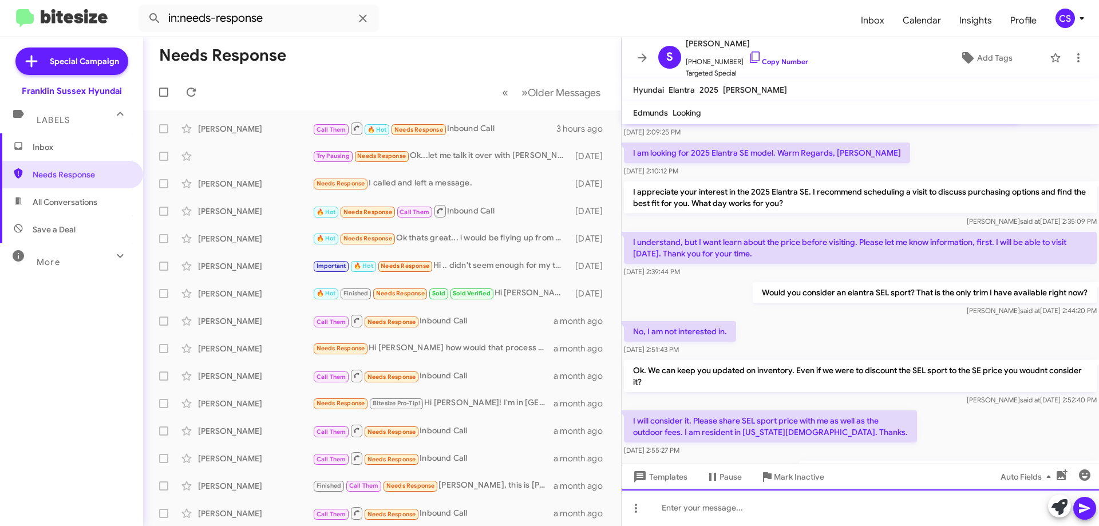
scroll to position [299, 0]
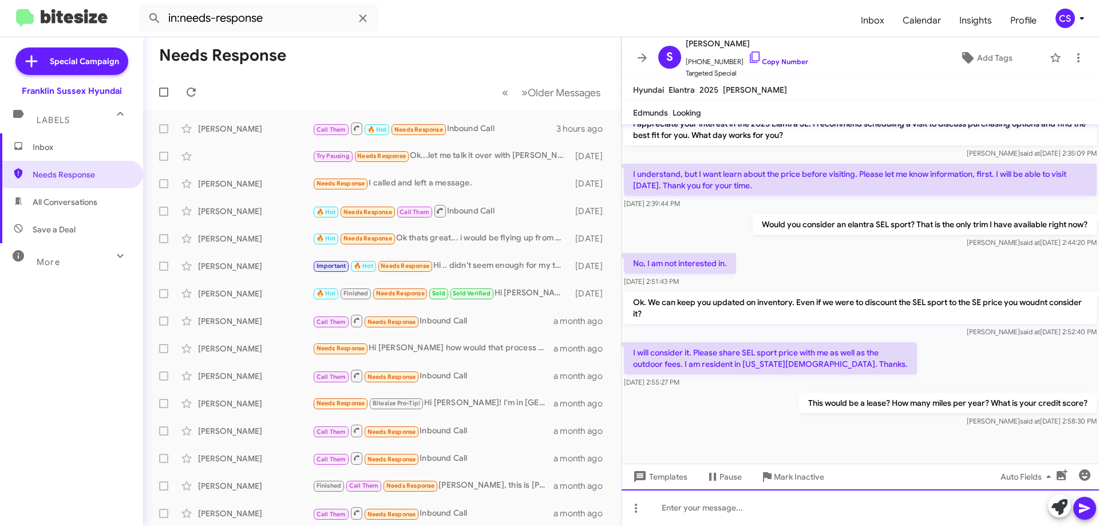
click at [758, 511] on div at bounding box center [860, 507] width 477 height 37
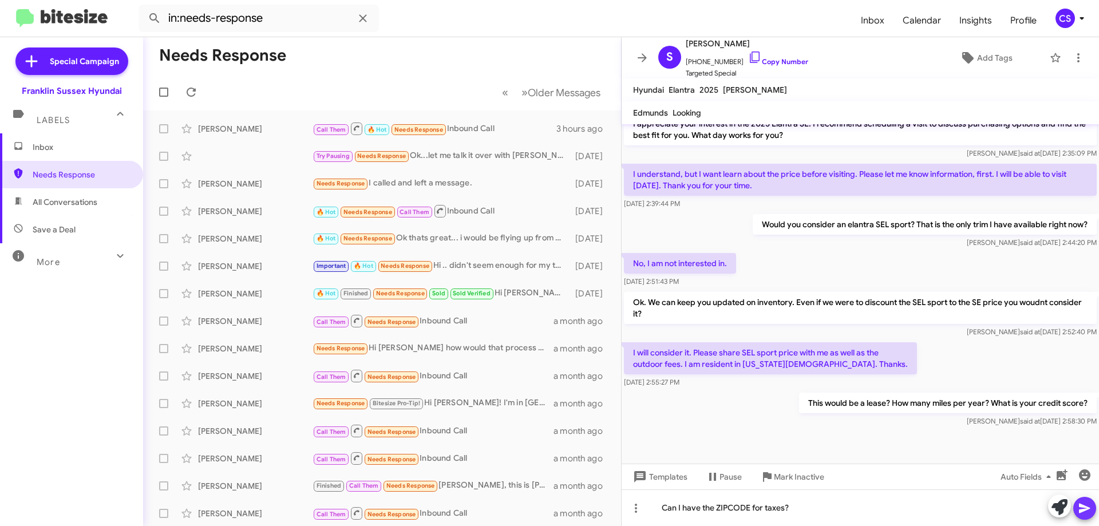
click at [1084, 511] on icon at bounding box center [1084, 509] width 11 height 10
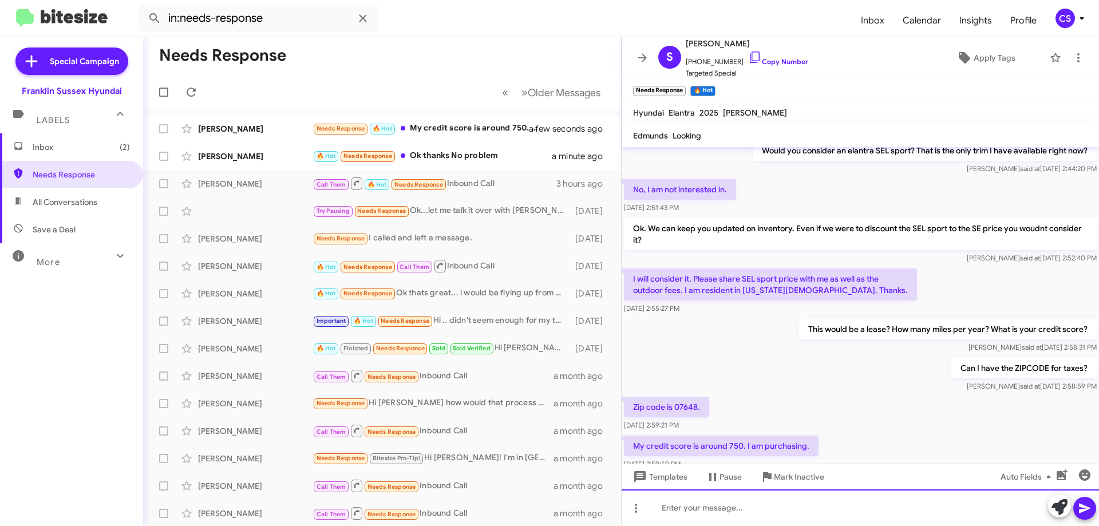
scroll to position [448, 0]
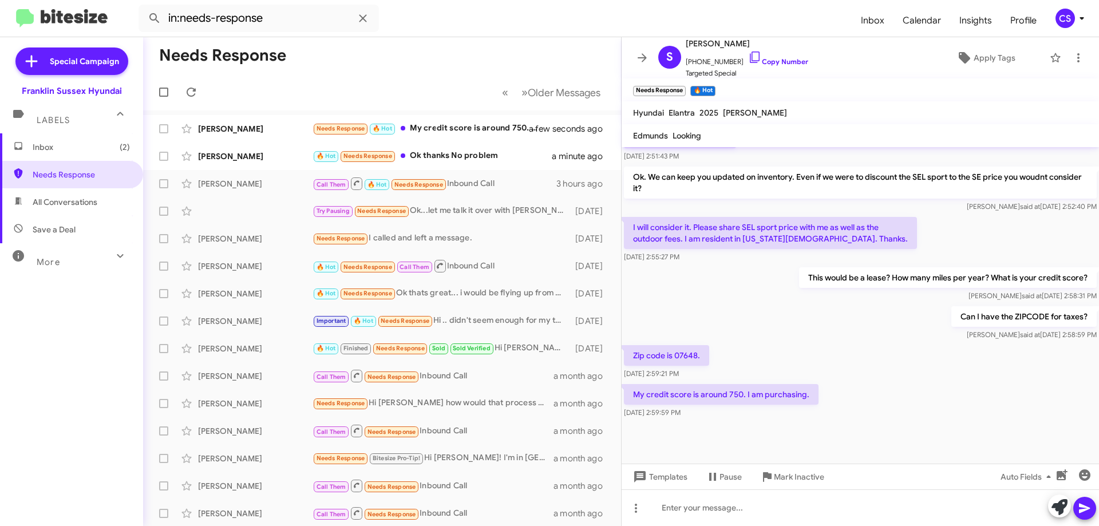
click at [476, 159] on div "🔥 Hot Needs Response Ok thanks No problem" at bounding box center [432, 155] width 239 height 13
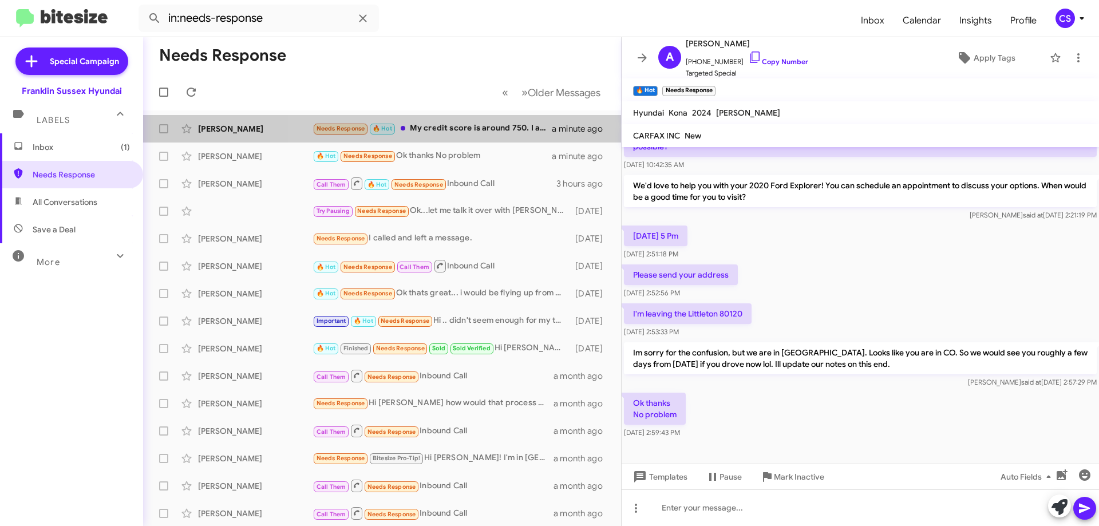
click at [464, 125] on div "Needs Response 🔥 Hot My credit score is around 750. I am purchasing." at bounding box center [432, 128] width 239 height 13
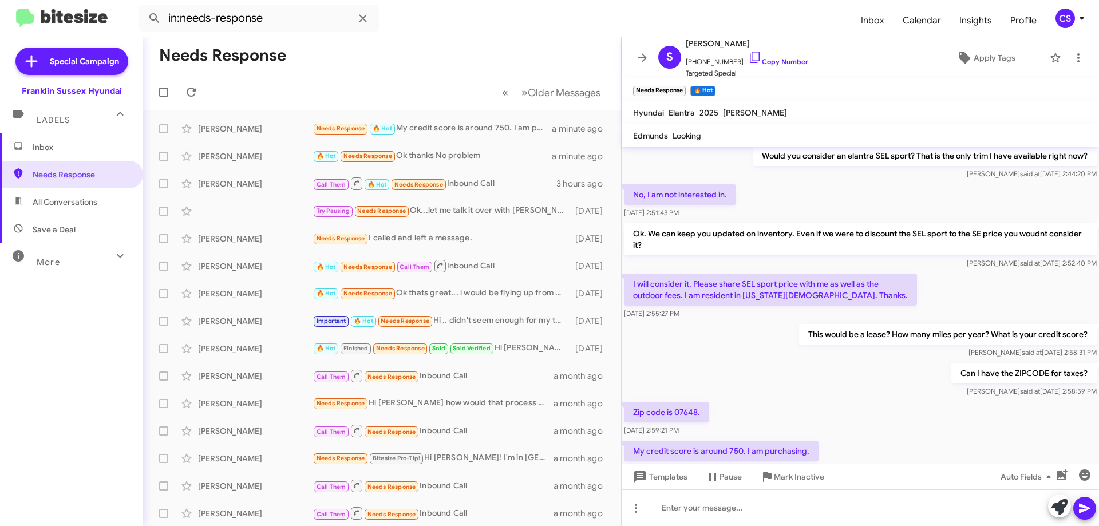
scroll to position [448, 0]
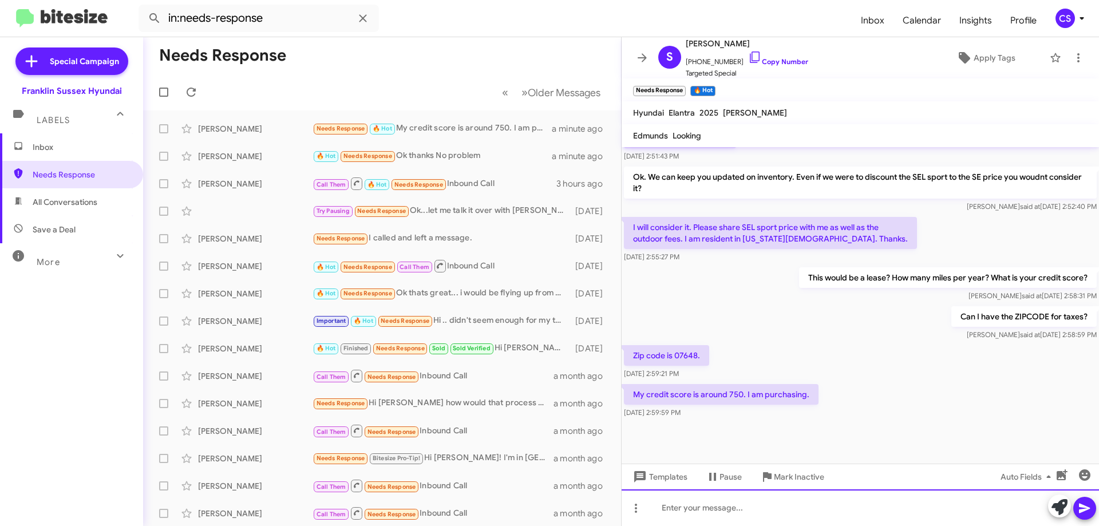
click at [728, 511] on div at bounding box center [860, 507] width 477 height 37
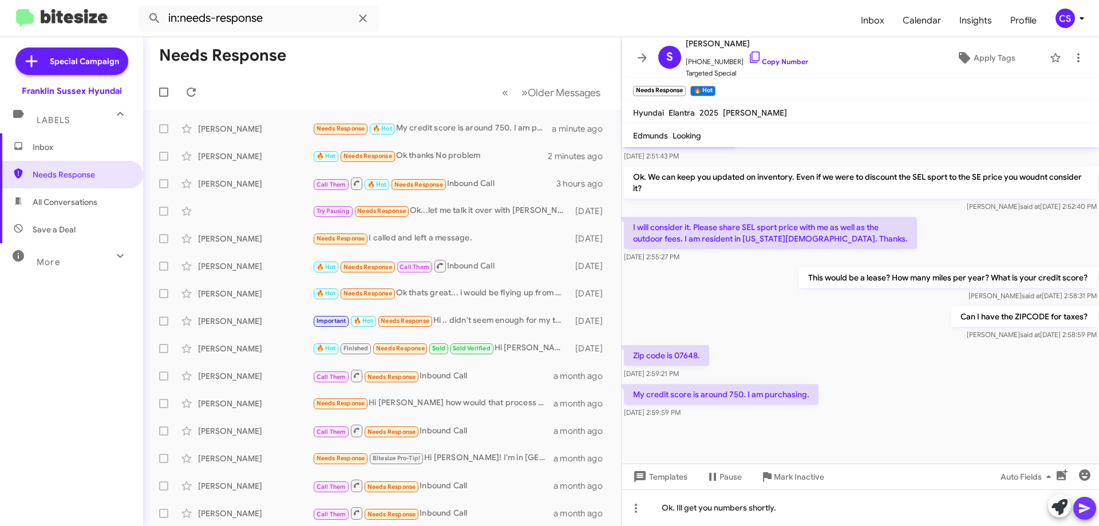
click at [1081, 508] on icon at bounding box center [1085, 508] width 14 height 14
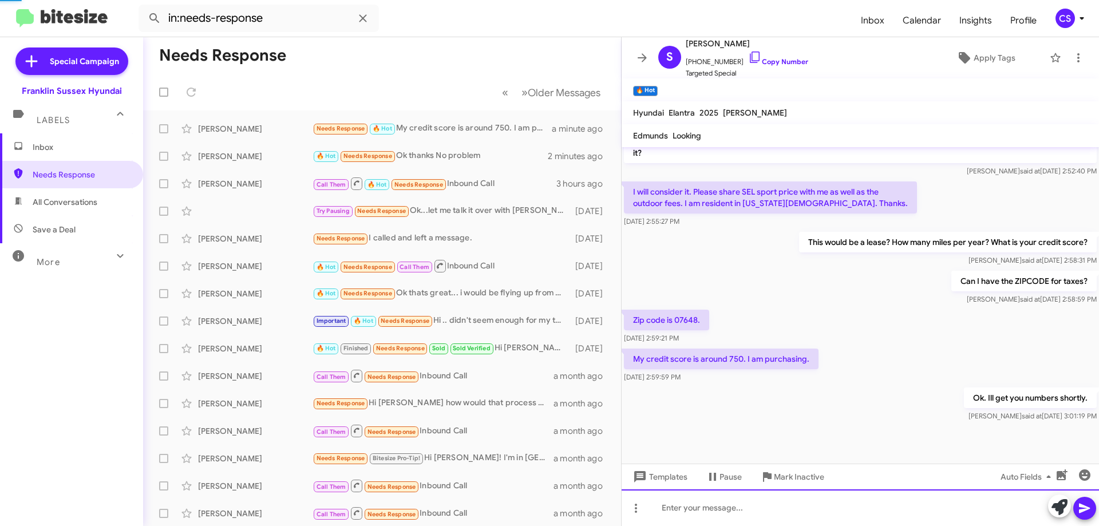
scroll to position [489, 0]
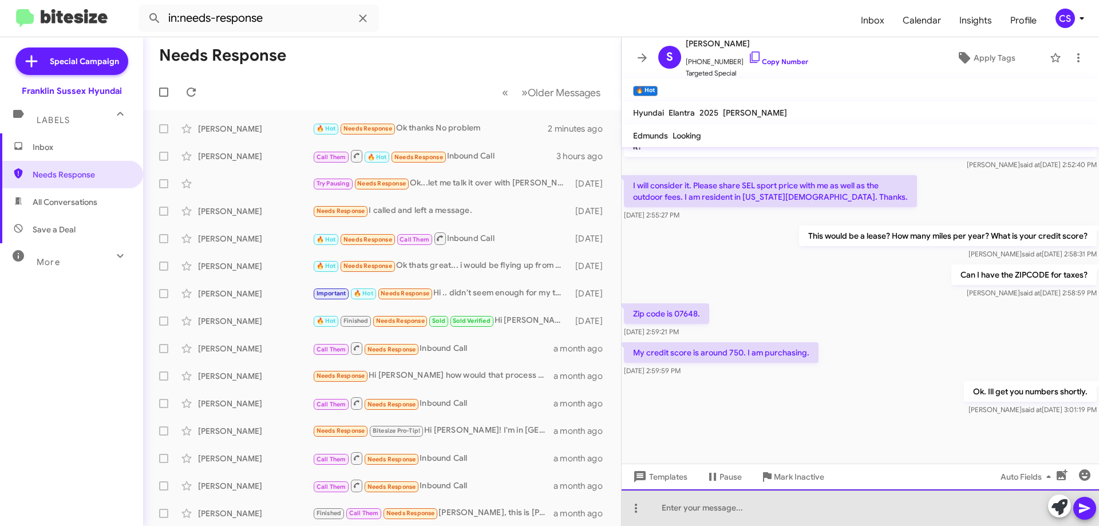
click at [695, 502] on div at bounding box center [860, 507] width 477 height 37
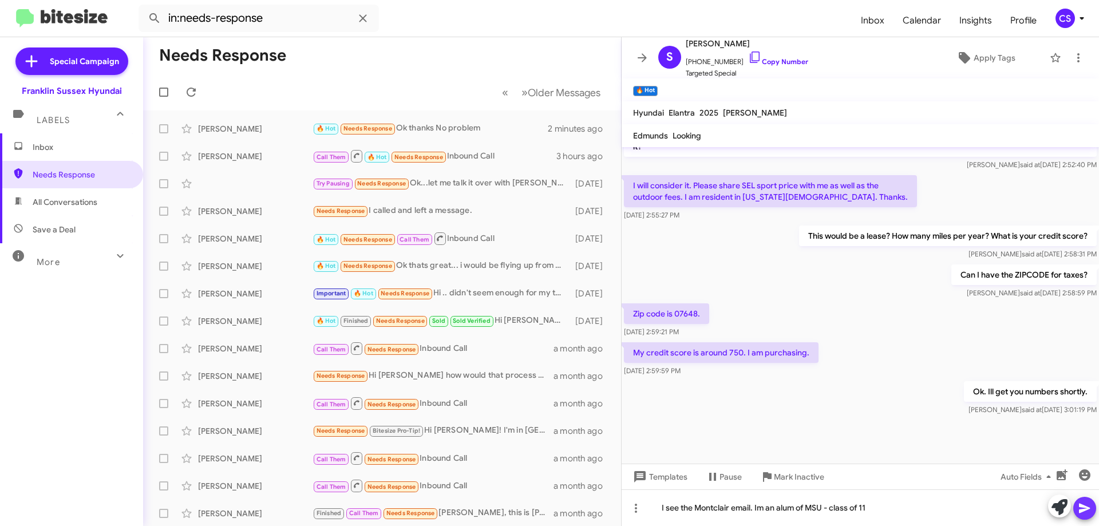
click at [1090, 500] on span at bounding box center [1085, 508] width 14 height 23
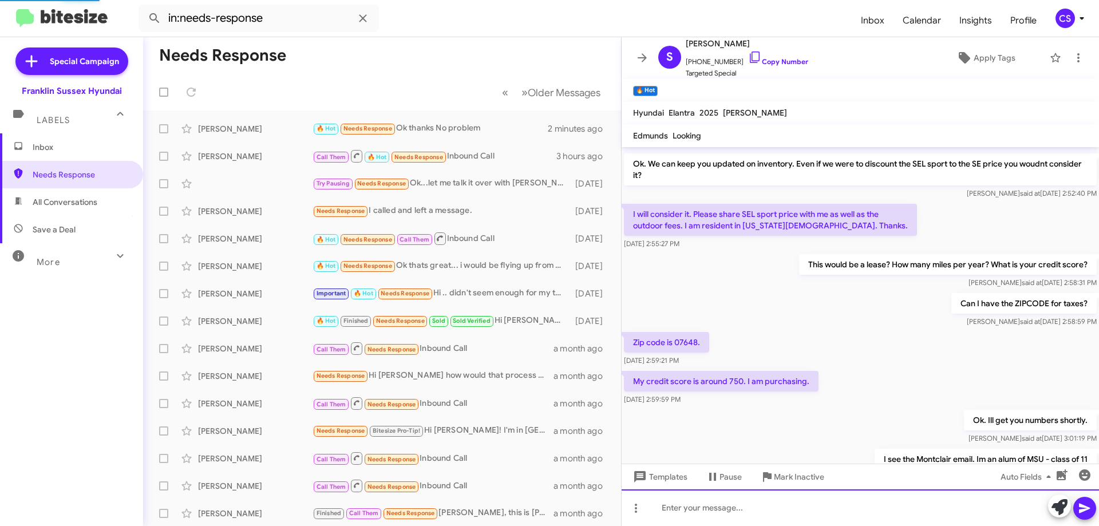
scroll to position [531, 0]
